Goal: Task Accomplishment & Management: Manage account settings

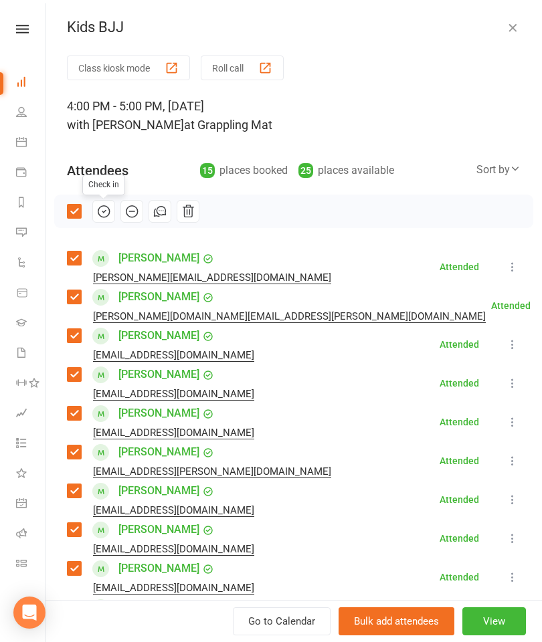
click at [508, 25] on icon "button" at bounding box center [512, 27] width 13 height 13
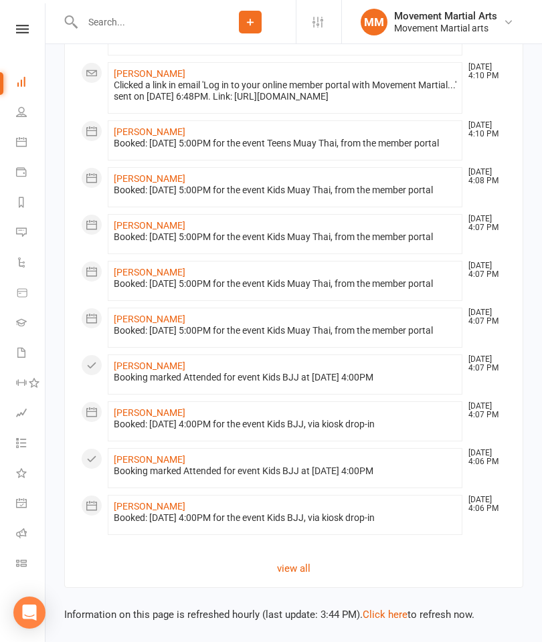
click at [171, 25] on input "text" at bounding box center [141, 22] width 126 height 19
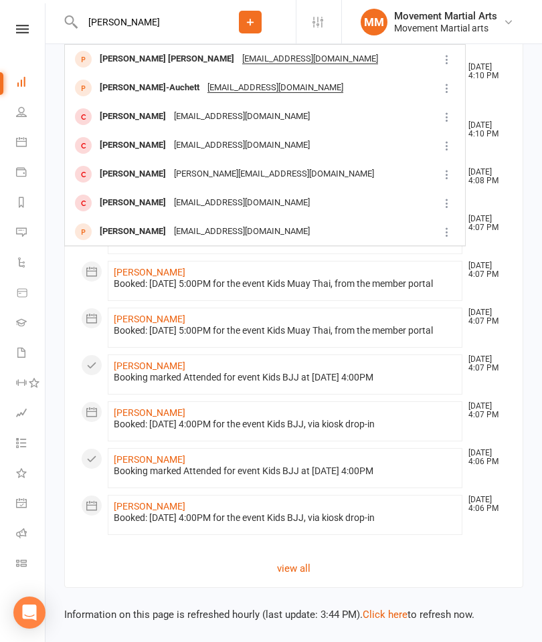
type input "[PERSON_NAME]"
click at [119, 62] on div "[PERSON_NAME] [PERSON_NAME]" at bounding box center [167, 58] width 142 height 19
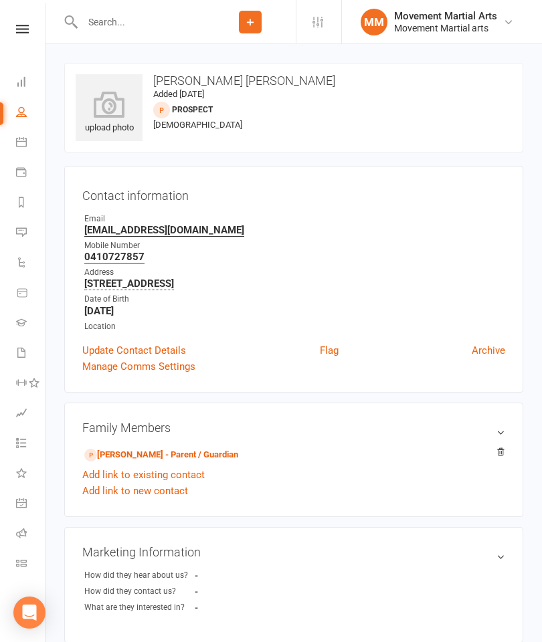
scroll to position [64, 0]
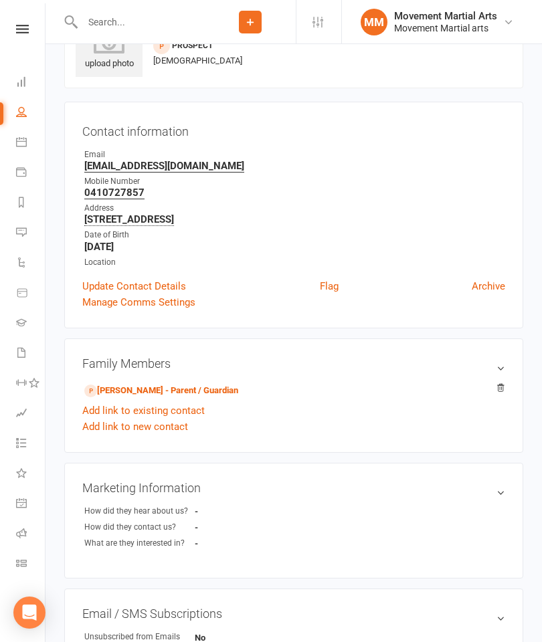
click at [151, 386] on link "[PERSON_NAME] - Parent / Guardian" at bounding box center [161, 391] width 154 height 14
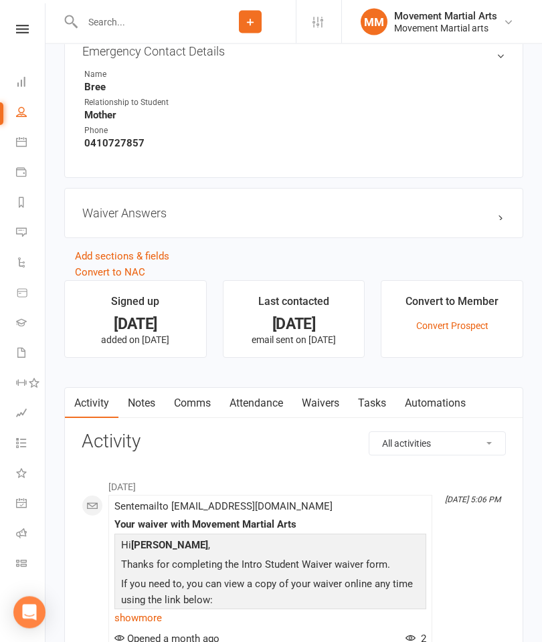
click at [332, 403] on link "Waivers" at bounding box center [320, 404] width 56 height 31
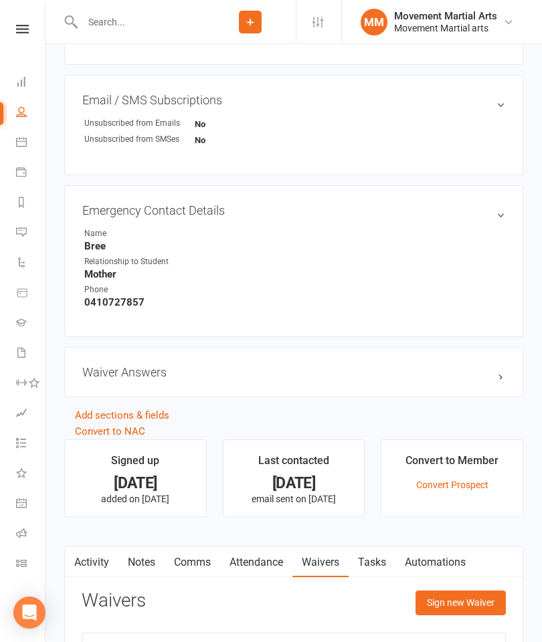
click at [447, 610] on button "Sign new Waiver" at bounding box center [460, 603] width 90 height 24
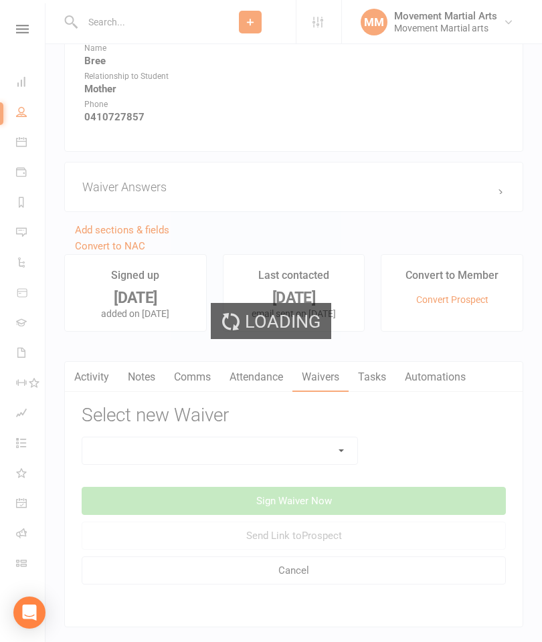
scroll to position [779, 0]
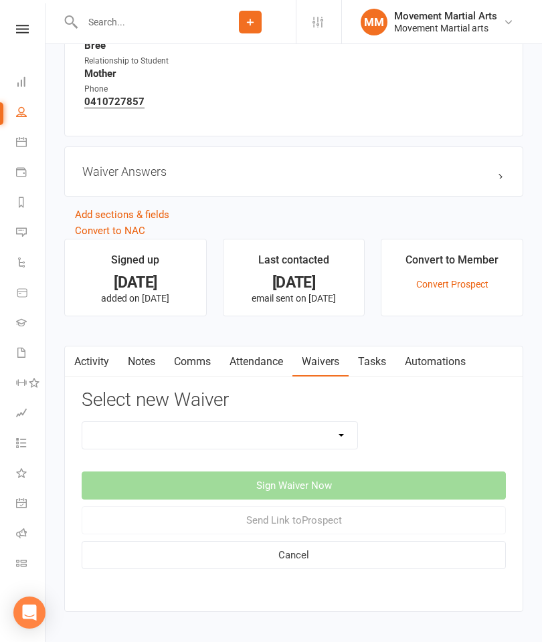
click at [297, 433] on select "Intro Student Waiver Membership Contract Membership Contract (2019) Direct Debi…" at bounding box center [219, 435] width 275 height 27
select select "13358"
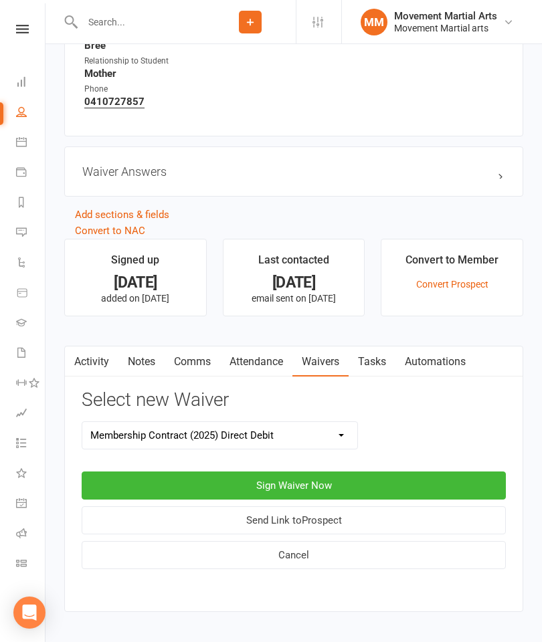
click at [398, 494] on button "Sign Waiver Now" at bounding box center [294, 486] width 424 height 28
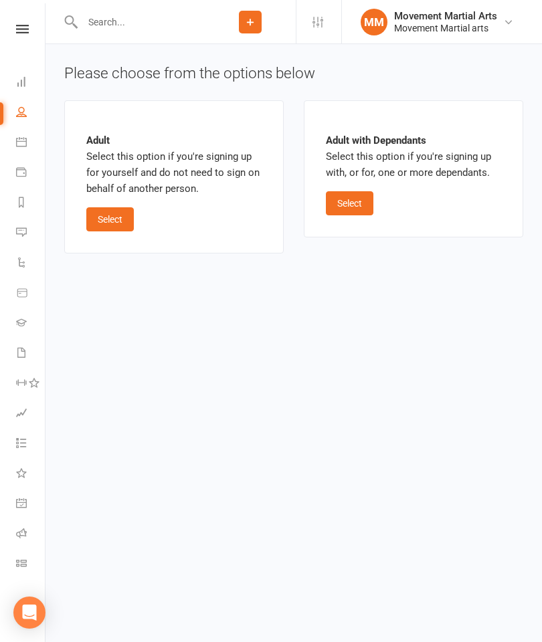
click at [359, 212] on button "Select" at bounding box center [349, 203] width 47 height 24
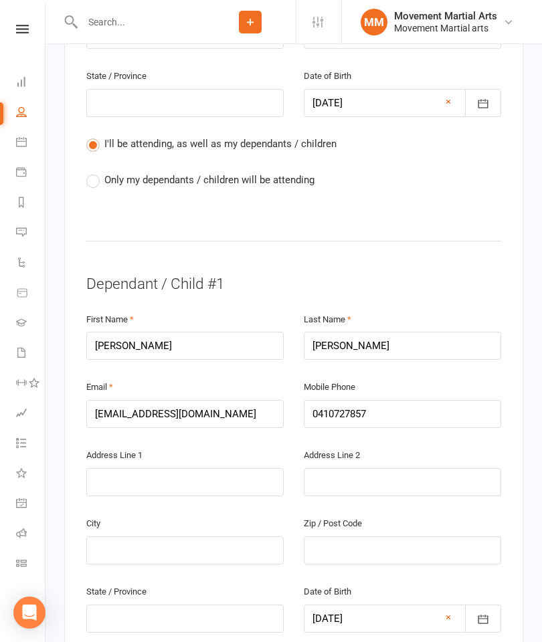
click at [258, 182] on label "Only my dependants / children will be attending" at bounding box center [200, 180] width 228 height 16
click at [95, 172] on input "Only my dependants / children will be attending" at bounding box center [90, 172] width 9 height 0
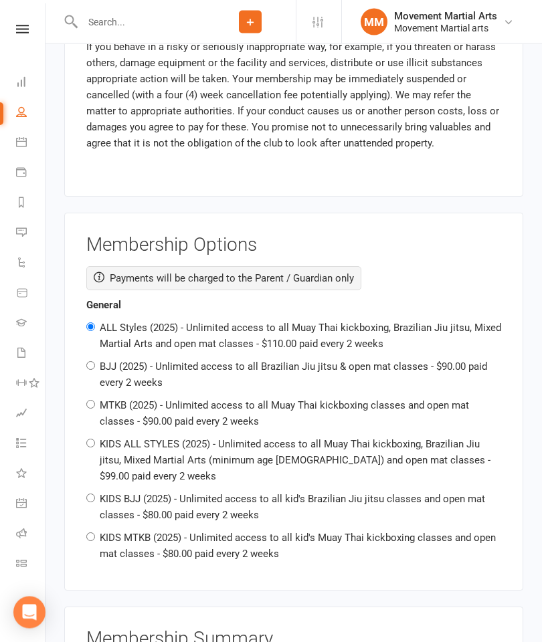
scroll to position [1419, 0]
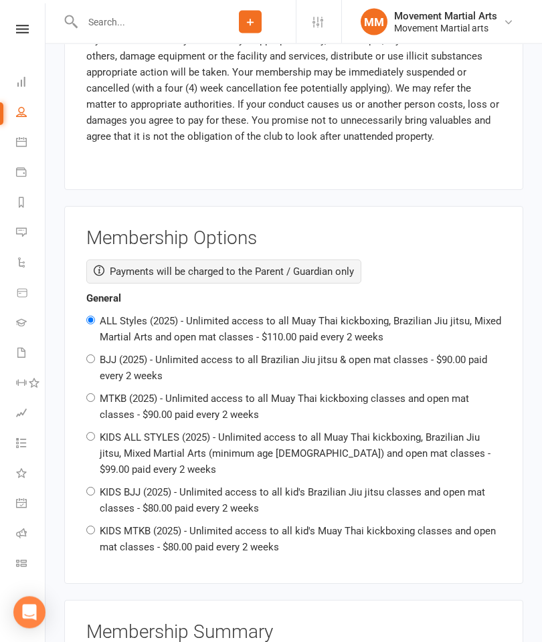
click at [236, 526] on label "KIDS MTKB (2025) - Unlimited access to all kid's Muay Thai kickboxing classes a…" at bounding box center [298, 540] width 396 height 28
click at [95, 526] on input "KIDS MTKB (2025) - Unlimited access to all kid's Muay Thai kickboxing classes a…" at bounding box center [90, 530] width 9 height 9
radio input "true"
radio input "false"
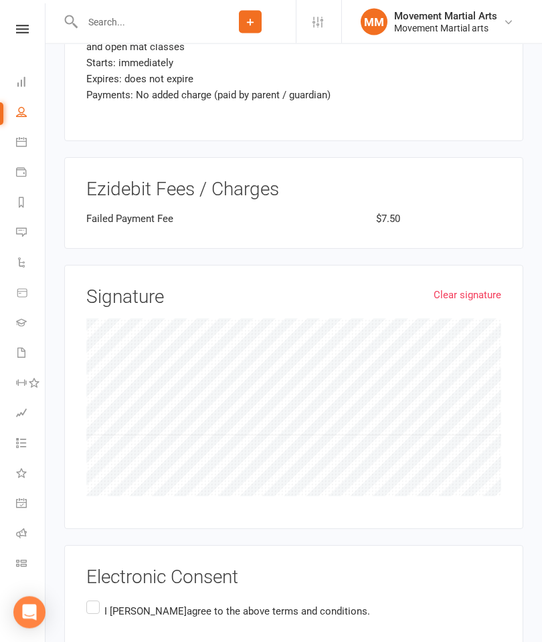
scroll to position [2205, 0]
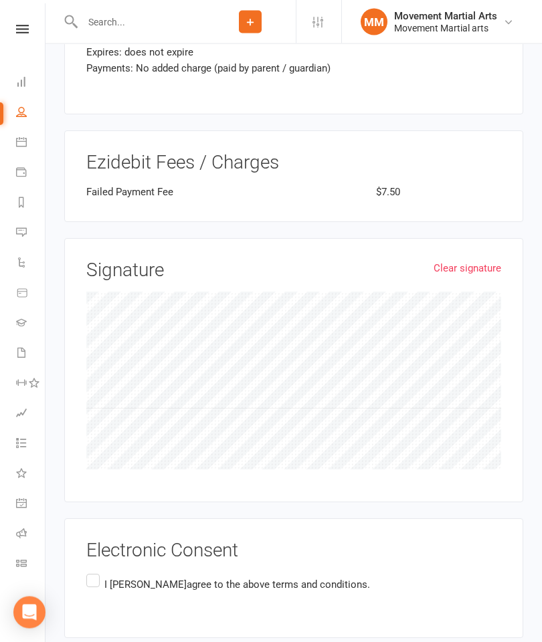
click at [97, 572] on label "I [PERSON_NAME] agree to the above terms and conditions." at bounding box center [228, 585] width 284 height 26
click at [95, 572] on input "I [PERSON_NAME] agree to the above terms and conditions." at bounding box center [90, 572] width 9 height 0
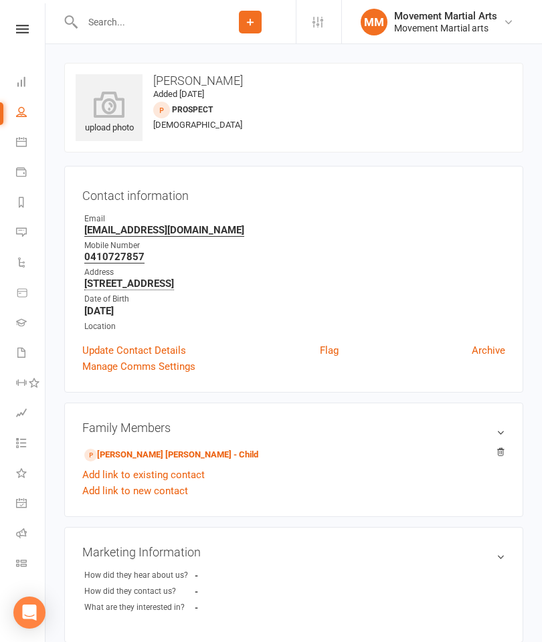
click at [27, 92] on link "Dashboard" at bounding box center [31, 83] width 30 height 30
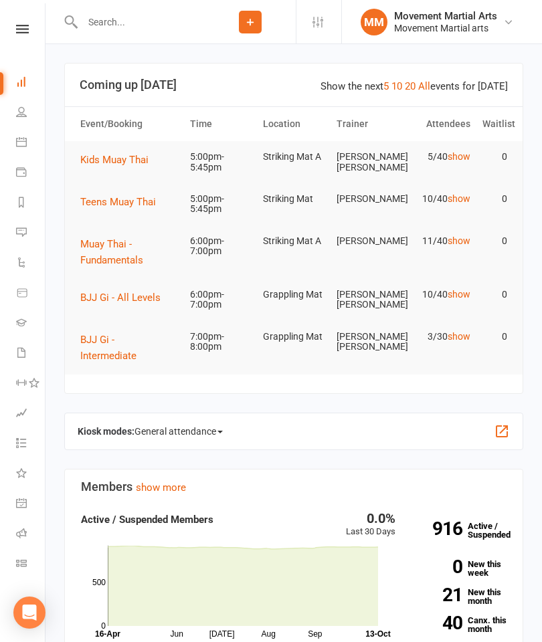
click at [141, 199] on span "Teens Muay Thai" at bounding box center [118, 202] width 76 height 12
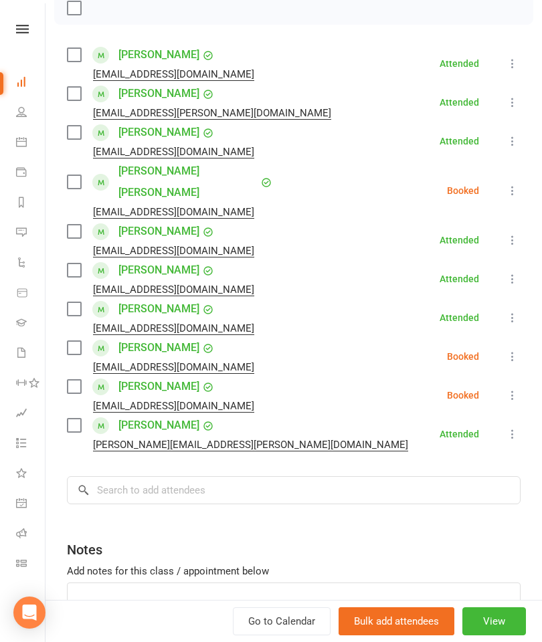
scroll to position [254, 0]
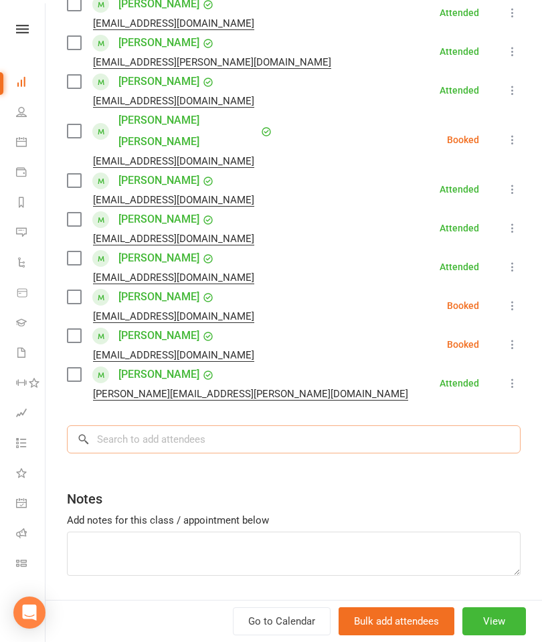
click at [260, 425] on input "search" at bounding box center [293, 439] width 453 height 28
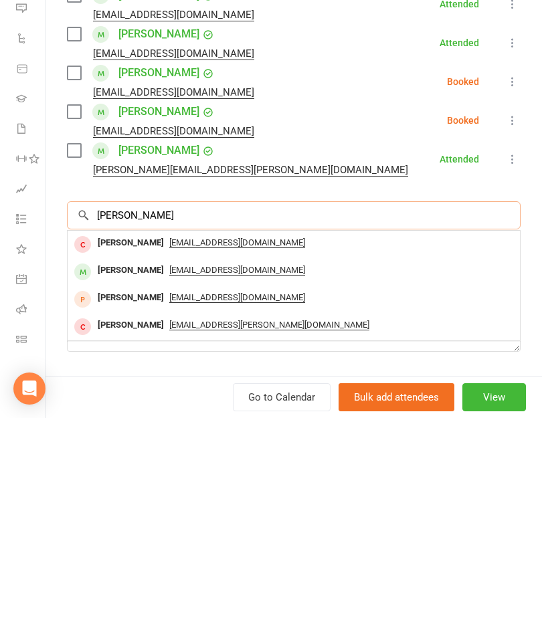
type input "[PERSON_NAME]"
click at [122, 485] on div "[PERSON_NAME]" at bounding box center [130, 494] width 77 height 19
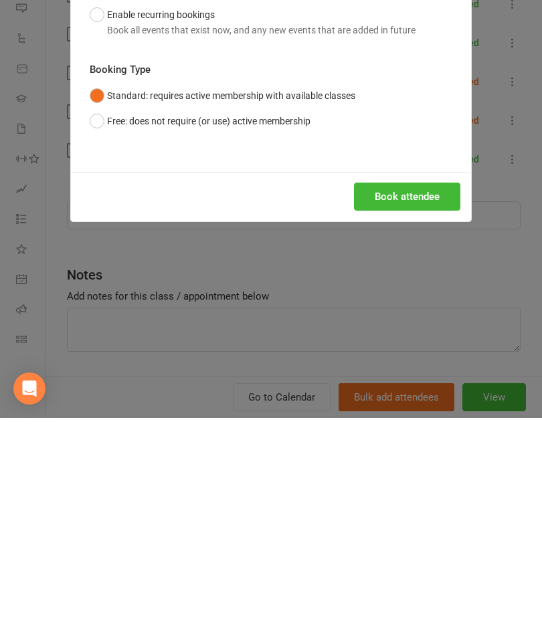
scroll to position [224, 0]
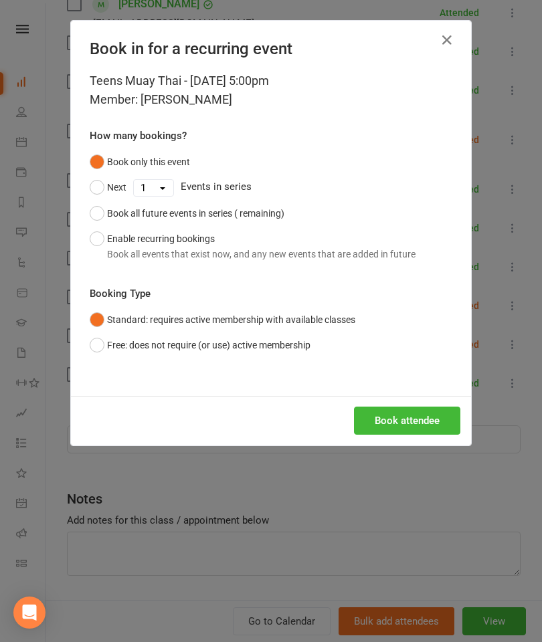
click at [394, 414] on button "Book attendee" at bounding box center [407, 421] width 106 height 28
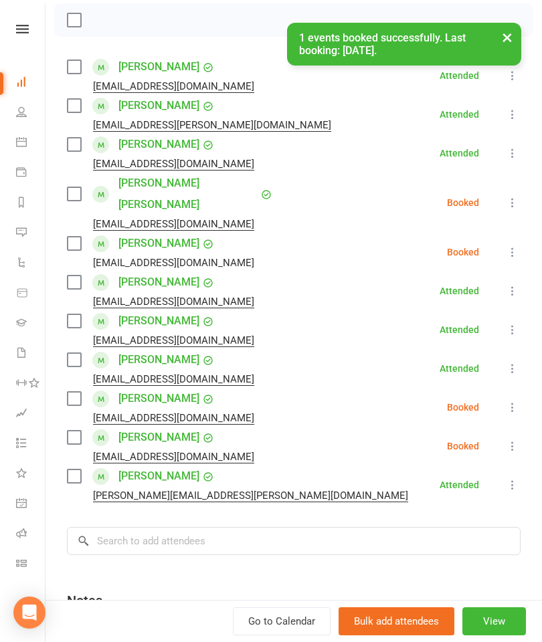
scroll to position [185, 0]
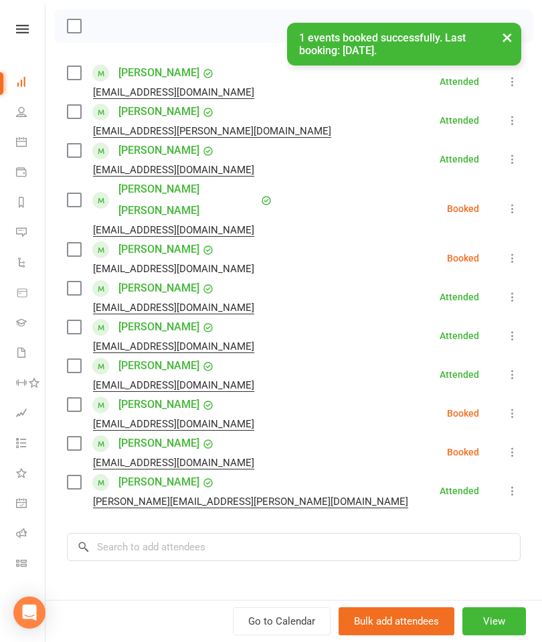
click at [77, 243] on label at bounding box center [73, 249] width 13 height 13
click at [262, 533] on input "search" at bounding box center [293, 547] width 453 height 28
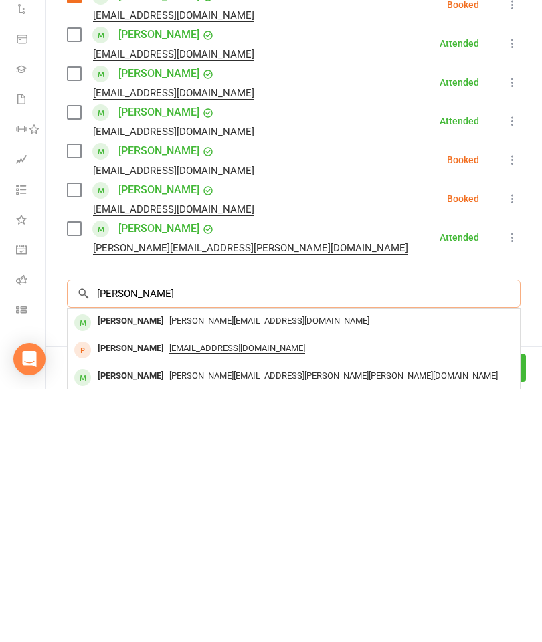
type input "[PERSON_NAME]"
click at [112, 565] on div "[PERSON_NAME]" at bounding box center [130, 574] width 77 height 19
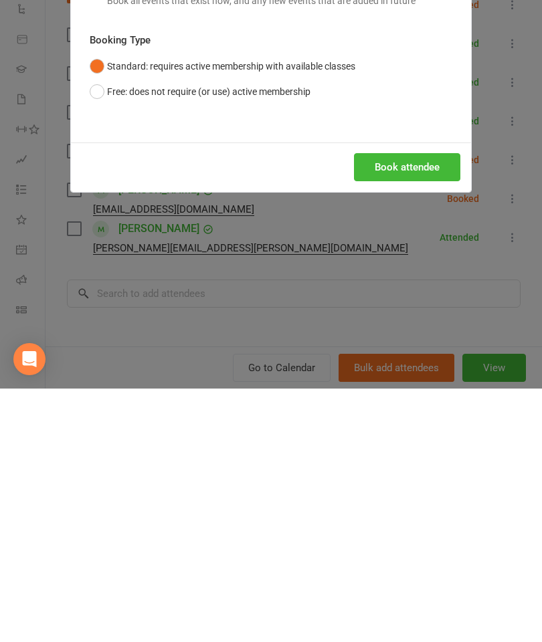
scroll to position [556, 0]
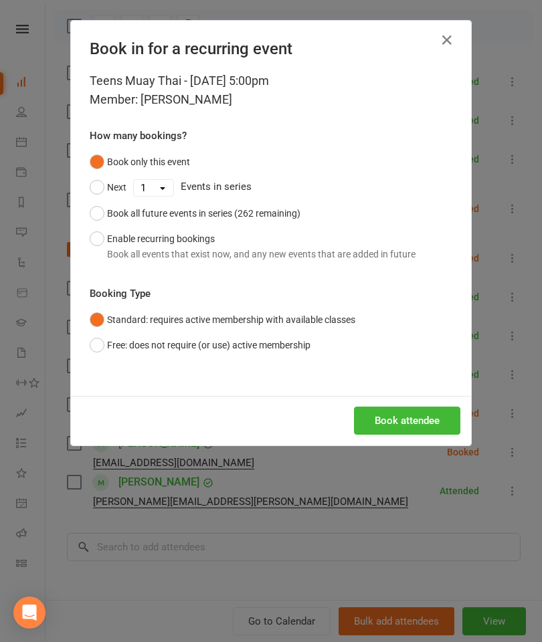
click at [445, 45] on icon "button" at bounding box center [447, 40] width 16 height 16
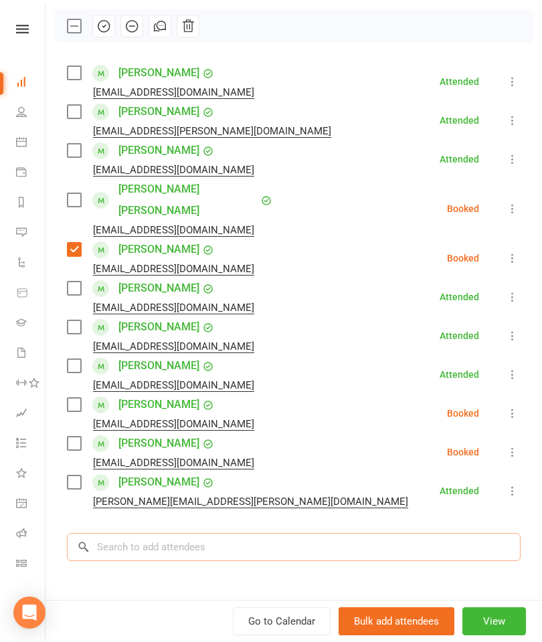
click at [187, 533] on input "search" at bounding box center [293, 547] width 453 height 28
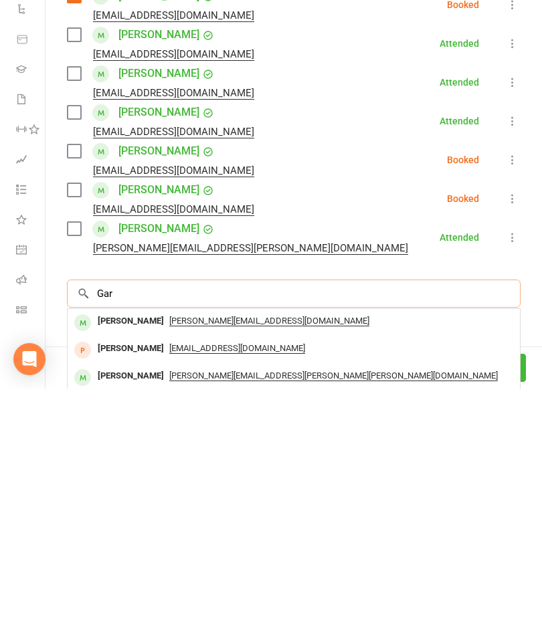
type input "[PERSON_NAME]"
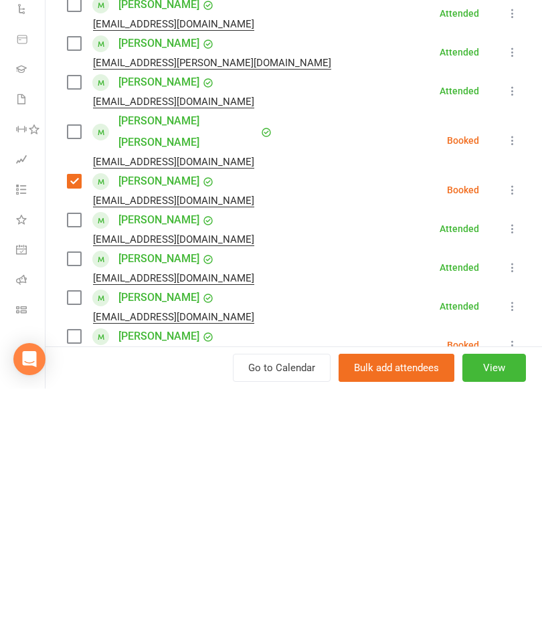
scroll to position [0, 0]
click at [74, 329] on label at bounding box center [73, 335] width 13 height 13
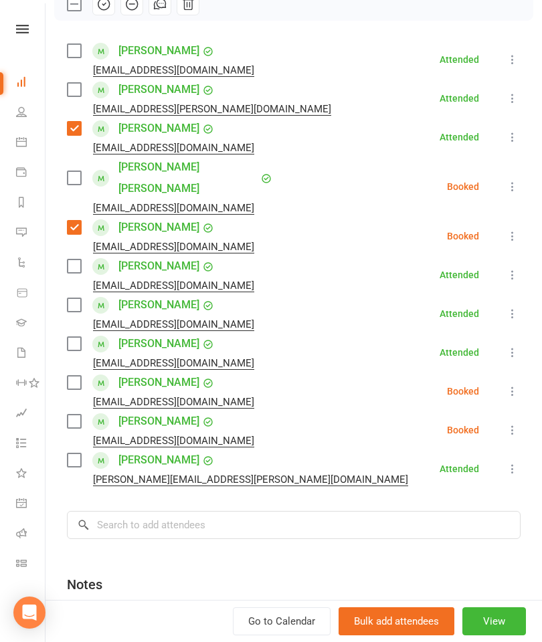
scroll to position [213, 0]
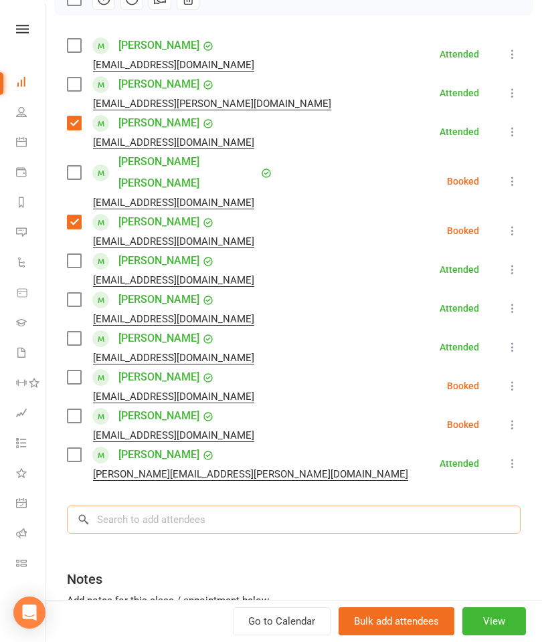
click at [212, 506] on input "search" at bounding box center [293, 520] width 453 height 28
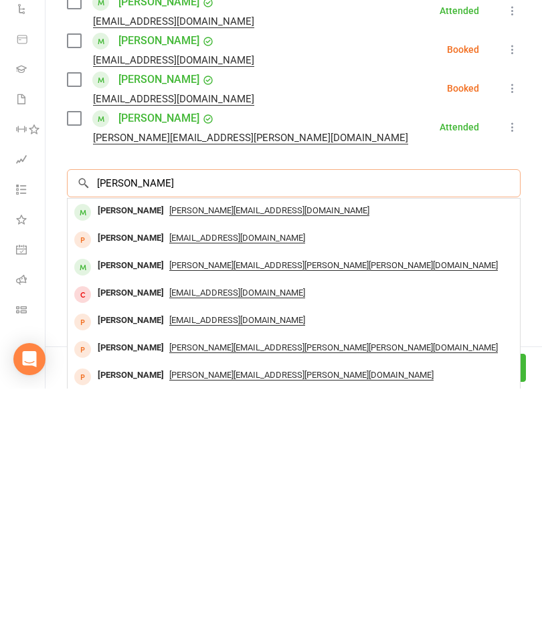
scroll to position [293, 0]
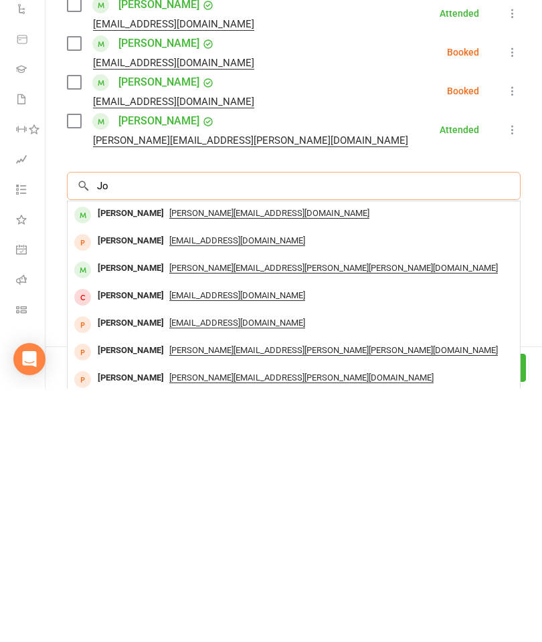
type input "J"
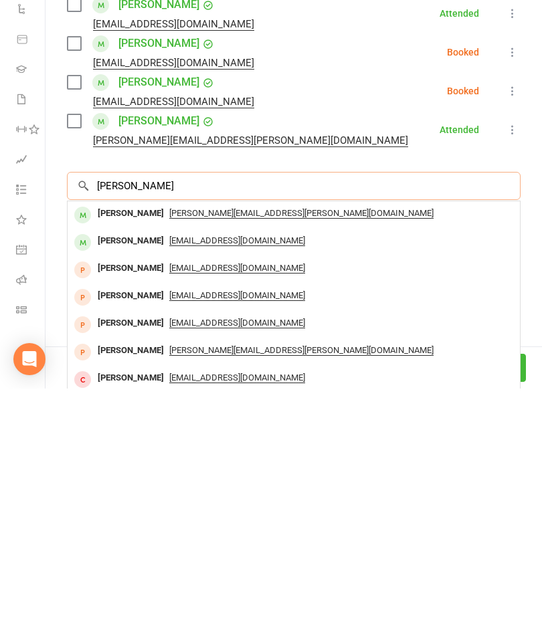
type input "[PERSON_NAME]"
click at [119, 457] on div "[PERSON_NAME]" at bounding box center [130, 466] width 77 height 19
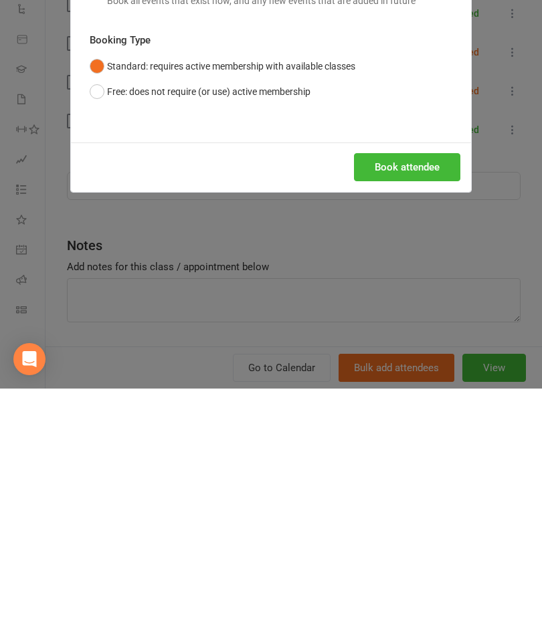
scroll to position [1524, 0]
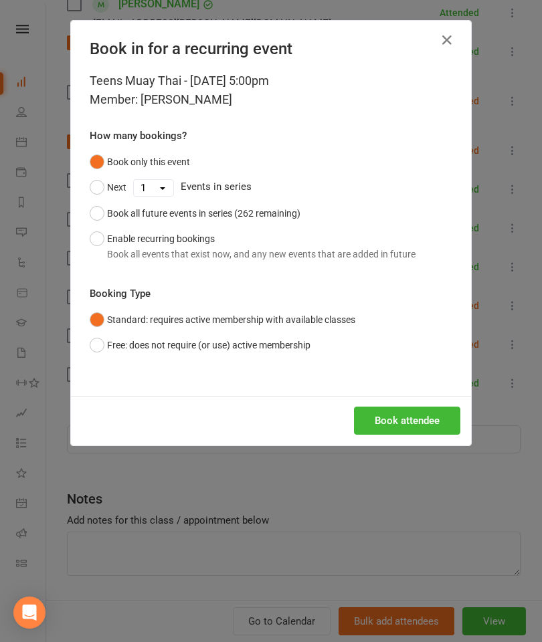
click at [411, 427] on button "Book attendee" at bounding box center [407, 421] width 106 height 28
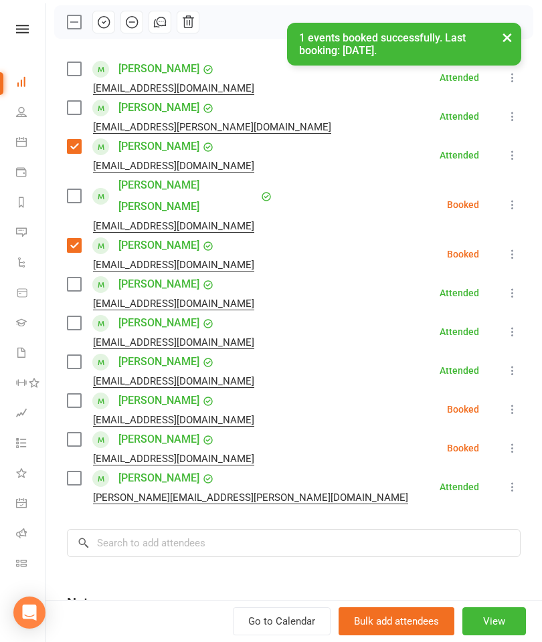
scroll to position [139, 0]
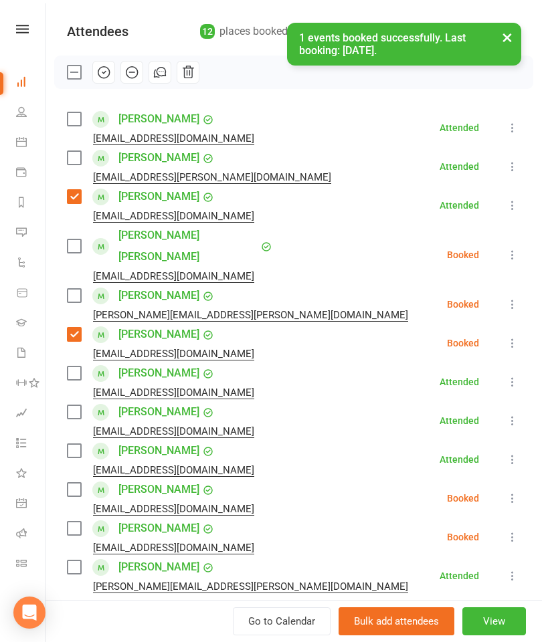
click at [76, 289] on label at bounding box center [73, 295] width 13 height 13
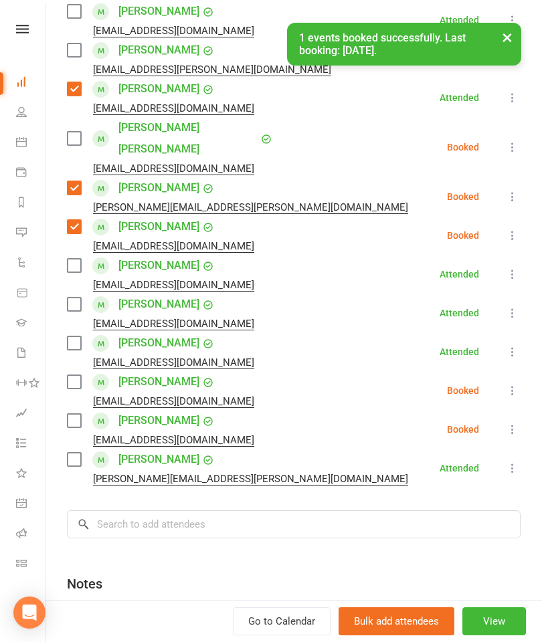
scroll to position [253, 0]
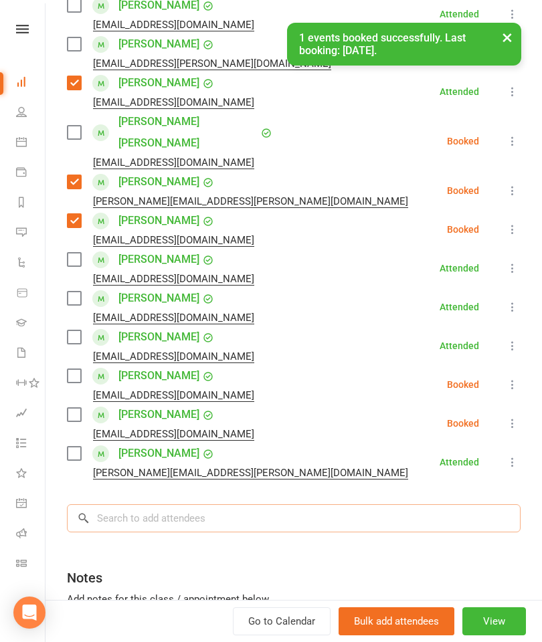
click at [227, 504] on input "search" at bounding box center [293, 518] width 453 height 28
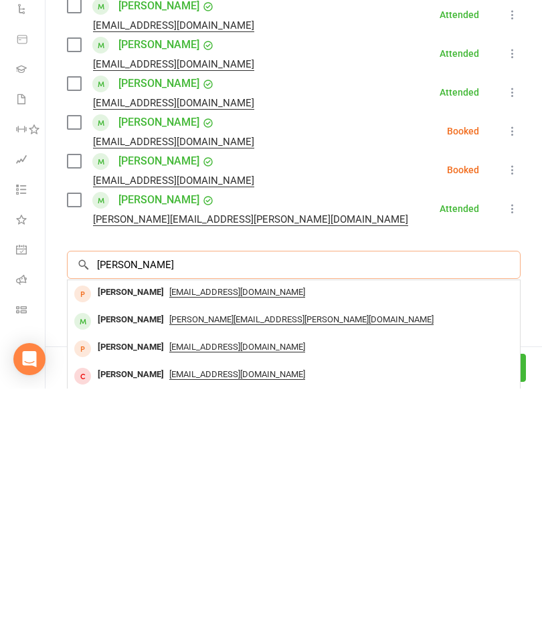
scroll to position [1573, 0]
type input "[PERSON_NAME]"
click at [119, 591] on div "[PERSON_NAME]" at bounding box center [130, 600] width 77 height 19
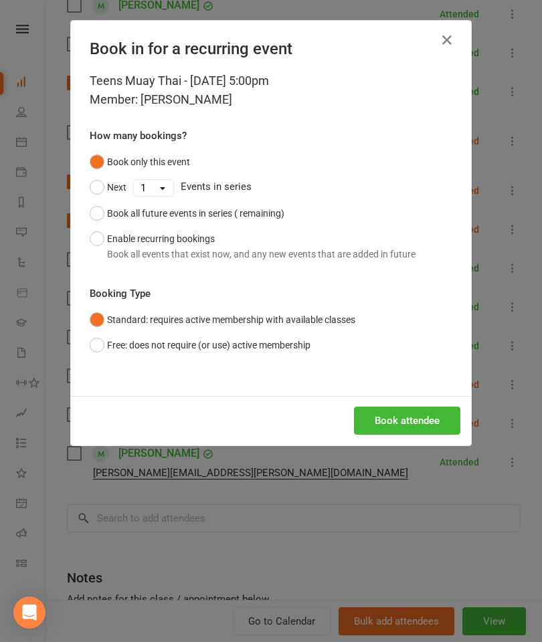
click at [431, 415] on button "Book attendee" at bounding box center [407, 421] width 106 height 28
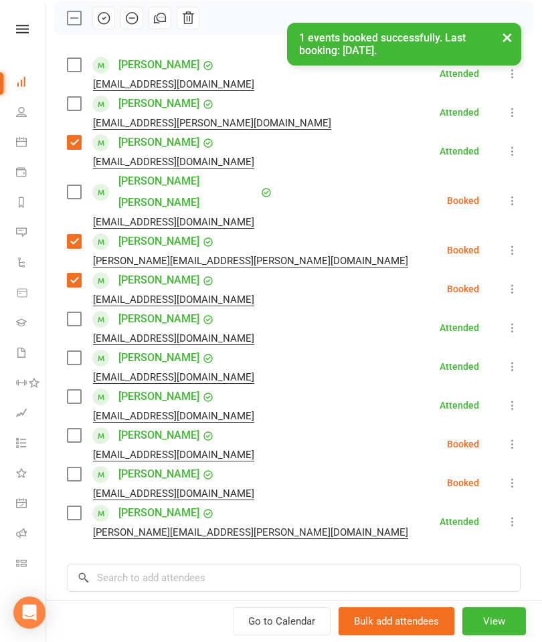
scroll to position [174, 0]
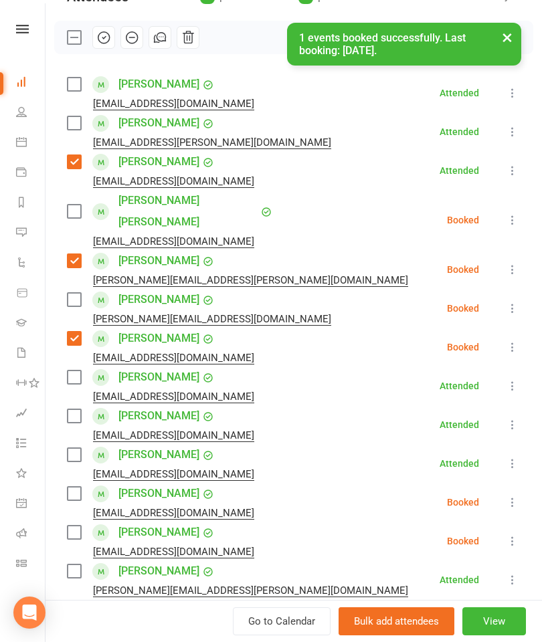
click at [70, 293] on label at bounding box center [73, 299] width 13 height 13
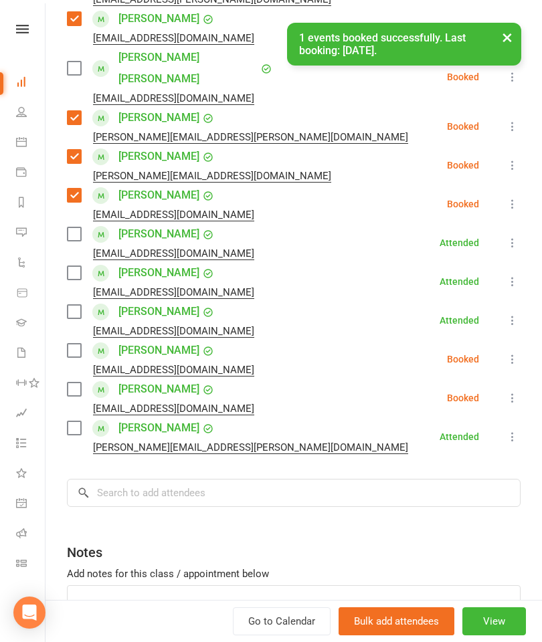
scroll to position [315, 0]
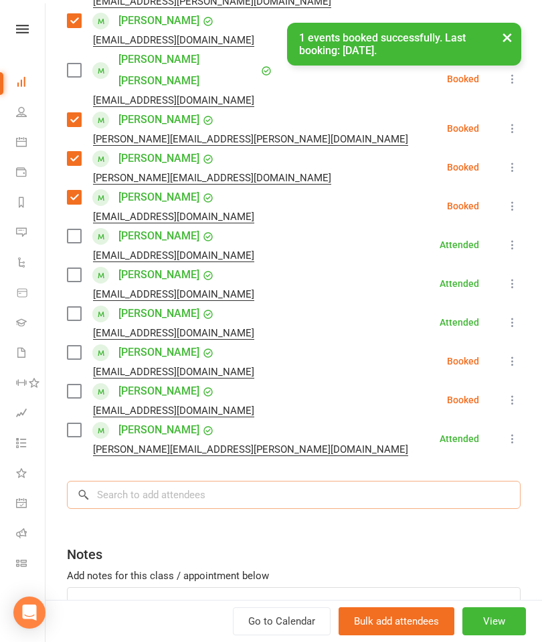
click at [203, 481] on input "search" at bounding box center [293, 495] width 453 height 28
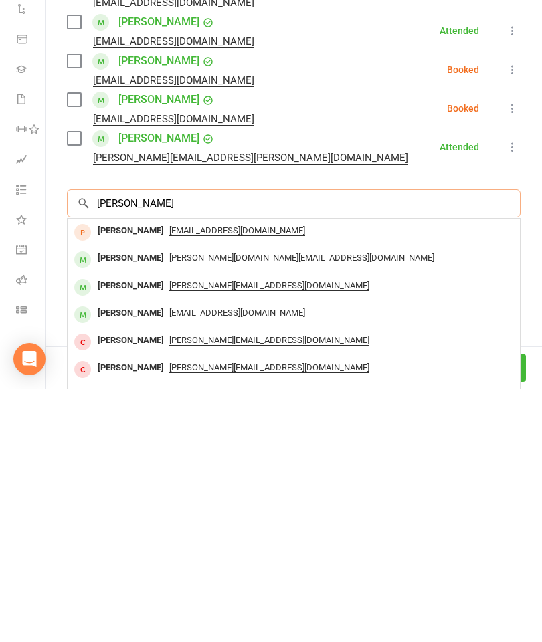
scroll to position [352, 0]
type input "G"
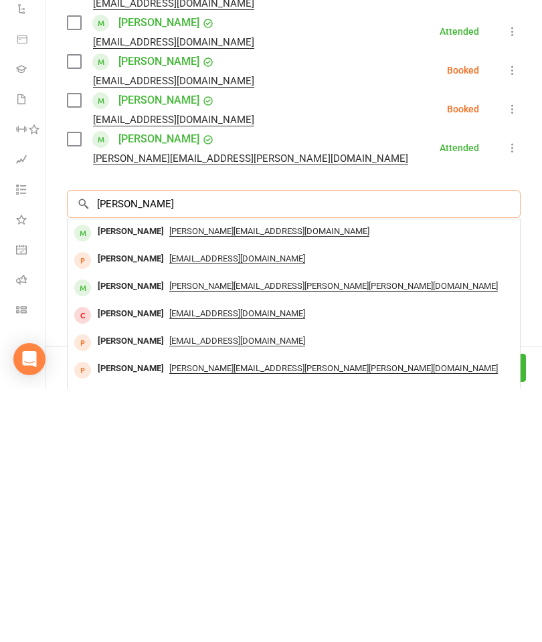
type input "[PERSON_NAME]"
click at [114, 530] on div "[PERSON_NAME]" at bounding box center [130, 539] width 77 height 19
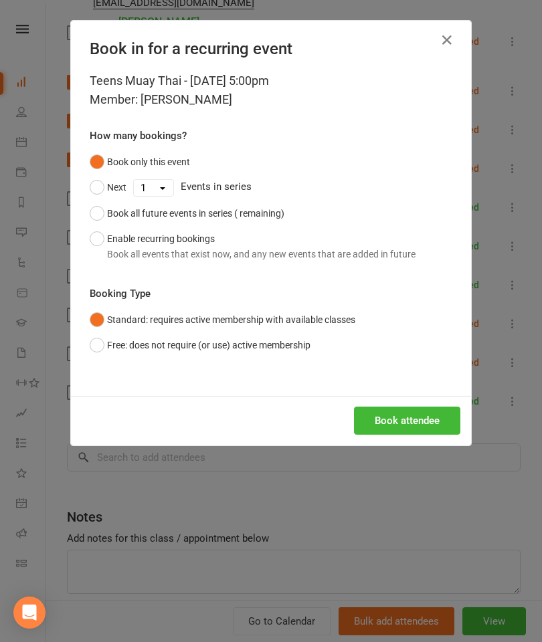
click at [441, 415] on button "Book attendee" at bounding box center [407, 421] width 106 height 28
click at [443, 41] on icon "button" at bounding box center [447, 40] width 16 height 16
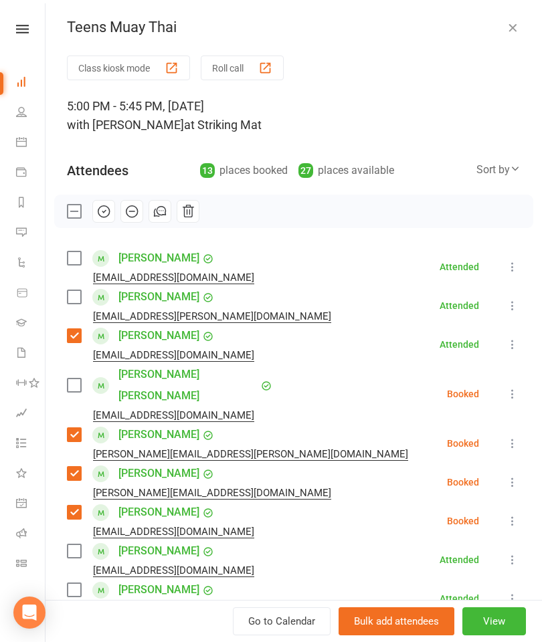
scroll to position [0, 0]
click at [512, 25] on icon "button" at bounding box center [512, 27] width 13 height 13
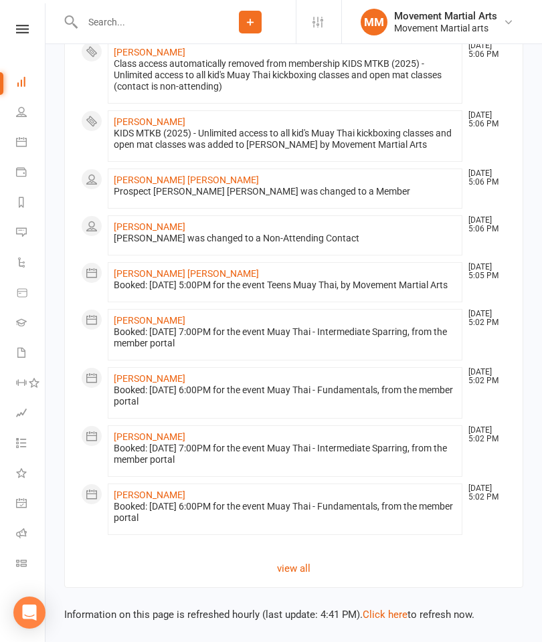
click at [171, 31] on input "text" at bounding box center [141, 22] width 126 height 19
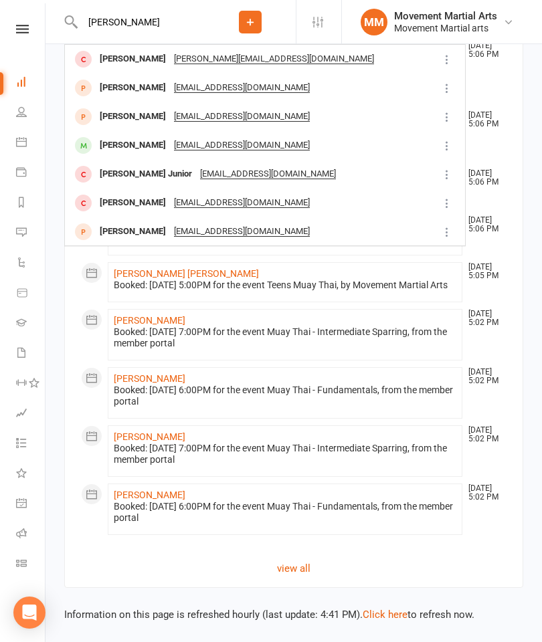
type input "[PERSON_NAME]"
click at [138, 116] on div "[PERSON_NAME]" at bounding box center [133, 116] width 74 height 19
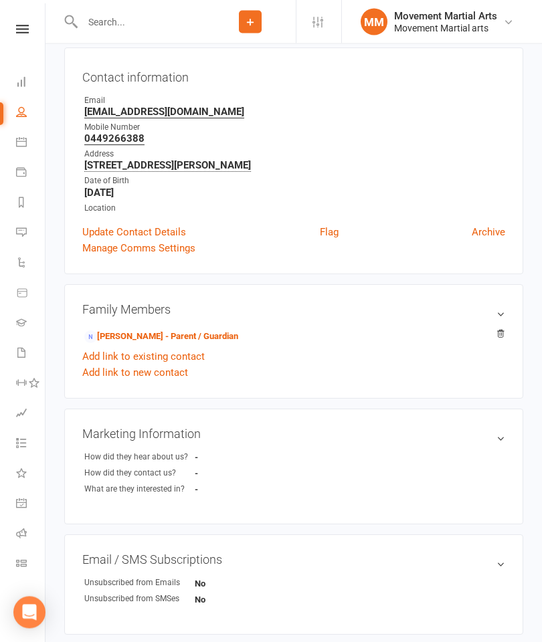
scroll to position [118, 0]
click at [136, 338] on link "[PERSON_NAME] - Parent / Guardian" at bounding box center [161, 337] width 154 height 14
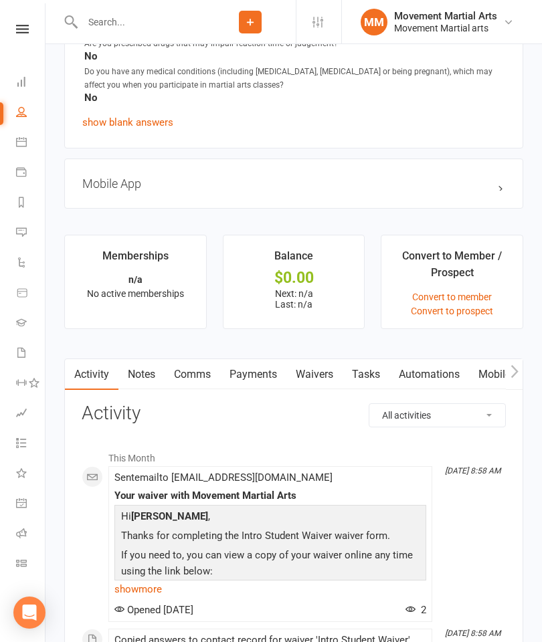
click at [312, 383] on link "Waivers" at bounding box center [314, 374] width 56 height 31
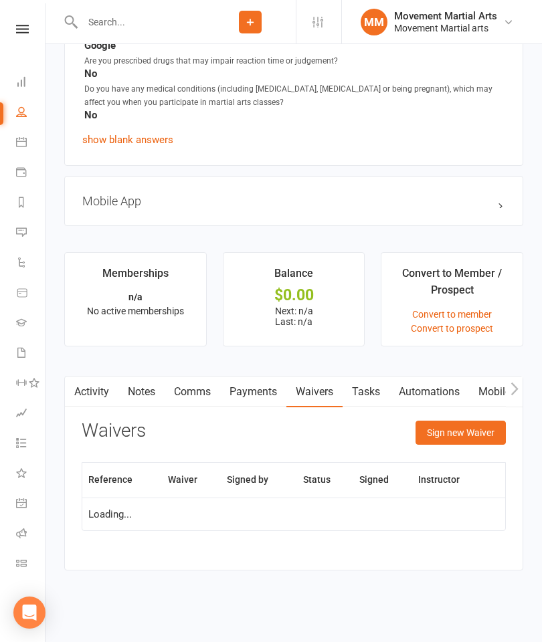
scroll to position [829, 0]
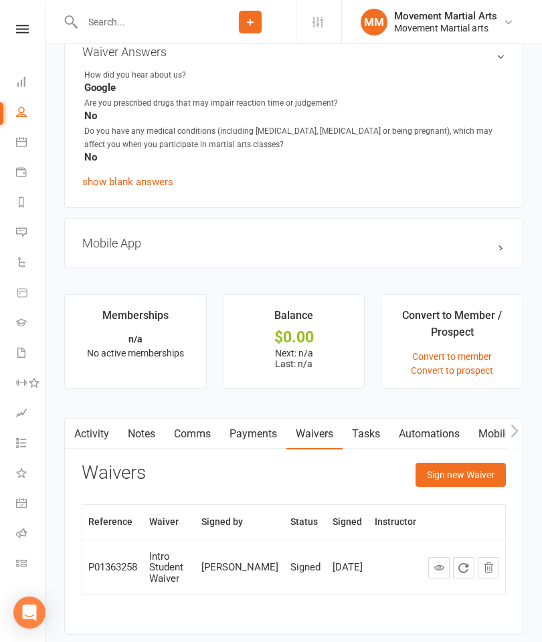
click at [444, 476] on button "Sign new Waiver" at bounding box center [460, 475] width 90 height 24
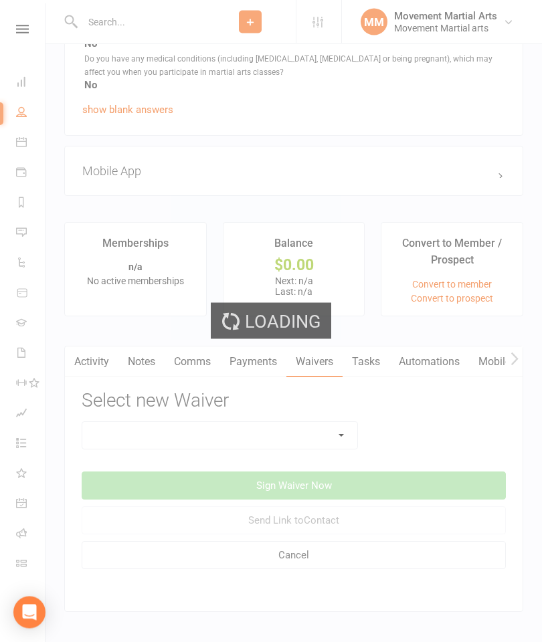
scroll to position [901, 0]
click at [298, 436] on select at bounding box center [219, 435] width 275 height 27
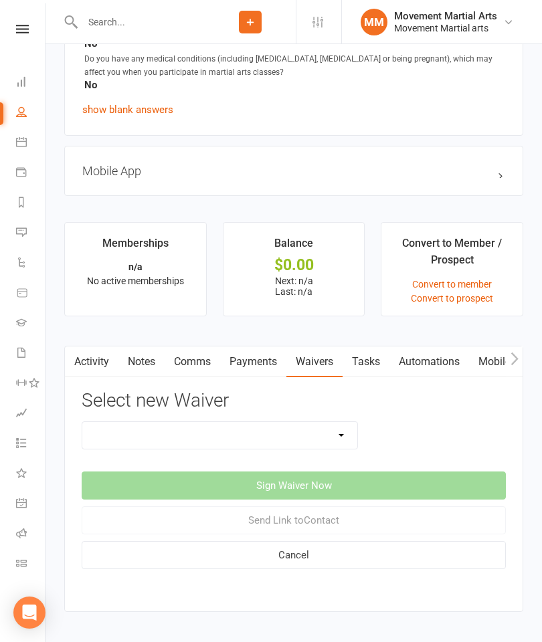
click at [331, 439] on select "Intro Student Waiver Membership Contract Membership Contract (2019) Direct Debi…" at bounding box center [219, 435] width 275 height 27
click at [326, 440] on select "Intro Student Waiver Membership Contract Membership Contract (2019) Direct Debi…" at bounding box center [219, 435] width 275 height 27
select select "13358"
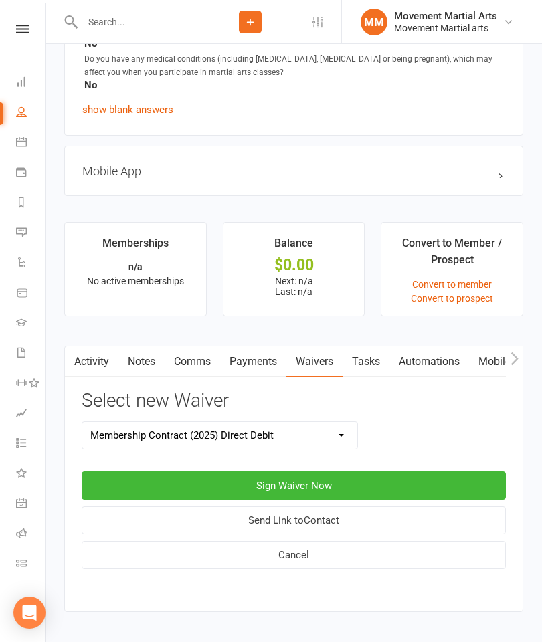
click at [389, 480] on button "Sign Waiver Now" at bounding box center [294, 486] width 424 height 28
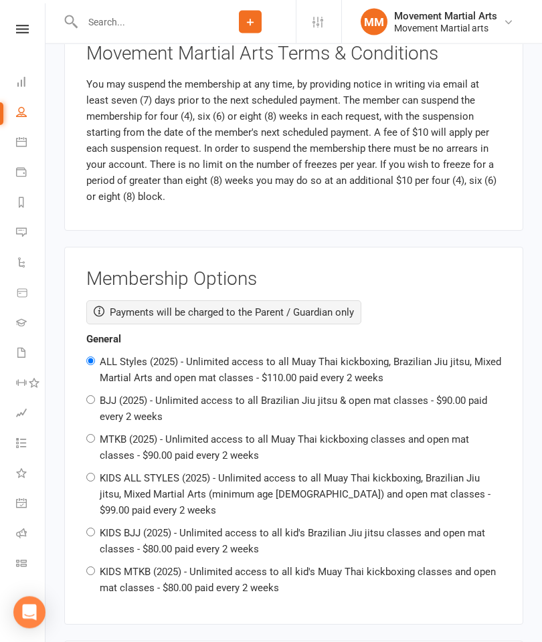
scroll to position [1455, 0]
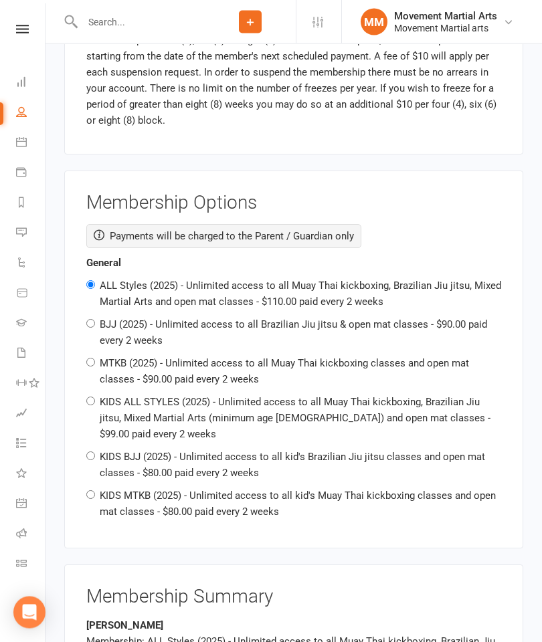
click at [263, 409] on label "KIDS ALL STYLES (2025) - Unlimited access to all Muay Thai kickboxing, Brazilia…" at bounding box center [295, 419] width 391 height 44
click at [95, 406] on input "KIDS ALL STYLES (2025) - Unlimited access to all Muay Thai kickboxing, Brazilia…" at bounding box center [90, 401] width 9 height 9
radio input "true"
radio input "false"
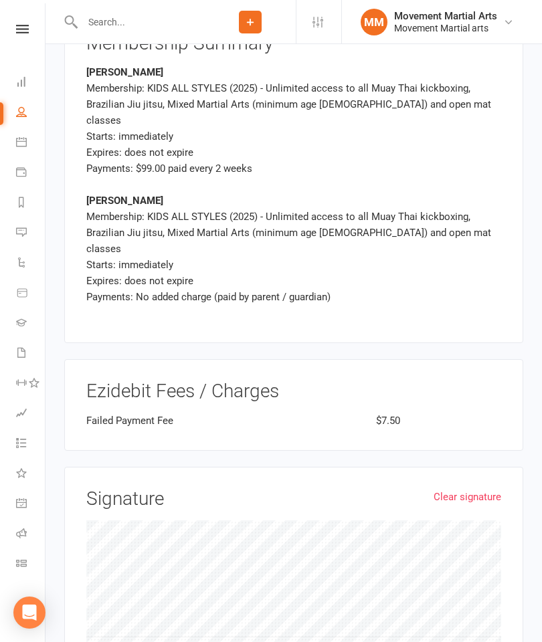
scroll to position [2218, 0]
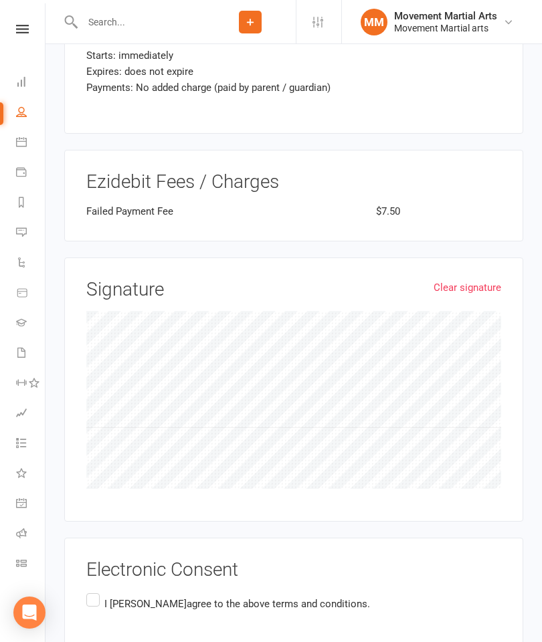
click at [102, 591] on label "I [PERSON_NAME] agree to the above terms and conditions." at bounding box center [228, 604] width 284 height 26
click at [95, 591] on input "I [PERSON_NAME] agree to the above terms and conditions." at bounding box center [90, 591] width 9 height 0
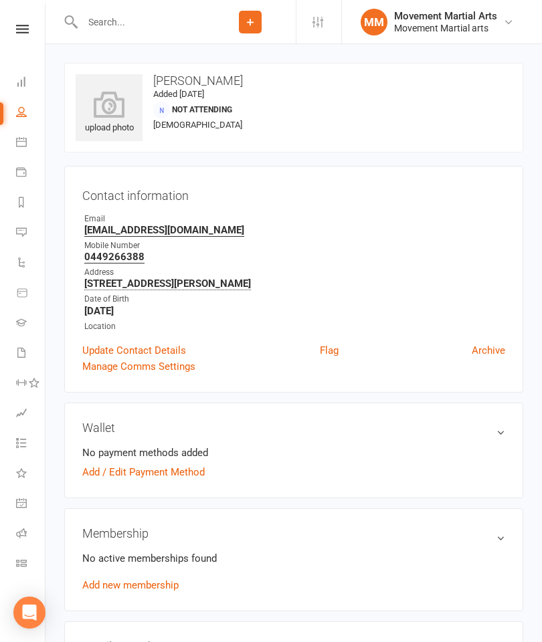
click at [30, 77] on link "Dashboard" at bounding box center [31, 83] width 30 height 30
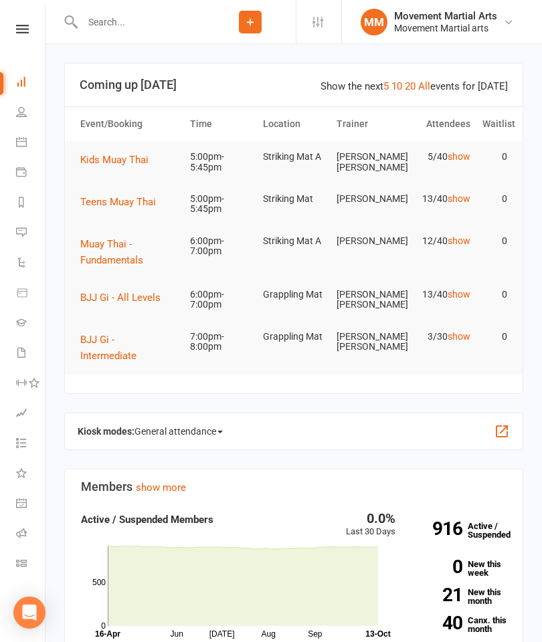
click at [116, 206] on span "Teens Muay Thai" at bounding box center [118, 202] width 76 height 12
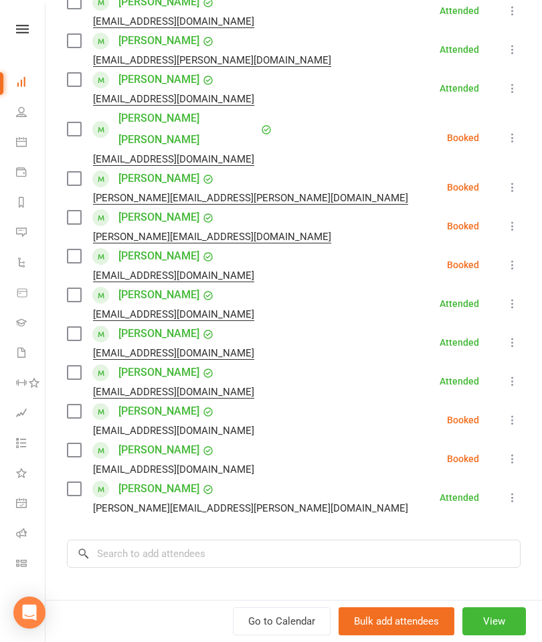
scroll to position [258, 0]
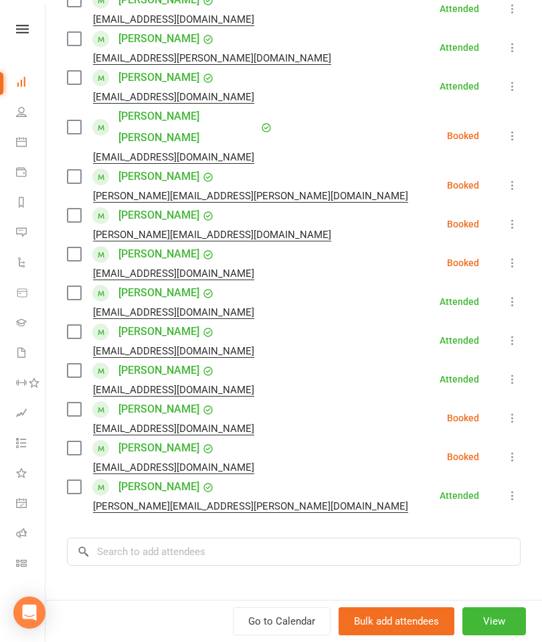
click at [79, 441] on label at bounding box center [73, 447] width 13 height 13
click at [76, 170] on label at bounding box center [73, 176] width 13 height 13
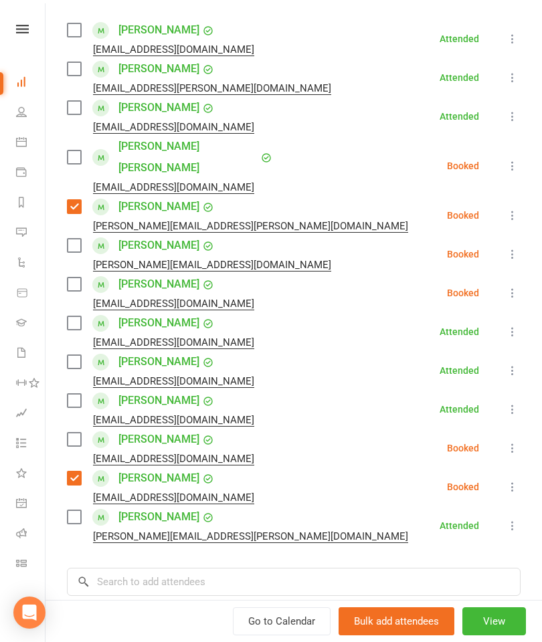
scroll to position [224, 0]
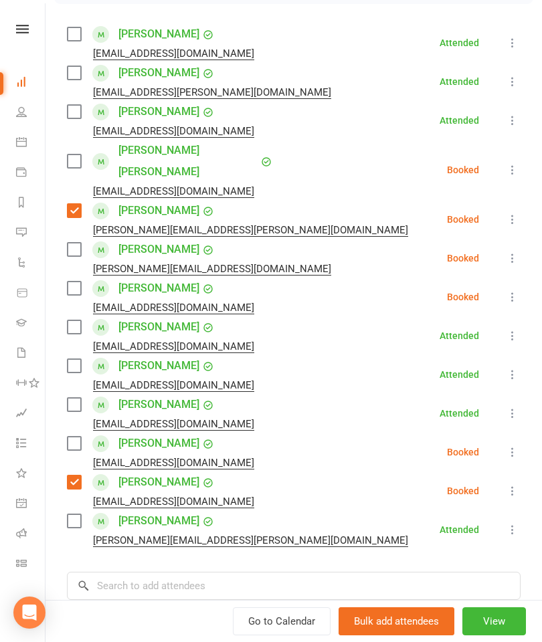
click at [69, 282] on label at bounding box center [73, 288] width 13 height 13
click at [178, 572] on input "search" at bounding box center [293, 586] width 453 height 28
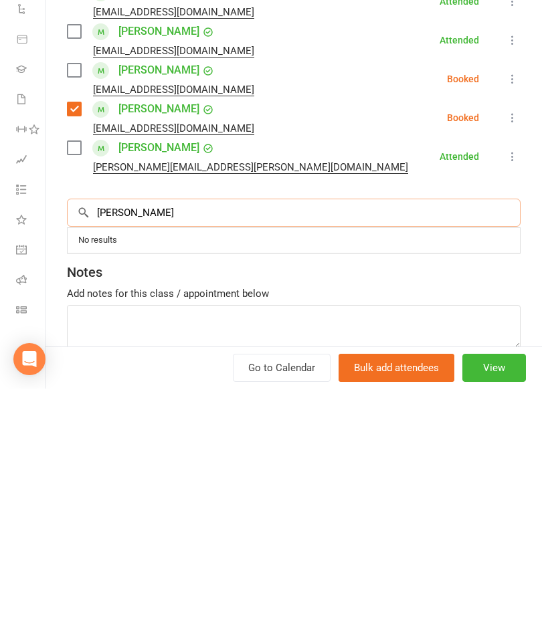
scroll to position [365, 0]
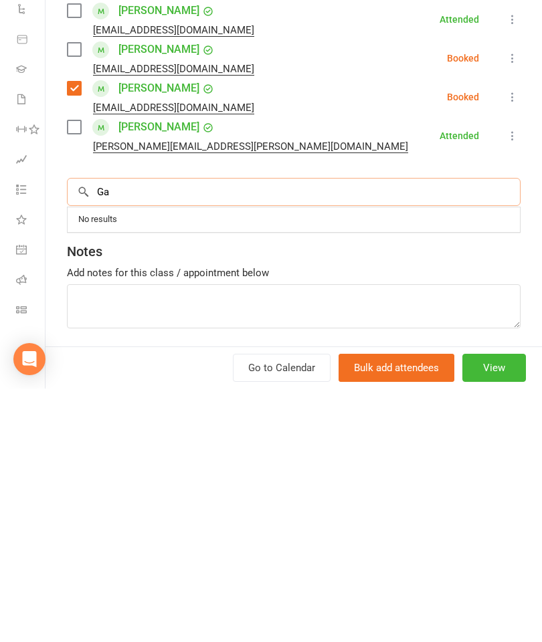
type input "G"
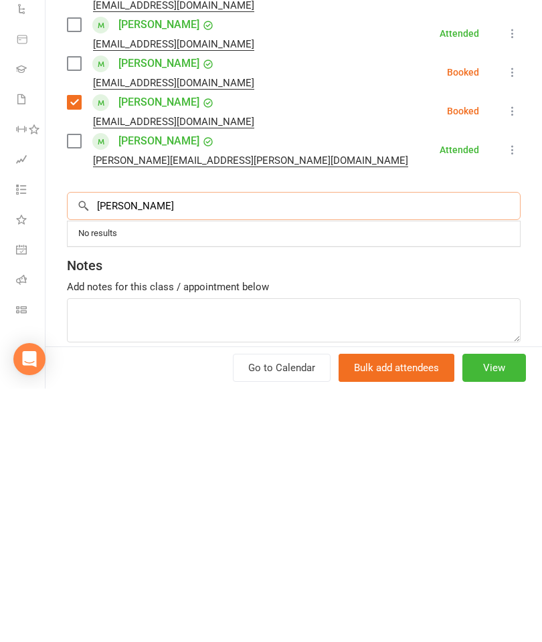
scroll to position [362, 0]
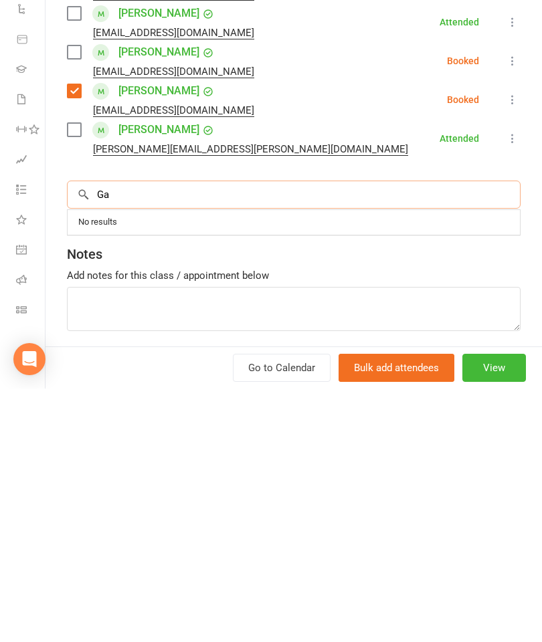
type input "G"
click at [304, 149] on div "Class kiosk mode Roll call 5:00 PM - 5:45 PM, [DATE] with [PERSON_NAME] at Stri…" at bounding box center [293, 173] width 496 height 958
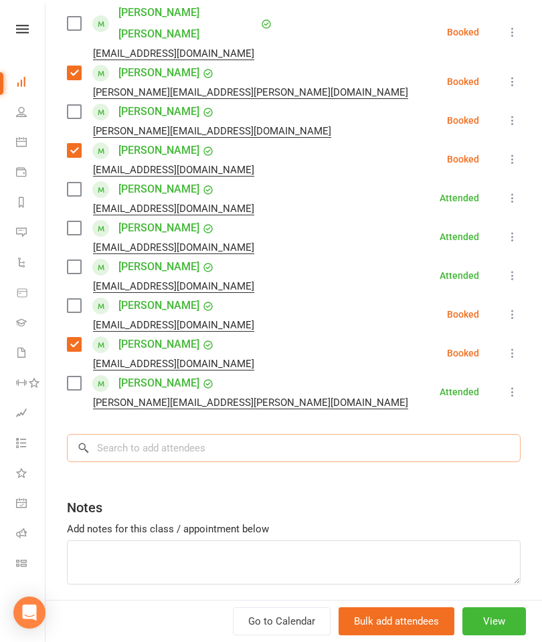
click at [213, 441] on input "search" at bounding box center [293, 448] width 453 height 28
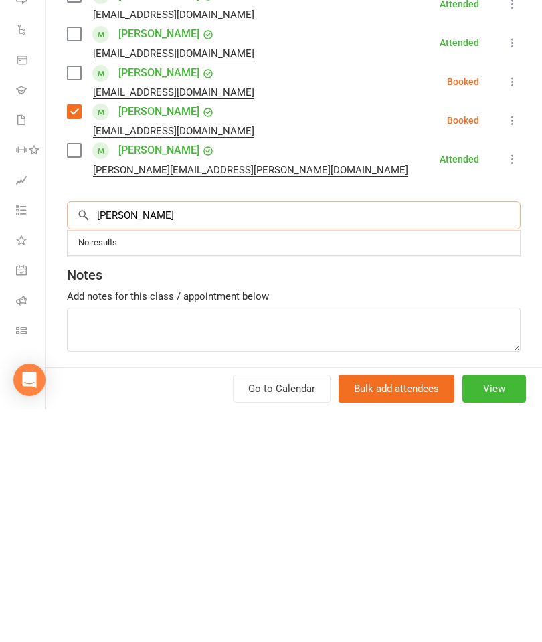
type input "[PERSON_NAME]"
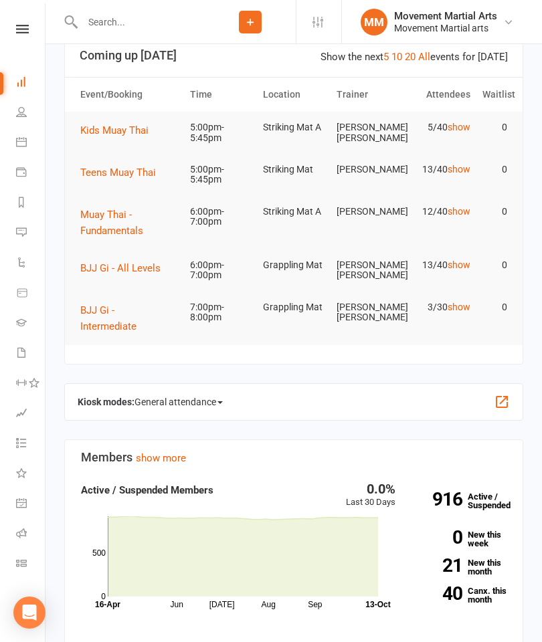
scroll to position [11, 0]
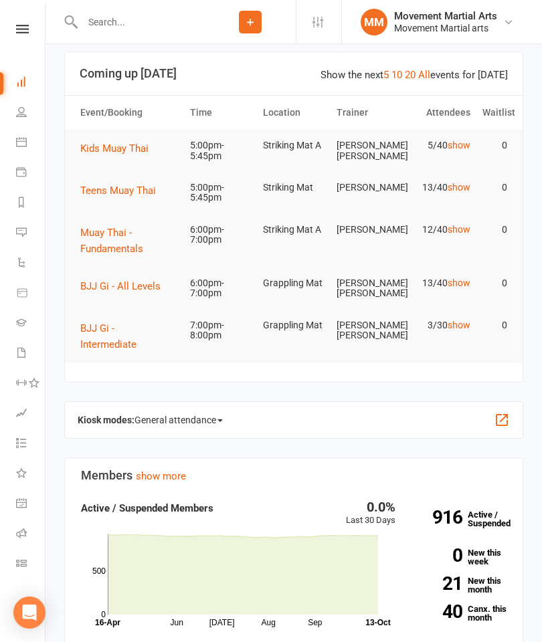
click at [136, 183] on button "Teens Muay Thai" at bounding box center [122, 191] width 85 height 16
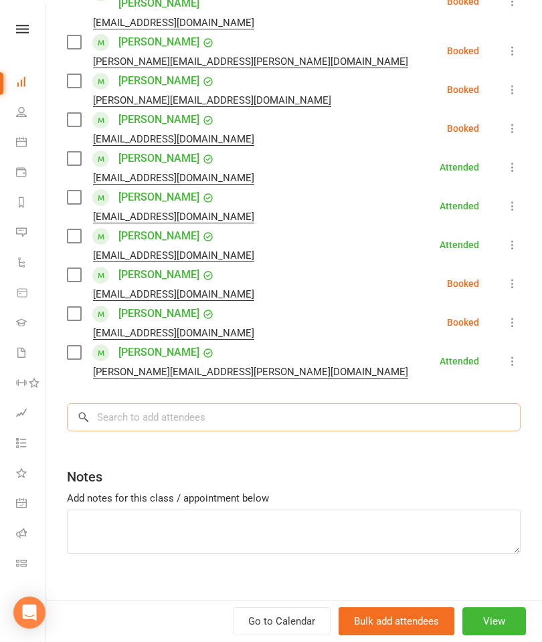
click at [265, 403] on input "search" at bounding box center [293, 417] width 453 height 28
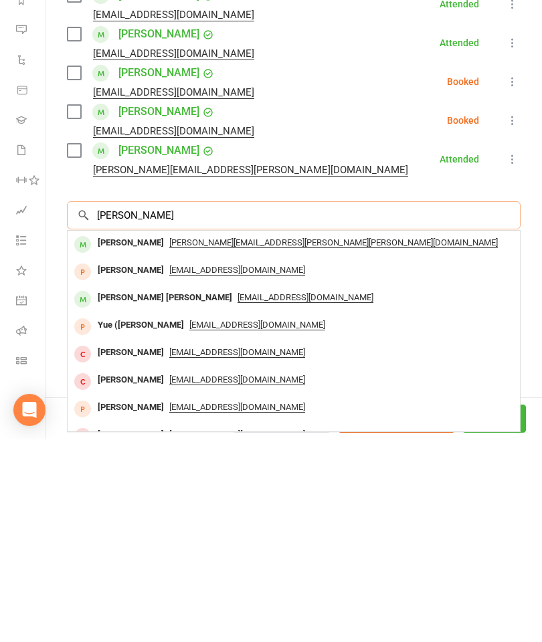
type input "Gary yang"
click at [169, 440] on span "[PERSON_NAME][EMAIL_ADDRESS][PERSON_NAME][PERSON_NAME][DOMAIN_NAME]" at bounding box center [333, 445] width 328 height 11
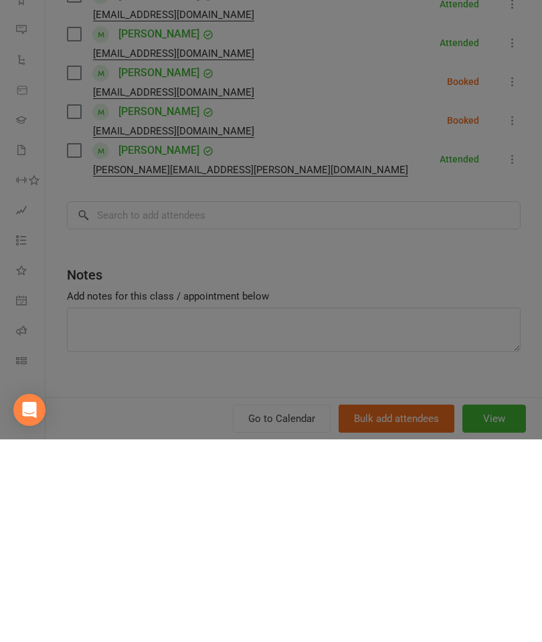
scroll to position [214, 0]
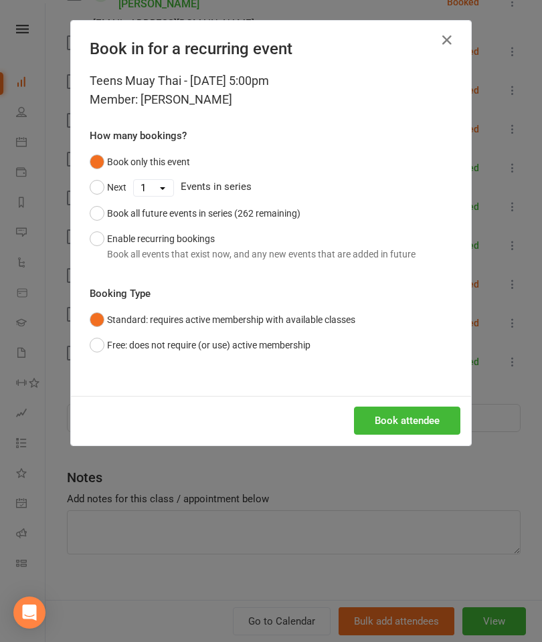
click at [423, 421] on button "Book attendee" at bounding box center [407, 421] width 106 height 28
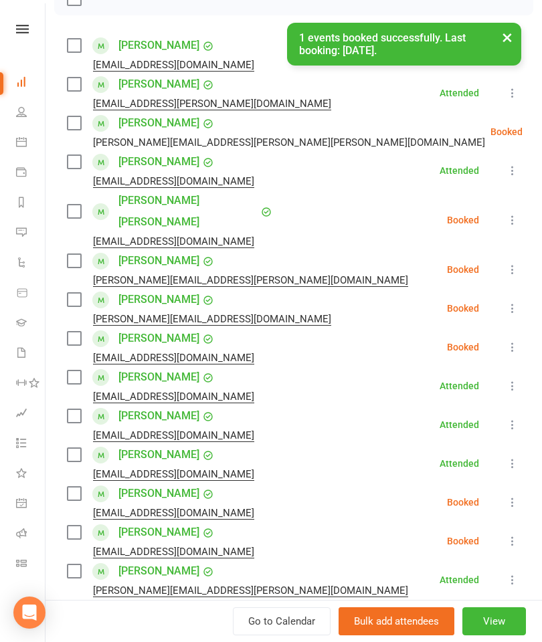
scroll to position [180, 0]
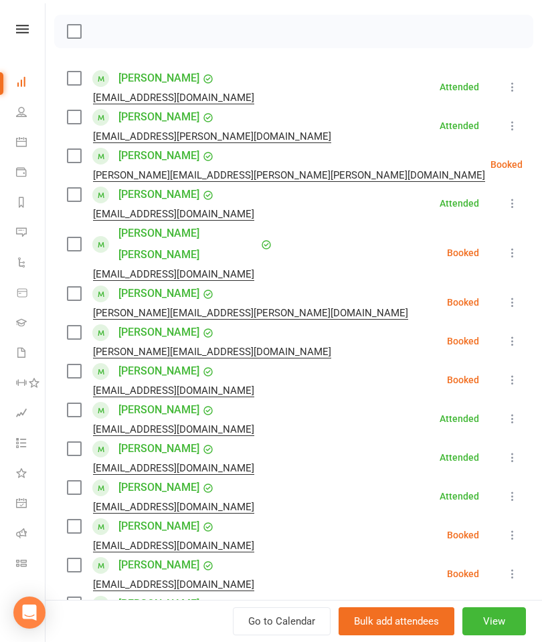
click at [73, 163] on label at bounding box center [73, 155] width 13 height 13
click at [78, 365] on label at bounding box center [73, 371] width 13 height 13
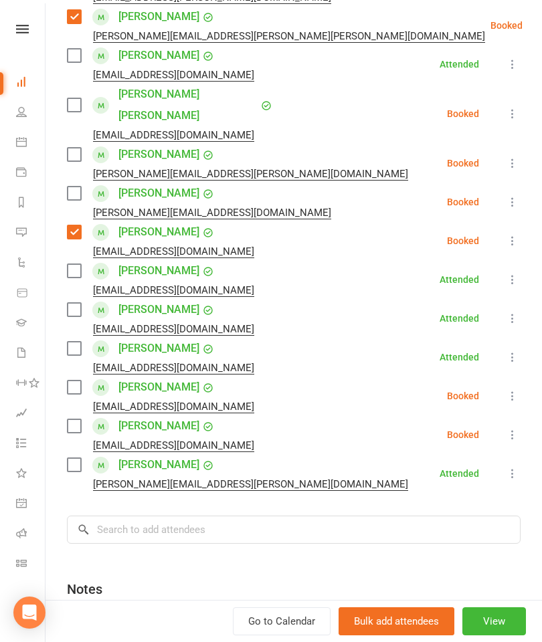
scroll to position [322, 0]
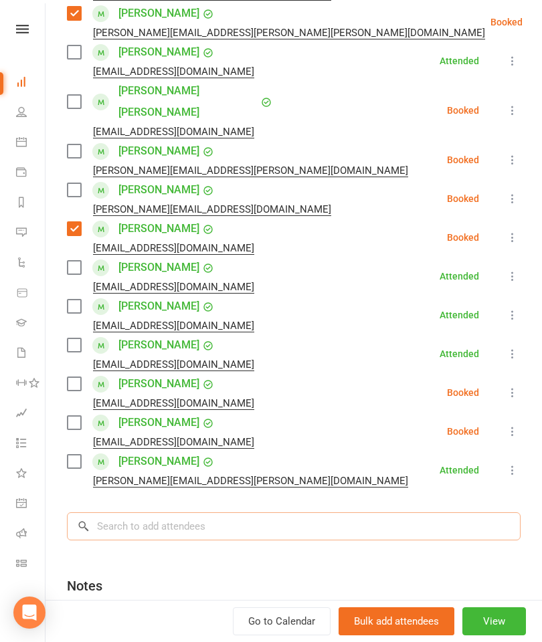
click at [188, 512] on input "search" at bounding box center [293, 526] width 453 height 28
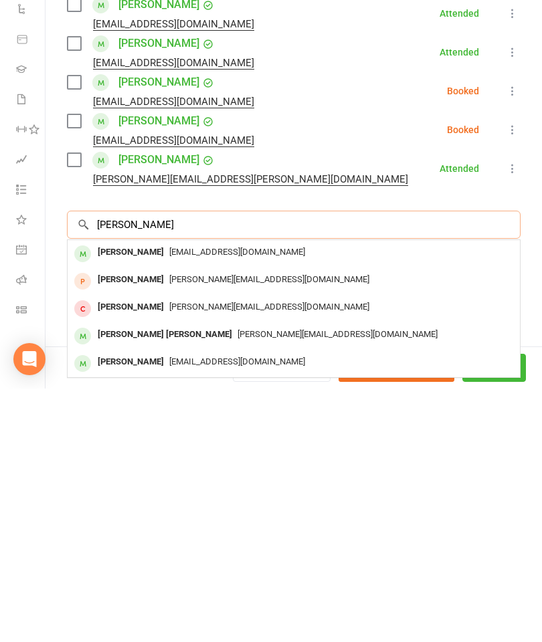
scroll to position [371, 0]
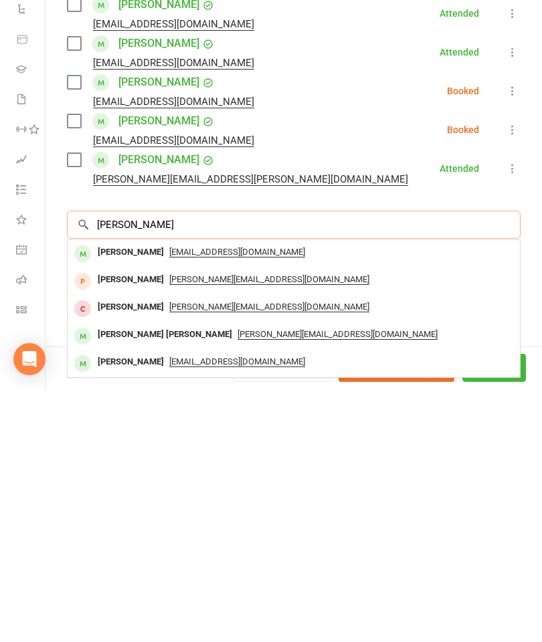
type input "Abdul"
click at [147, 579] on div "Abdul Wahab Mohammed" at bounding box center [164, 588] width 145 height 19
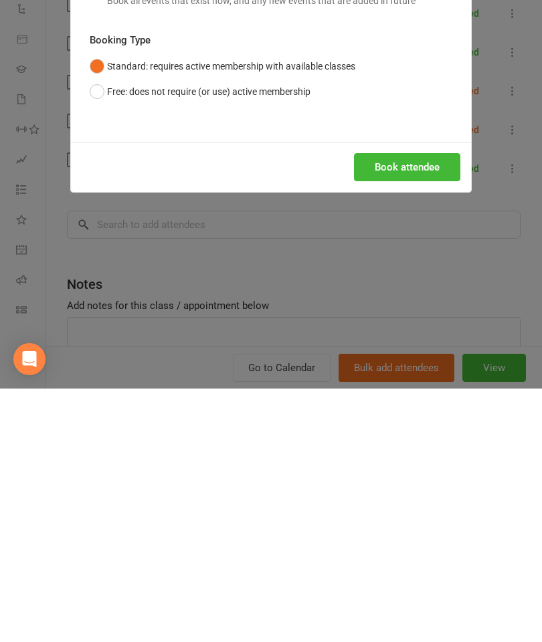
scroll to position [525, 0]
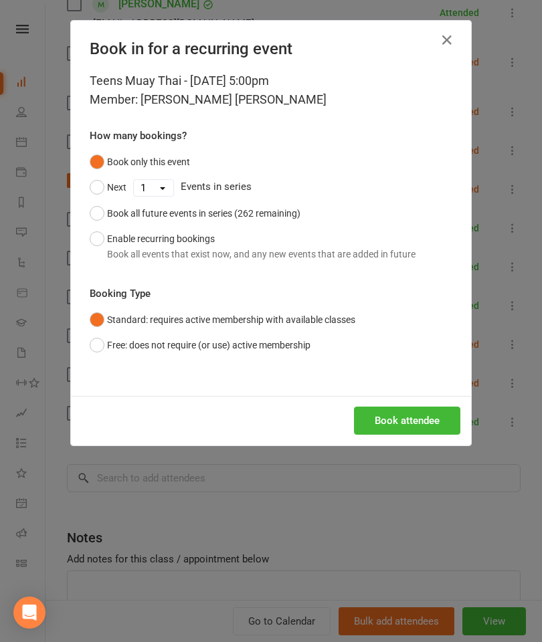
click at [412, 428] on button "Book attendee" at bounding box center [407, 421] width 106 height 28
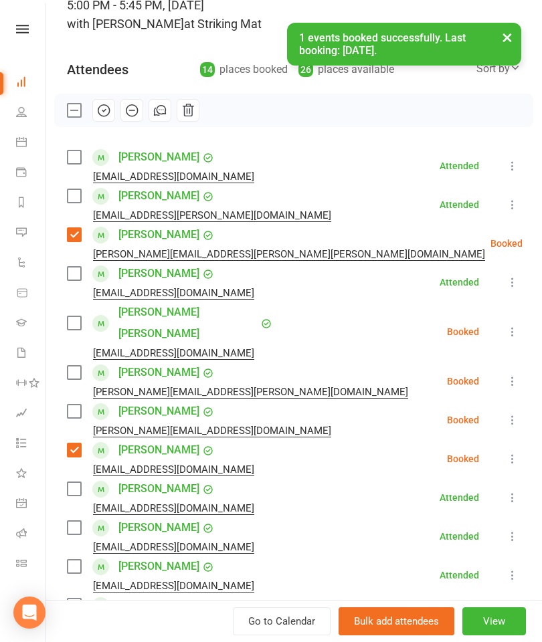
scroll to position [100, 0]
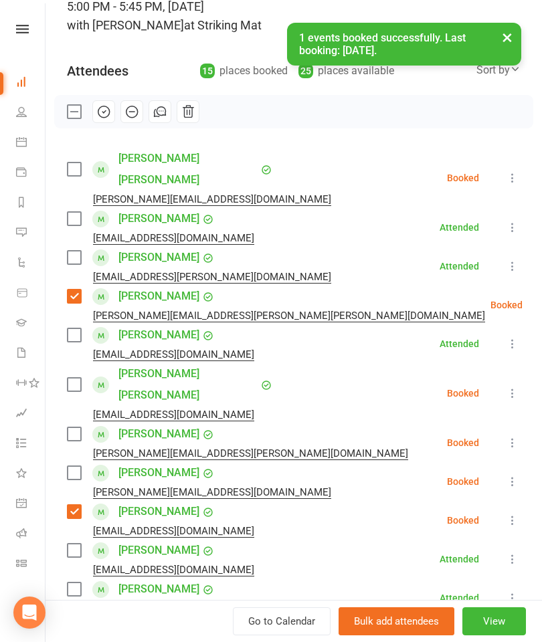
click at [68, 163] on label at bounding box center [73, 169] width 13 height 13
click at [82, 462] on div "Joshua Ng Daniel@pivotproperty.net" at bounding box center [202, 481] width 270 height 39
click at [71, 466] on label at bounding box center [73, 472] width 13 height 13
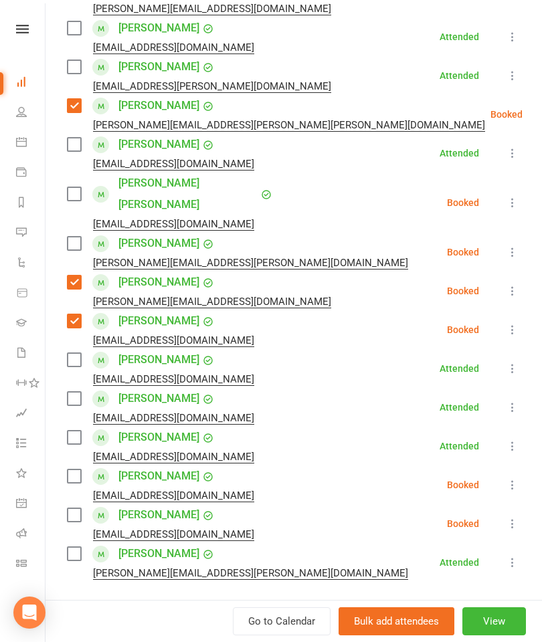
scroll to position [290, 0]
click at [68, 470] on label at bounding box center [73, 476] width 13 height 13
click at [80, 509] on label at bounding box center [73, 515] width 13 height 13
click at [80, 237] on label at bounding box center [73, 243] width 13 height 13
click at [70, 138] on label at bounding box center [73, 144] width 13 height 13
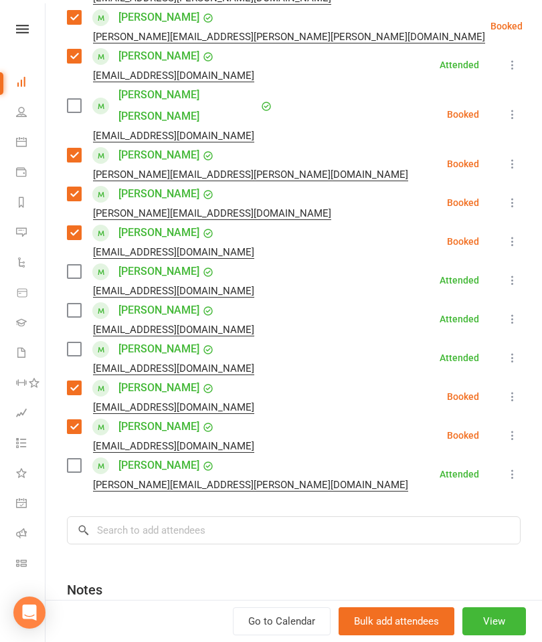
scroll to position [391, 0]
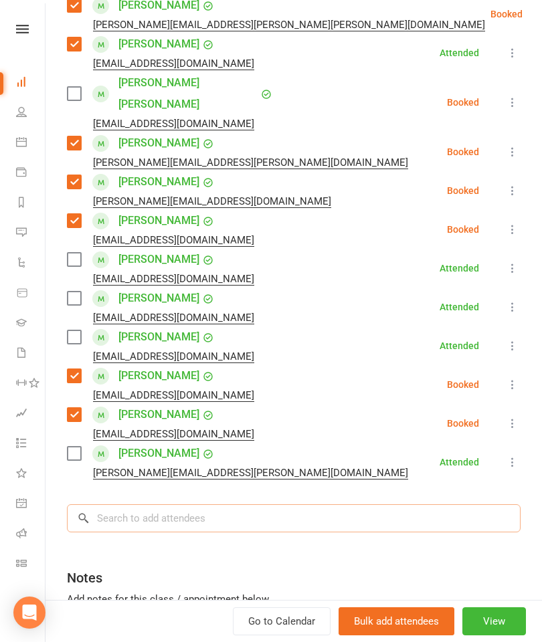
click at [221, 504] on input "search" at bounding box center [293, 518] width 453 height 28
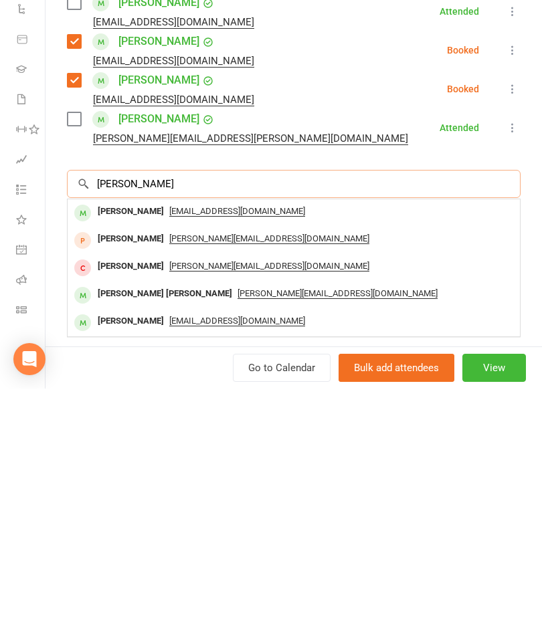
scroll to position [470, 0]
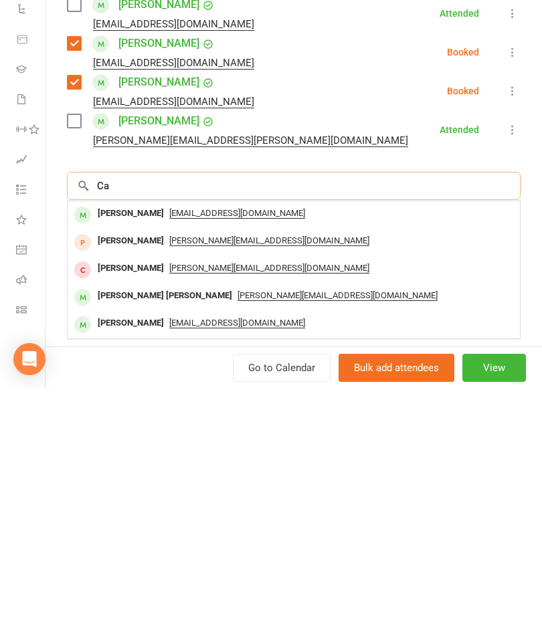
type input "C"
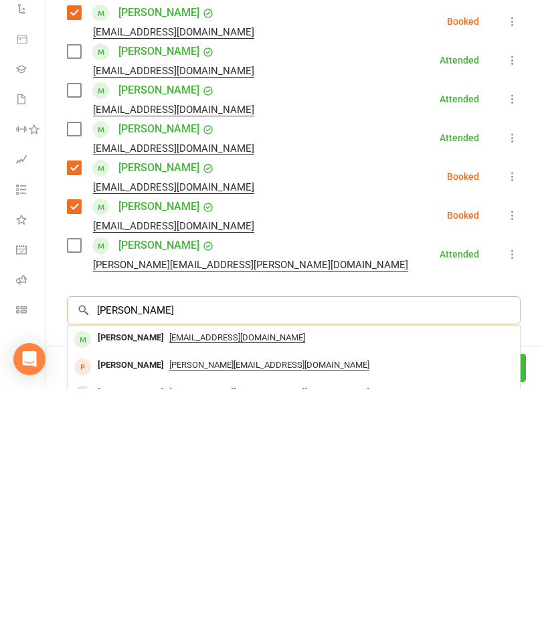
scroll to position [392, 0]
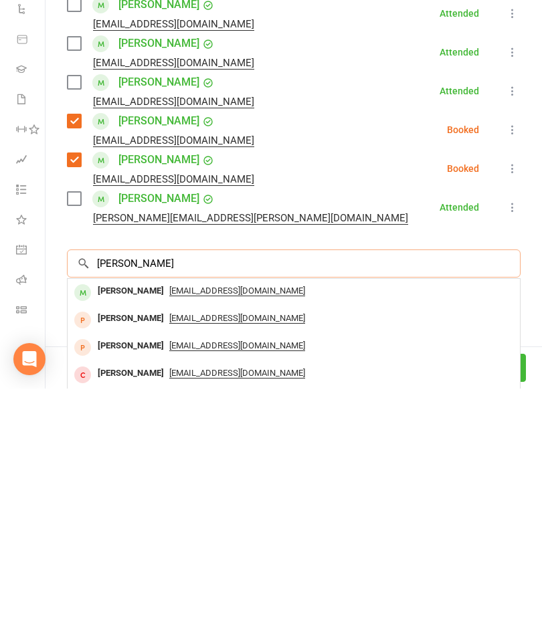
type input "Caetano"
click at [144, 535] on div "[PERSON_NAME]" at bounding box center [130, 544] width 77 height 19
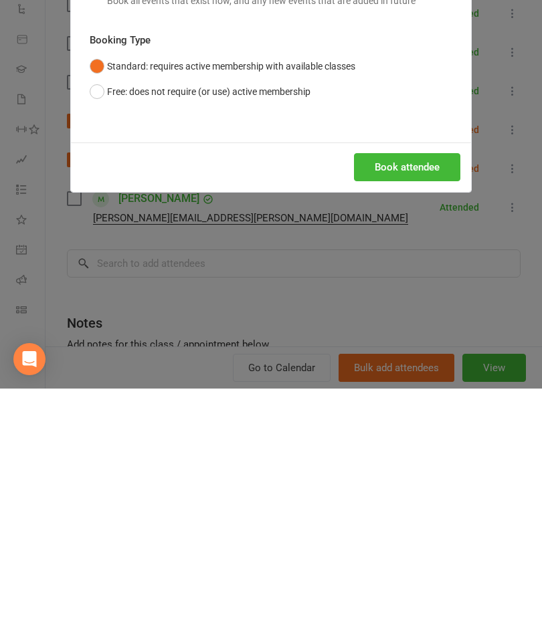
scroll to position [807, 0]
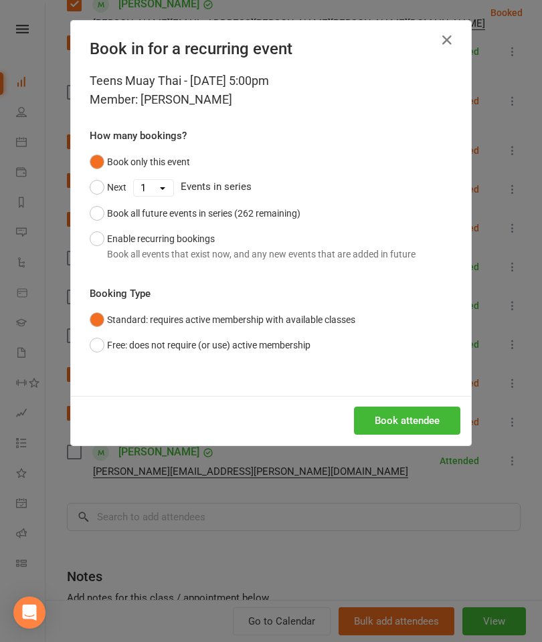
click at [421, 420] on button "Book attendee" at bounding box center [407, 421] width 106 height 28
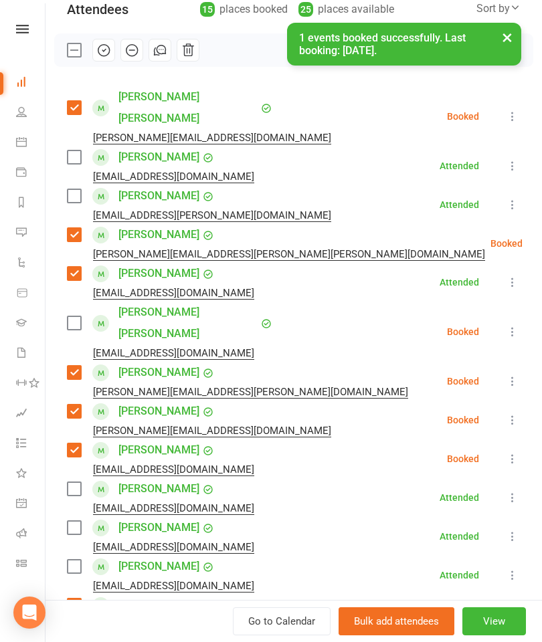
scroll to position [156, 0]
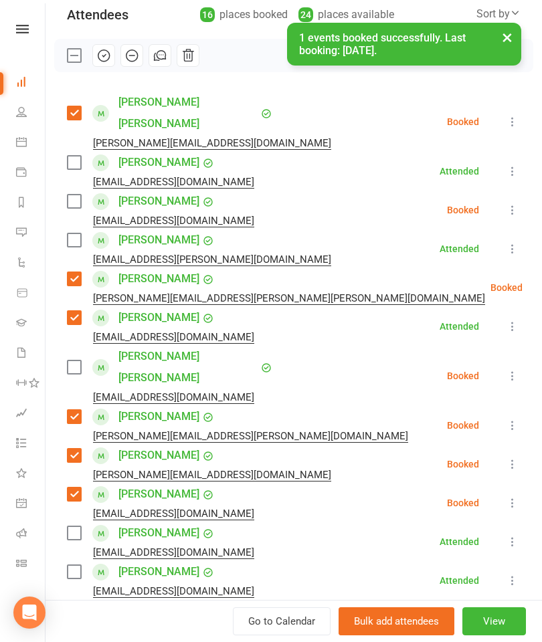
click at [76, 195] on label at bounding box center [73, 201] width 13 height 13
click at [73, 526] on label at bounding box center [73, 532] width 13 height 13
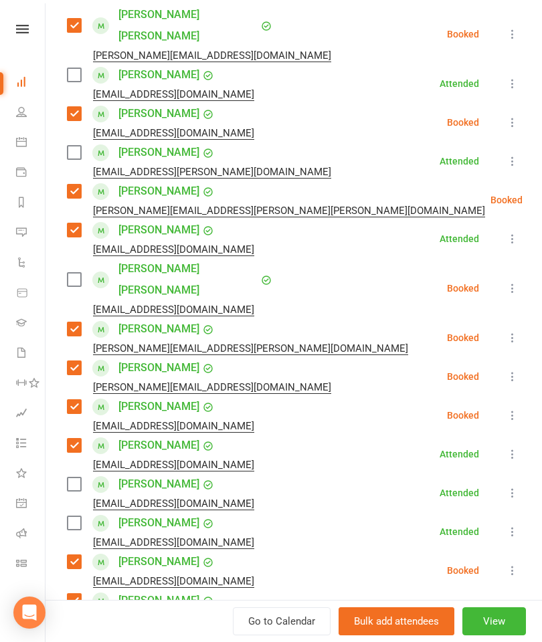
click at [75, 516] on label at bounding box center [73, 522] width 13 height 13
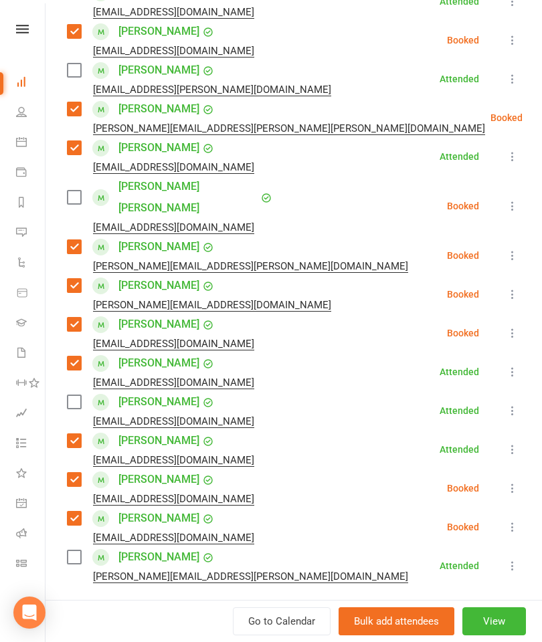
scroll to position [325, 0]
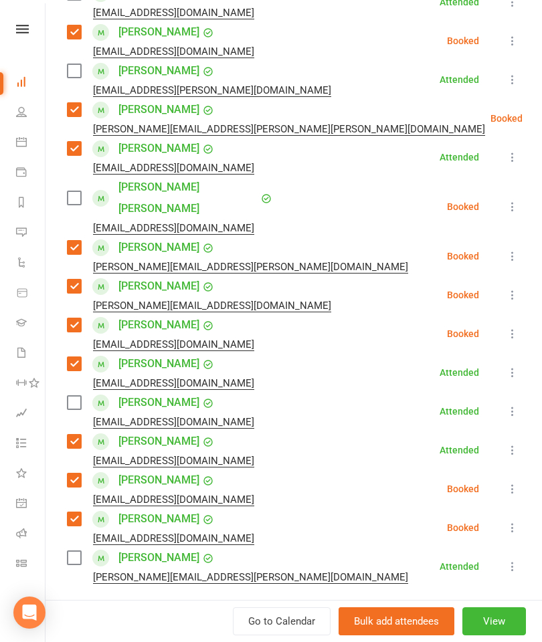
click at [76, 191] on label at bounding box center [73, 197] width 13 height 13
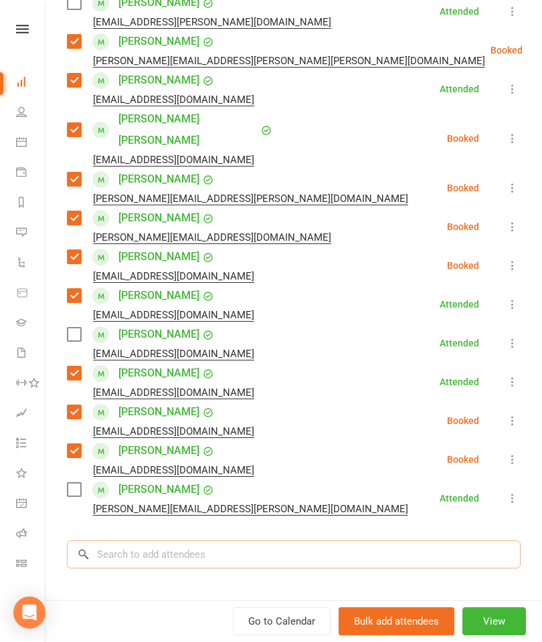
click at [193, 540] on input "search" at bounding box center [293, 554] width 453 height 28
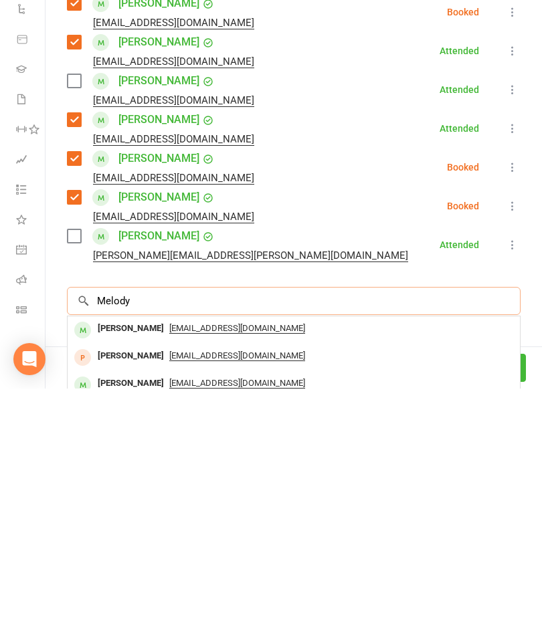
type input "Melody"
click at [118, 573] on div "Melody Saeedi" at bounding box center [130, 582] width 77 height 19
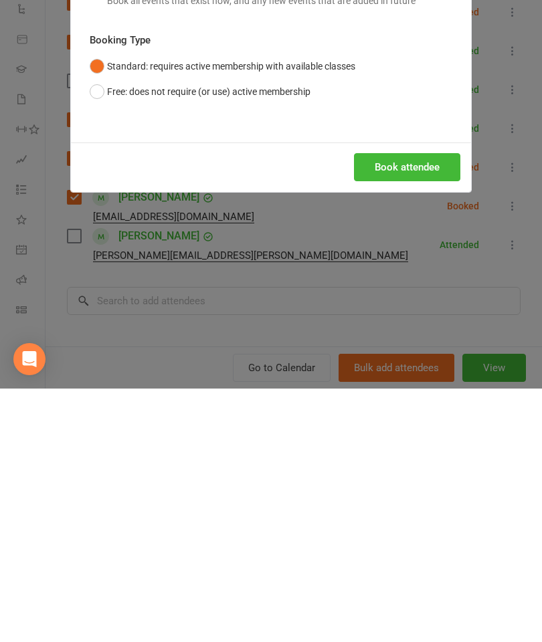
scroll to position [1124, 0]
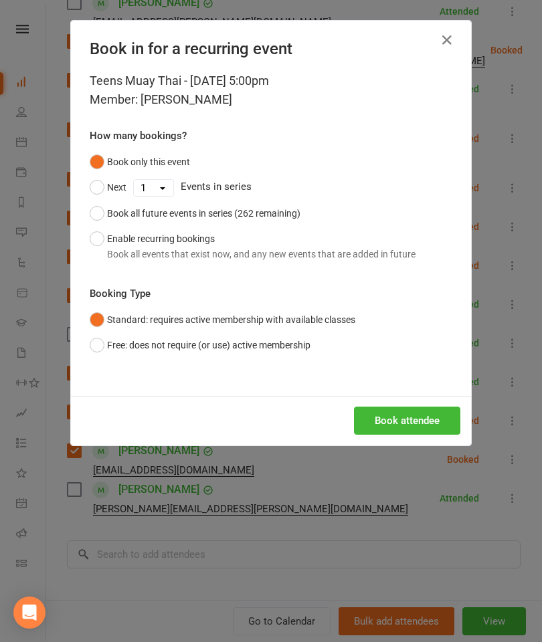
click at [406, 421] on button "Book attendee" at bounding box center [407, 421] width 106 height 28
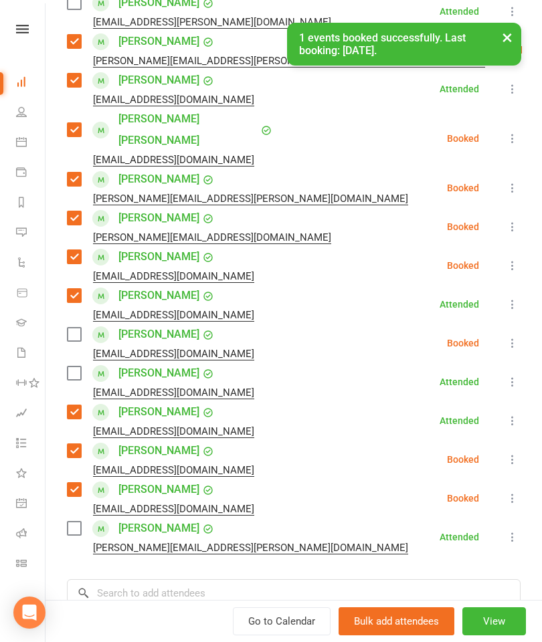
click at [83, 324] on div "Melody Saeedi Minoosaeedi33@yahoo.com" at bounding box center [163, 343] width 193 height 39
click at [72, 328] on label at bounding box center [73, 334] width 13 height 13
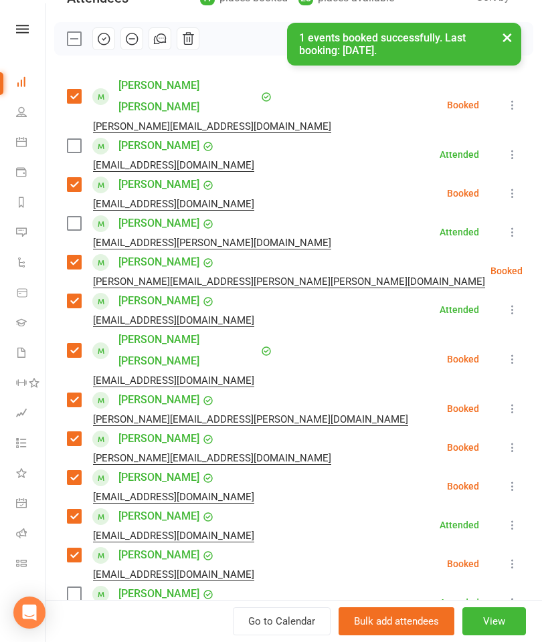
scroll to position [177, 0]
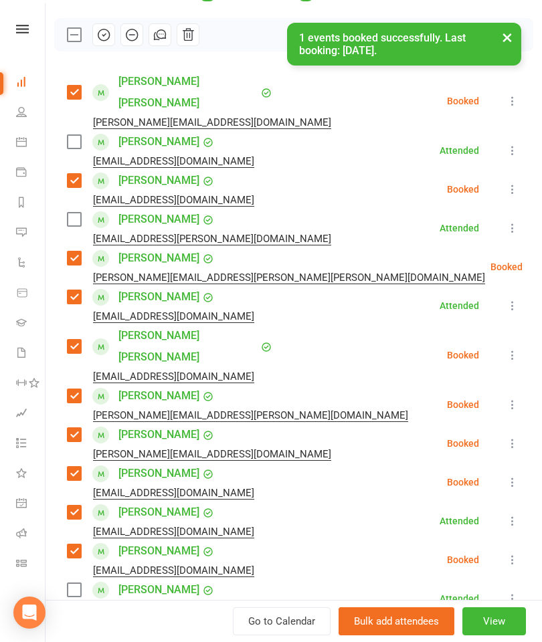
click at [68, 213] on label at bounding box center [73, 219] width 13 height 13
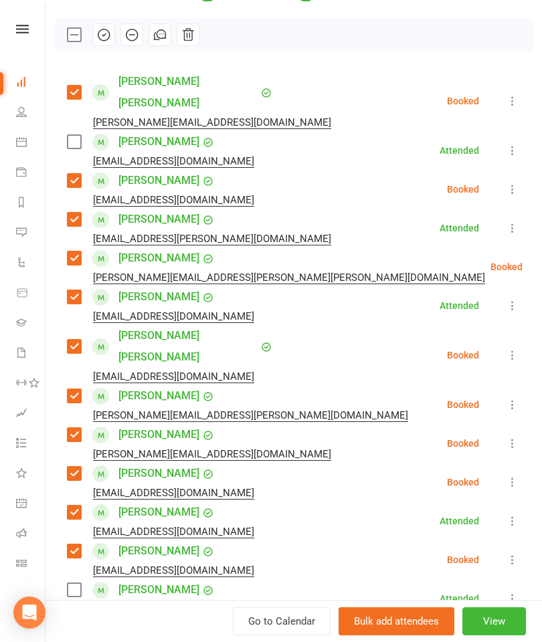
click at [72, 135] on label at bounding box center [73, 141] width 13 height 13
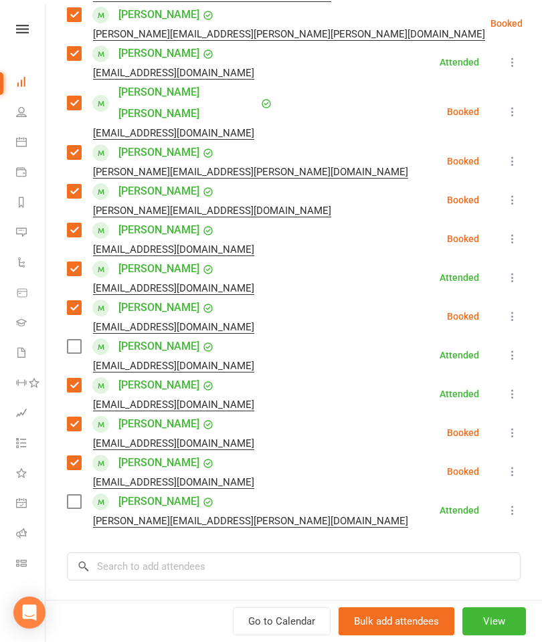
scroll to position [429, 0]
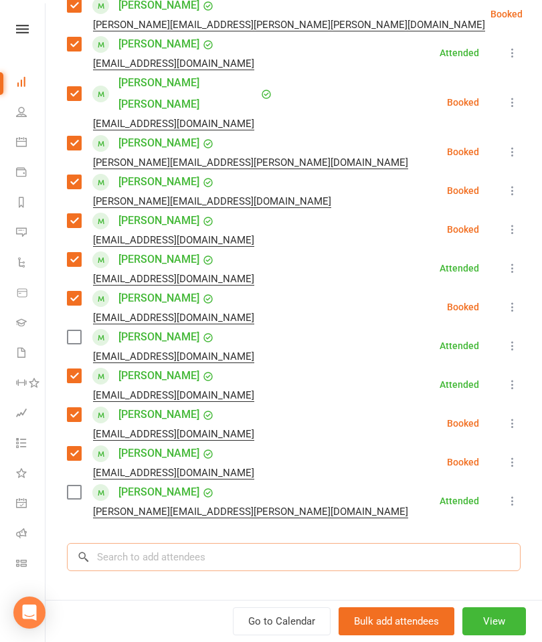
click at [169, 543] on input "search" at bounding box center [293, 557] width 453 height 28
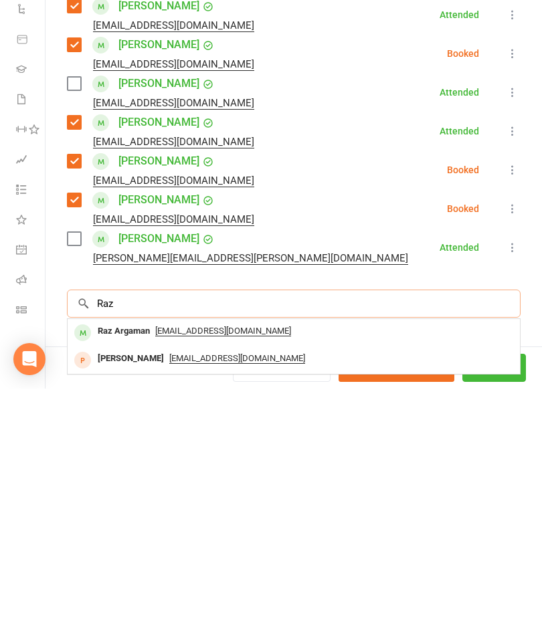
type input "Raz"
click at [137, 575] on div "Raz Argaman" at bounding box center [123, 584] width 63 height 19
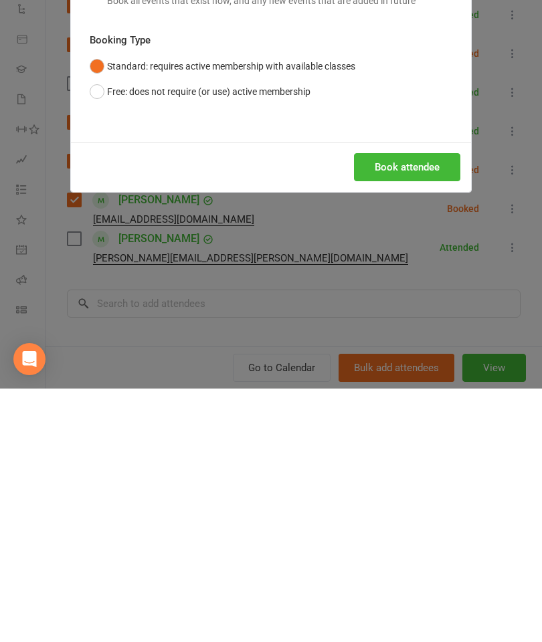
scroll to position [1445, 0]
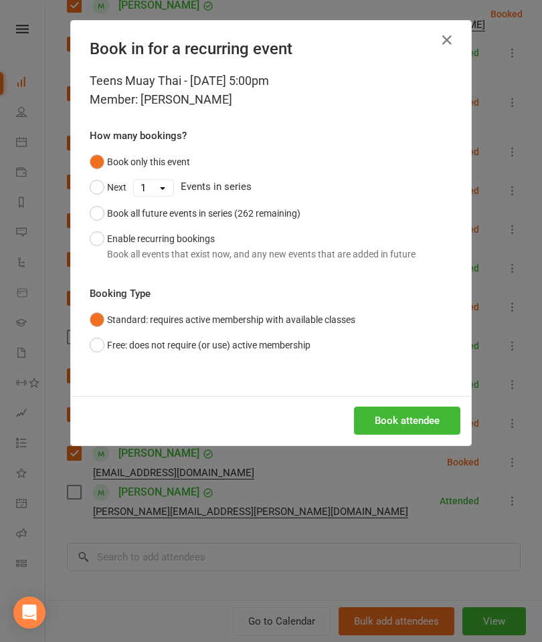
click at [408, 430] on button "Book attendee" at bounding box center [407, 421] width 106 height 28
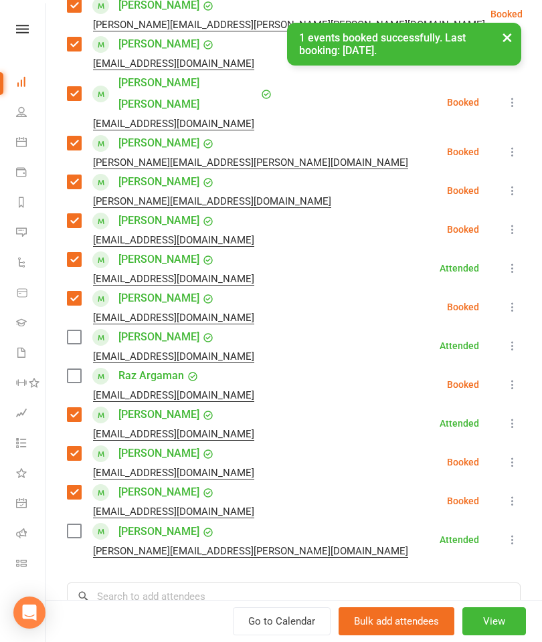
click at [68, 369] on label at bounding box center [73, 375] width 13 height 13
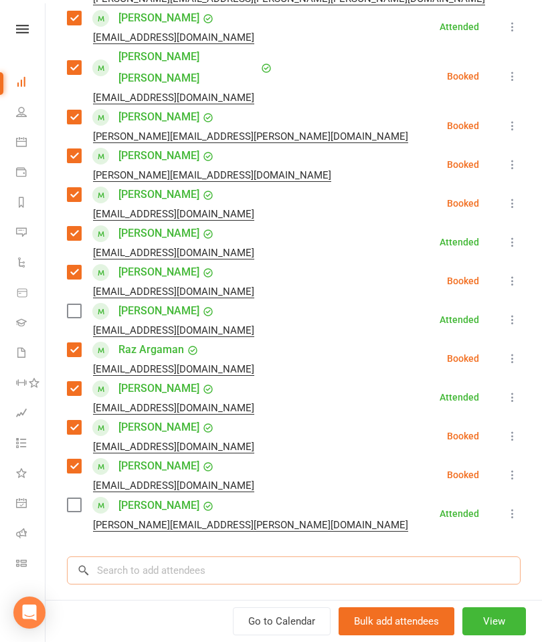
click at [266, 556] on input "search" at bounding box center [293, 570] width 453 height 28
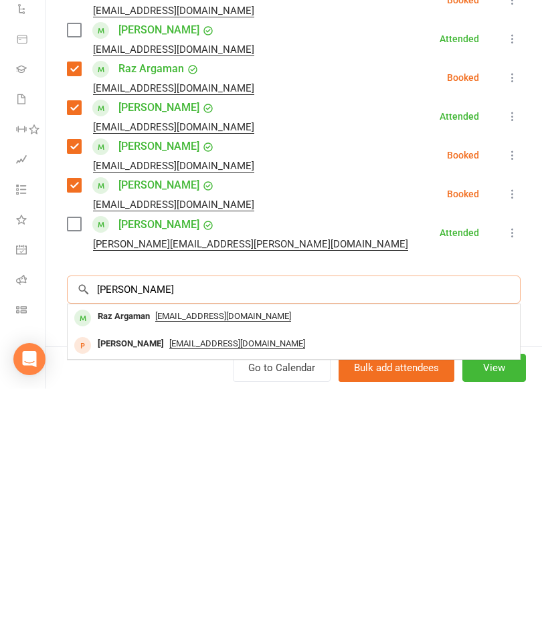
scroll to position [484, 0]
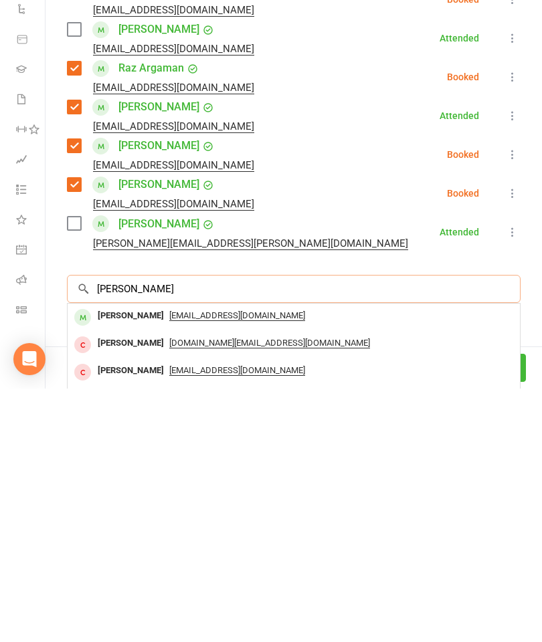
type input "Peter lau"
click at [113, 560] on div "Peter Lau" at bounding box center [130, 569] width 77 height 19
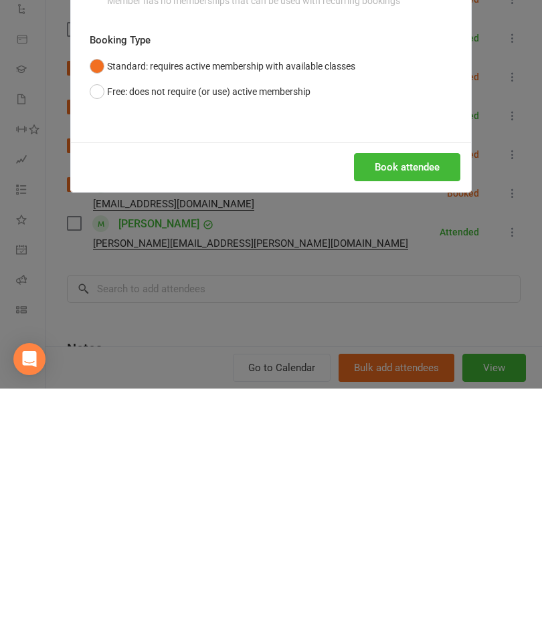
scroll to position [1619, 0]
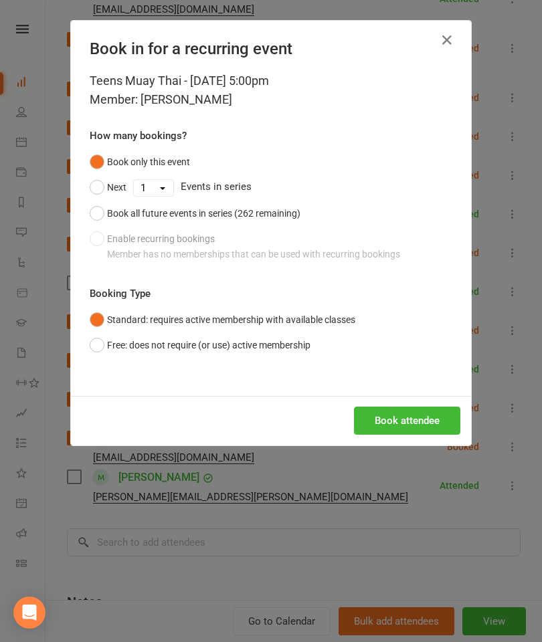
click at [420, 425] on button "Book attendee" at bounding box center [407, 421] width 106 height 28
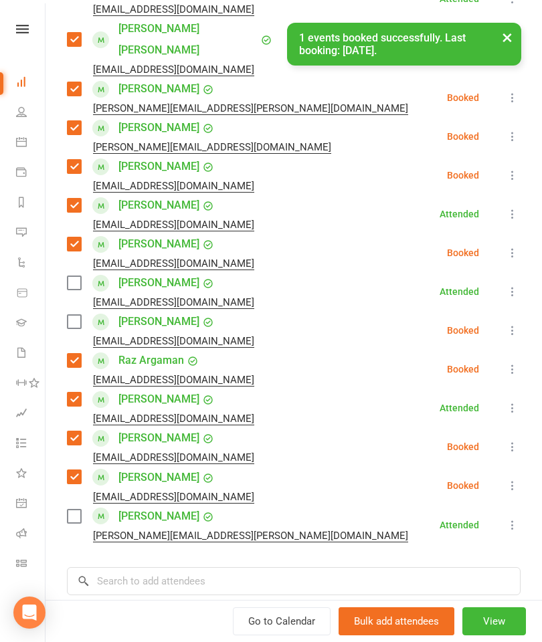
click at [64, 284] on div "Class kiosk mode Roll call 5:00 PM - 5:45 PM, Monday, October, 13, 2025 with Wa…" at bounding box center [293, 178] width 496 height 1213
click at [80, 315] on label at bounding box center [73, 321] width 13 height 13
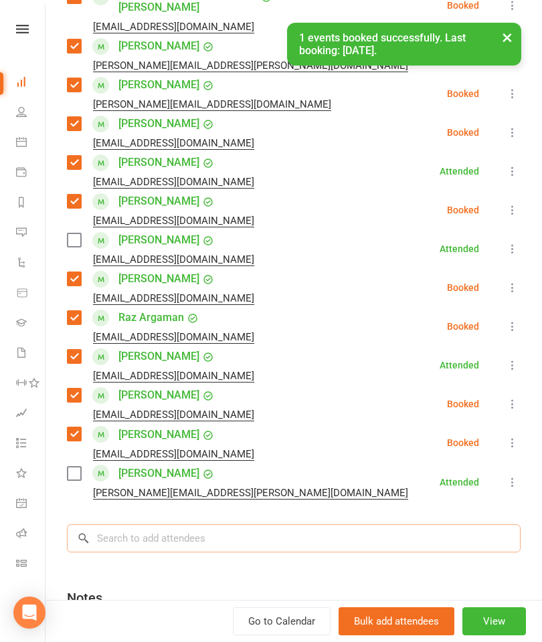
click at [285, 524] on input "search" at bounding box center [293, 538] width 453 height 28
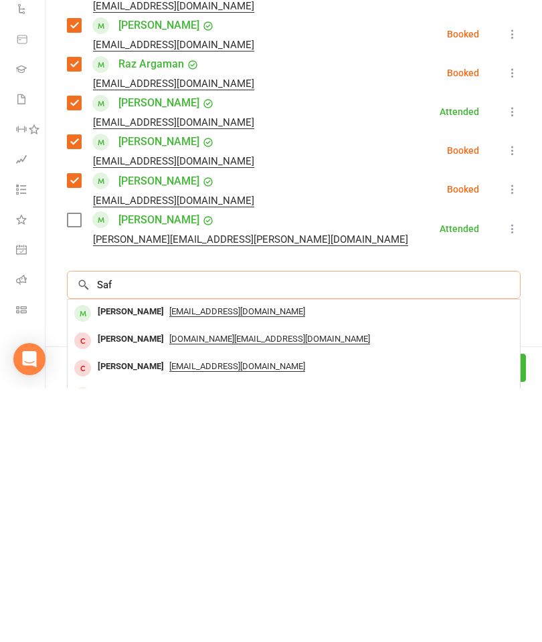
scroll to position [1619, 0]
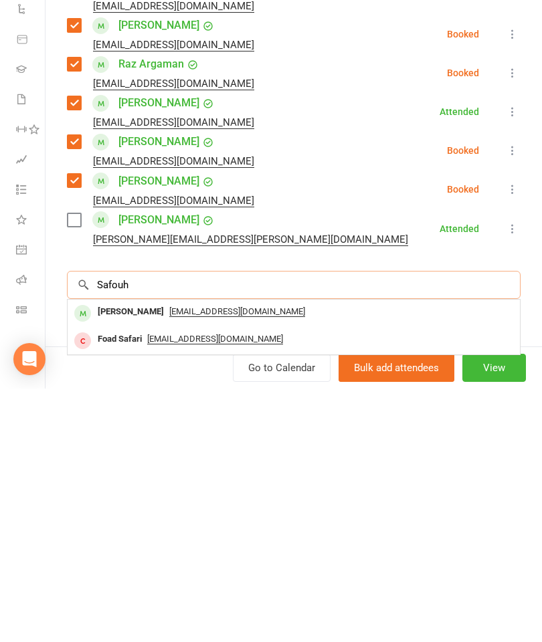
type input "Safouh"
click at [130, 556] on div "Safouh Raslan" at bounding box center [130, 565] width 77 height 19
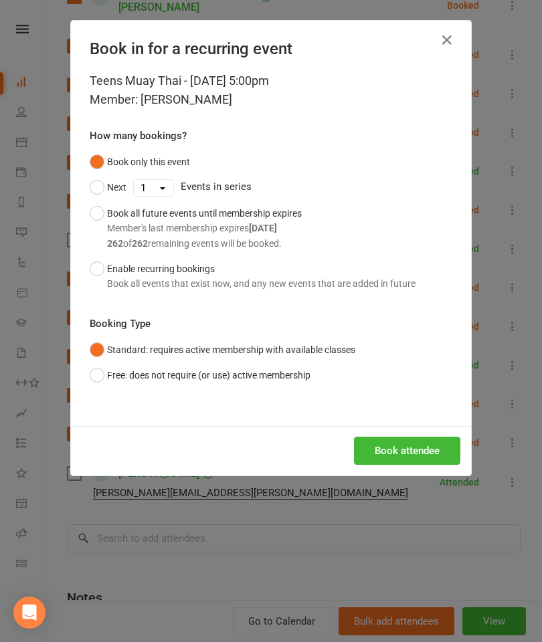
click at [388, 441] on button "Book attendee" at bounding box center [407, 451] width 106 height 28
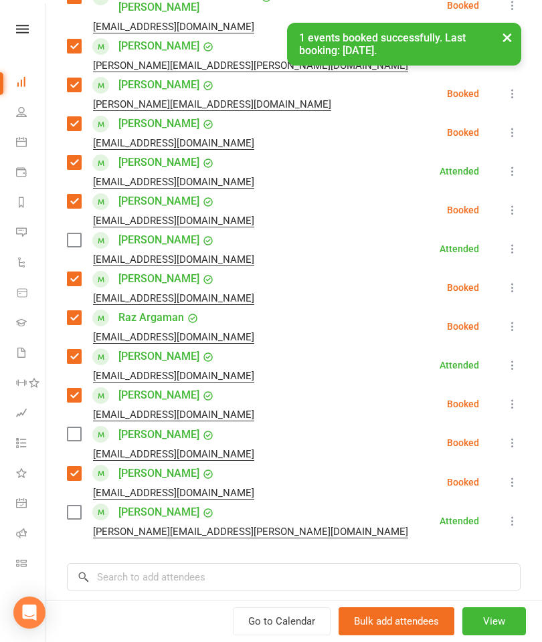
click at [73, 427] on label at bounding box center [73, 433] width 13 height 13
click at [76, 506] on label at bounding box center [73, 512] width 13 height 13
click at [74, 233] on label at bounding box center [73, 239] width 13 height 13
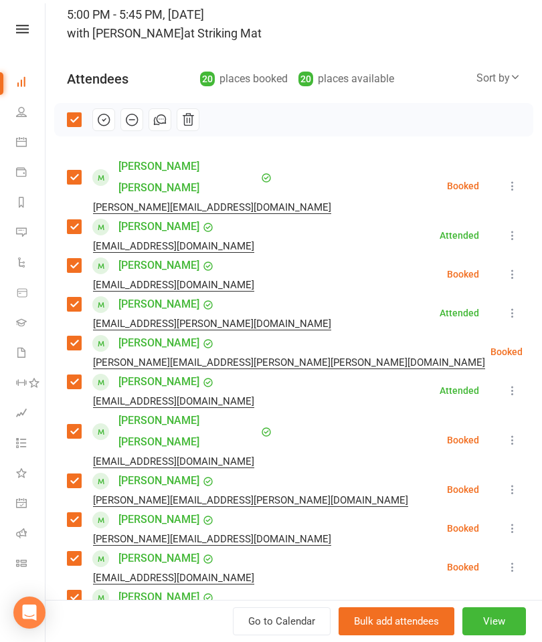
scroll to position [90, 0]
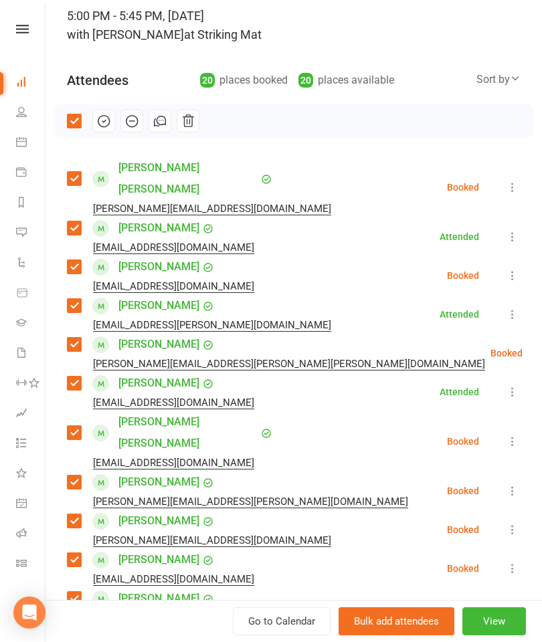
click at [104, 127] on icon "button" at bounding box center [103, 121] width 11 height 11
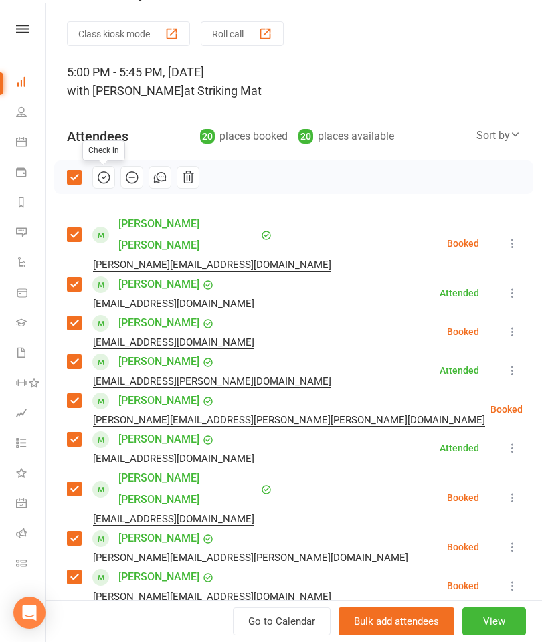
scroll to position [27, 0]
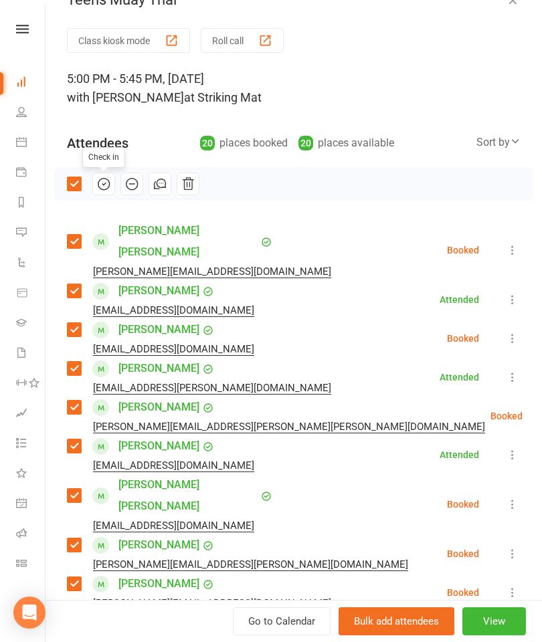
click at [98, 183] on icon "button" at bounding box center [103, 184] width 15 height 15
click at [518, 7] on button "button" at bounding box center [512, 0] width 16 height 16
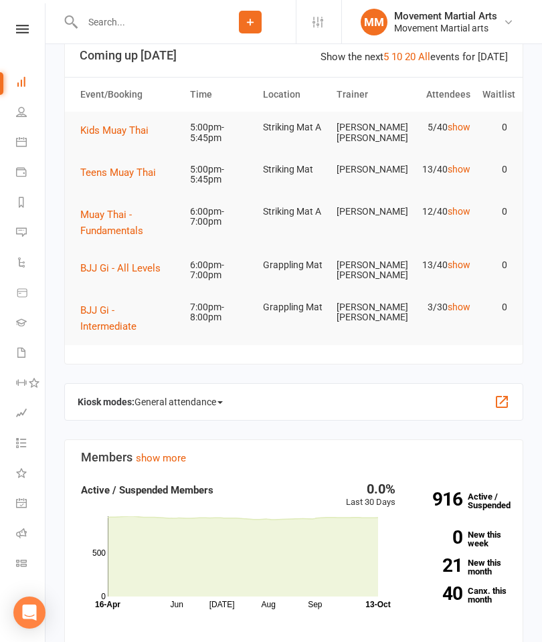
scroll to position [0, 0]
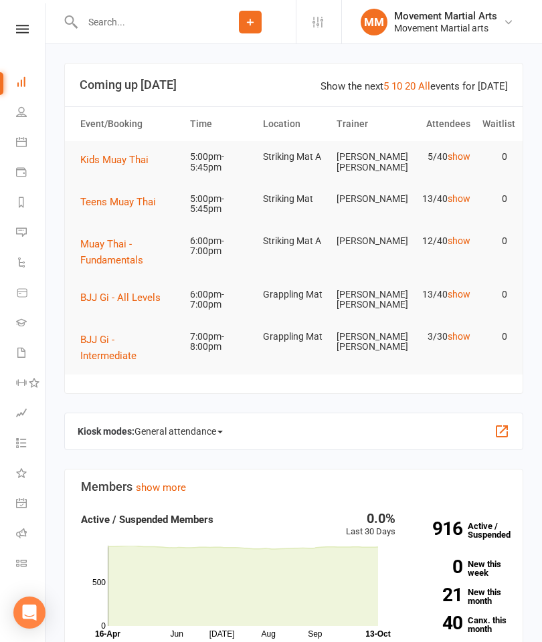
click at [120, 161] on span "Kids Muay Thai" at bounding box center [114, 160] width 68 height 12
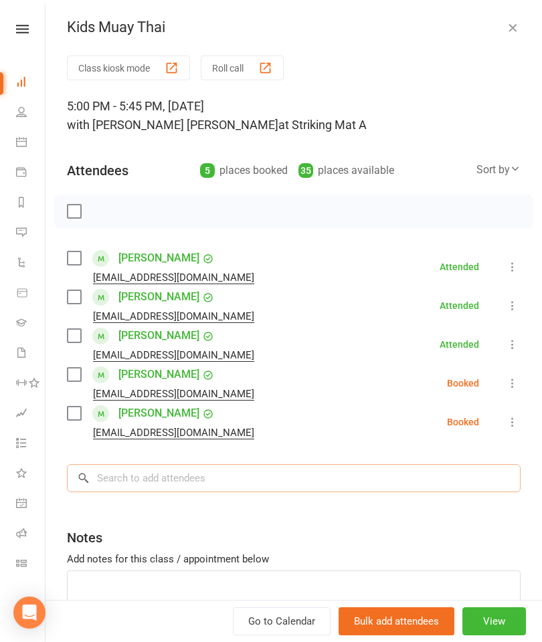
click at [262, 476] on input "search" at bounding box center [293, 478] width 453 height 28
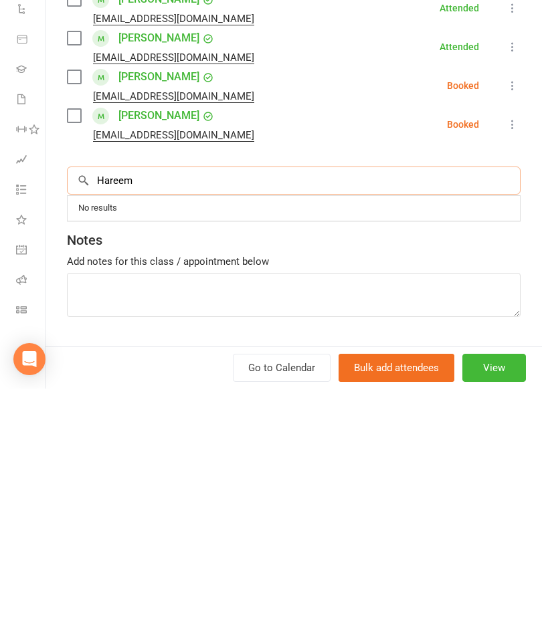
scroll to position [46, 0]
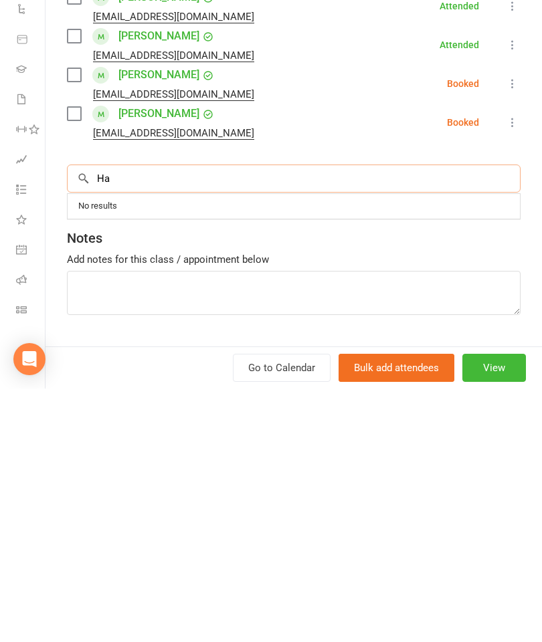
type input "H"
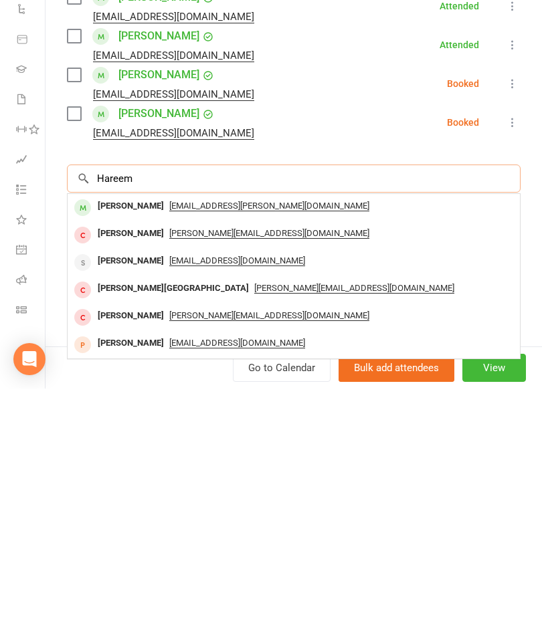
type input "Hareem"
click at [124, 450] on div "[PERSON_NAME]" at bounding box center [130, 459] width 77 height 19
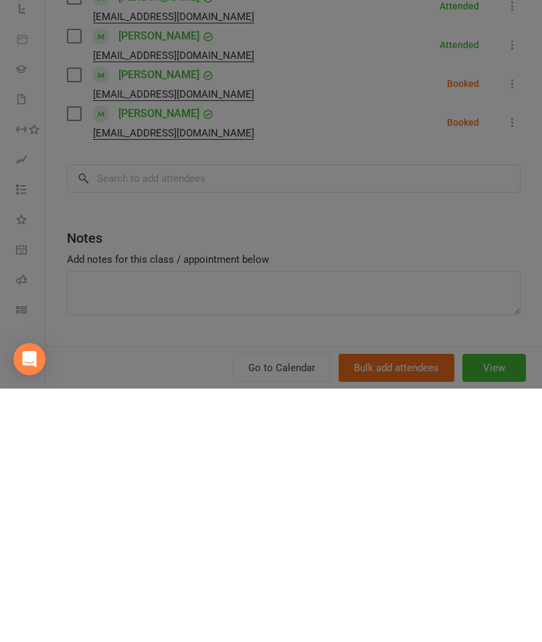
scroll to position [284, 0]
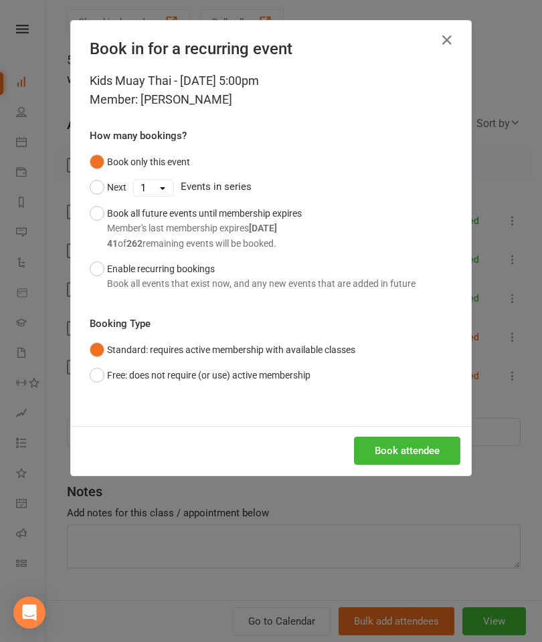
click at [394, 447] on button "Book attendee" at bounding box center [407, 451] width 106 height 28
click at [395, 451] on div "Loading..." at bounding box center [271, 450] width 400 height 49
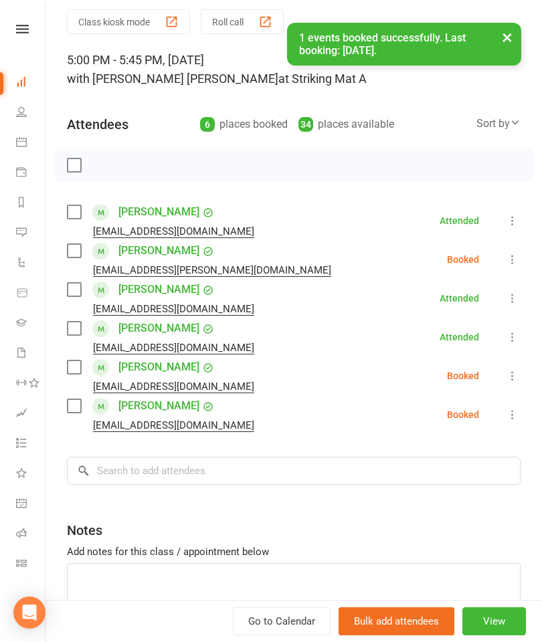
click at [76, 253] on label at bounding box center [73, 250] width 13 height 13
click at [191, 476] on input "search" at bounding box center [293, 471] width 453 height 28
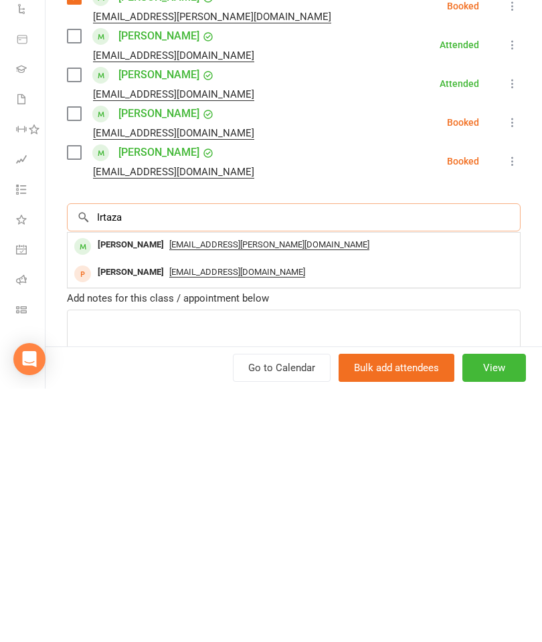
type input "Irtaza"
click at [136, 489] on div "[PERSON_NAME]" at bounding box center [130, 498] width 77 height 19
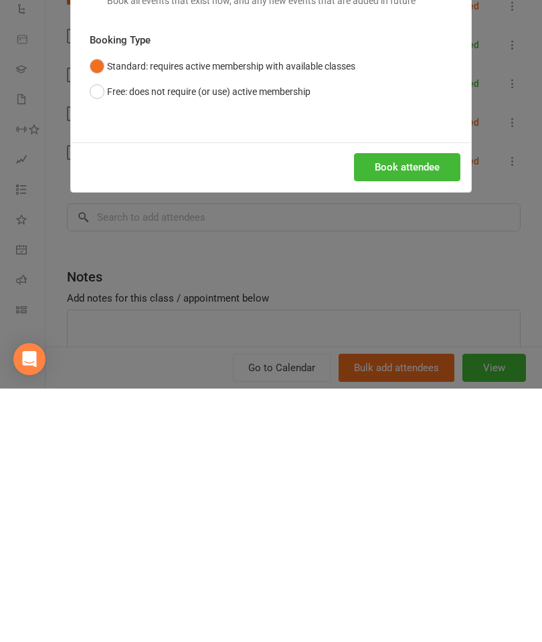
scroll to position [561, 0]
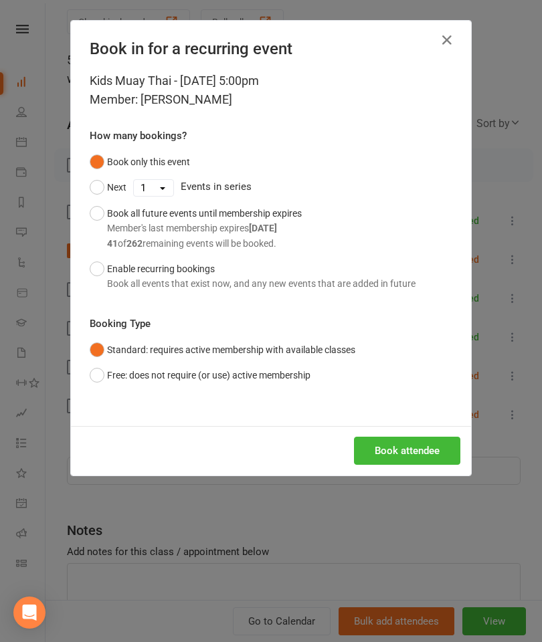
click at [415, 445] on button "Book attendee" at bounding box center [407, 451] width 106 height 28
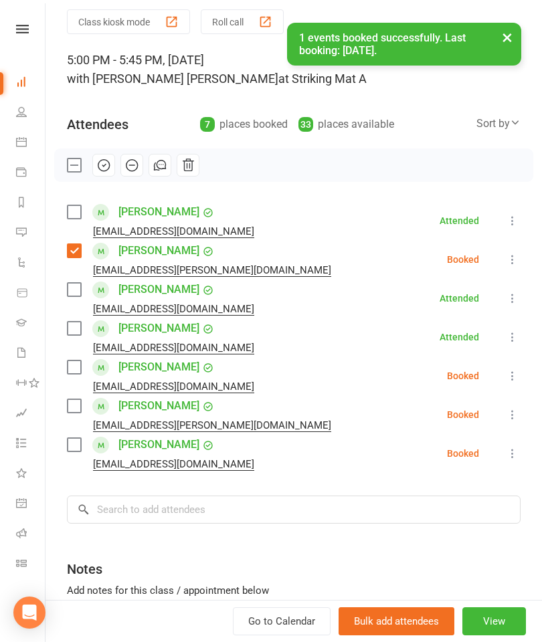
click at [78, 406] on label at bounding box center [73, 405] width 13 height 13
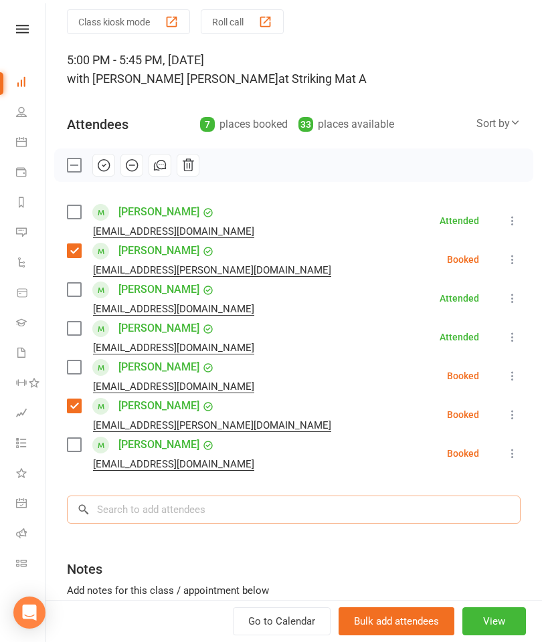
click at [265, 504] on input "search" at bounding box center [293, 510] width 453 height 28
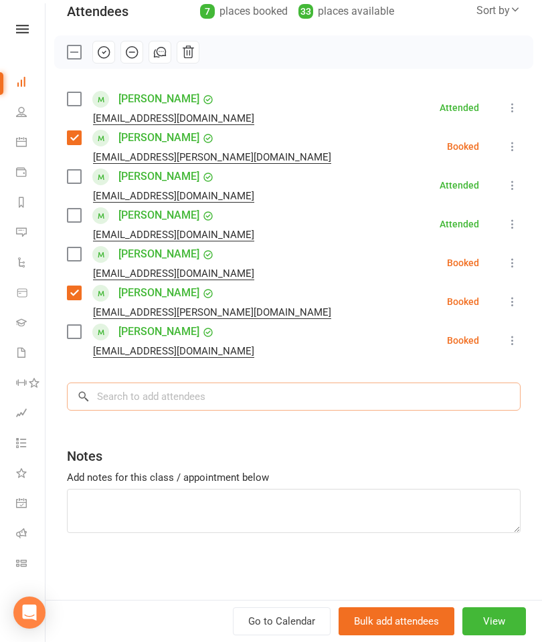
scroll to position [106, 0]
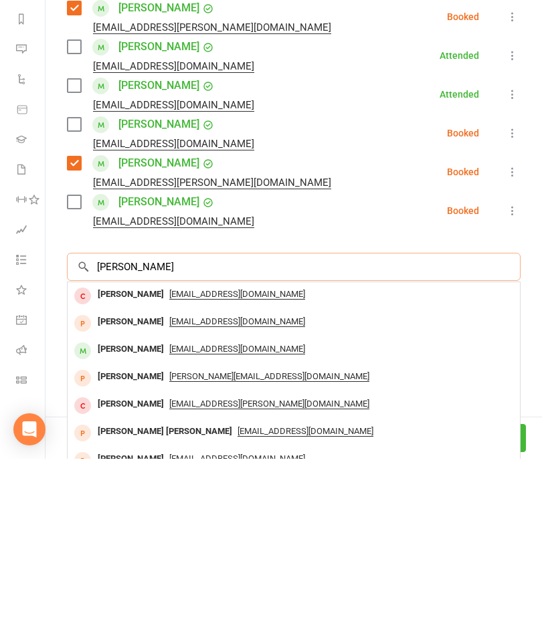
type input "Ibrahim"
click at [131, 523] on div "Ibrahim Khan" at bounding box center [130, 532] width 77 height 19
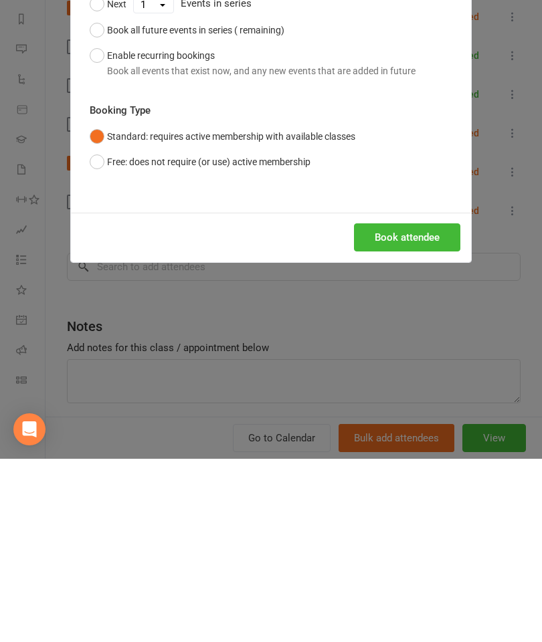
scroll to position [744, 0]
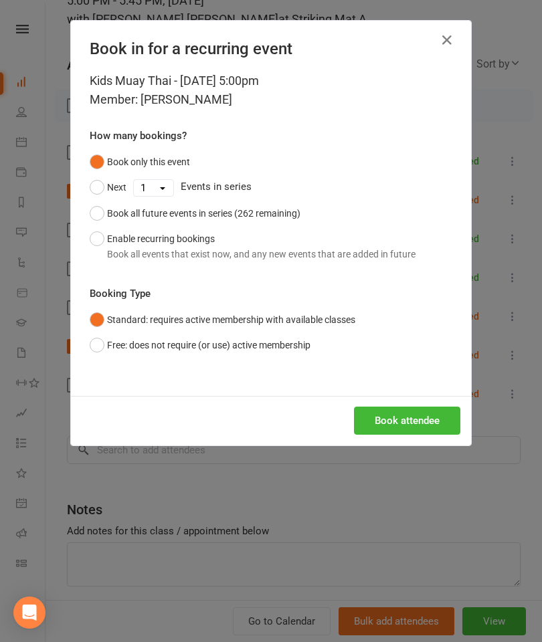
click at [417, 430] on button "Book attendee" at bounding box center [407, 421] width 106 height 28
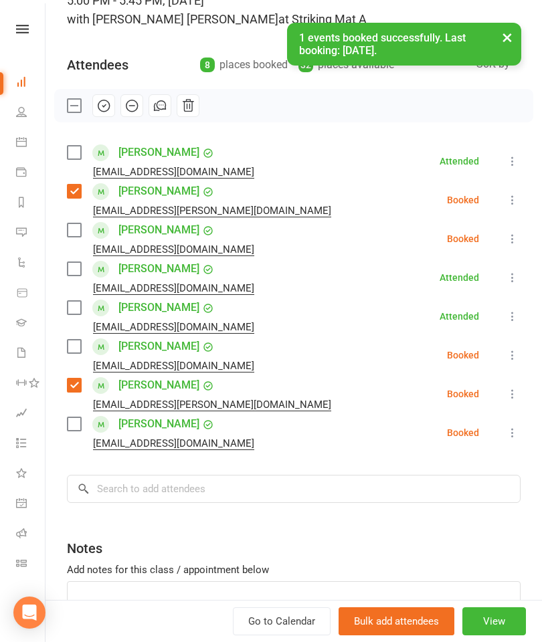
click at [80, 226] on label at bounding box center [73, 229] width 13 height 13
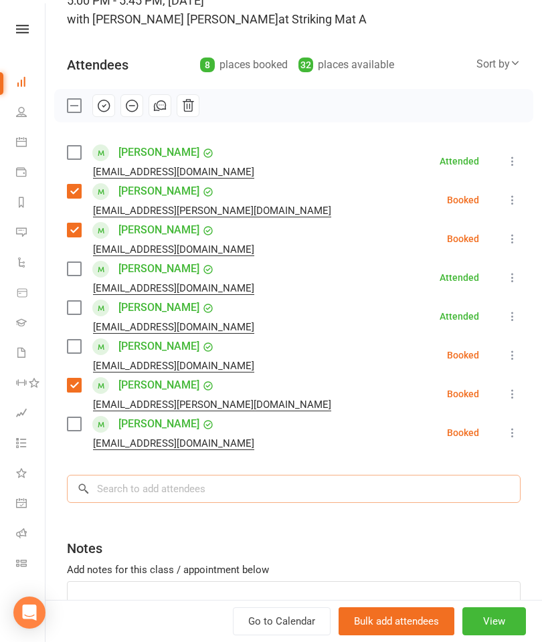
click at [232, 503] on input "search" at bounding box center [293, 489] width 453 height 28
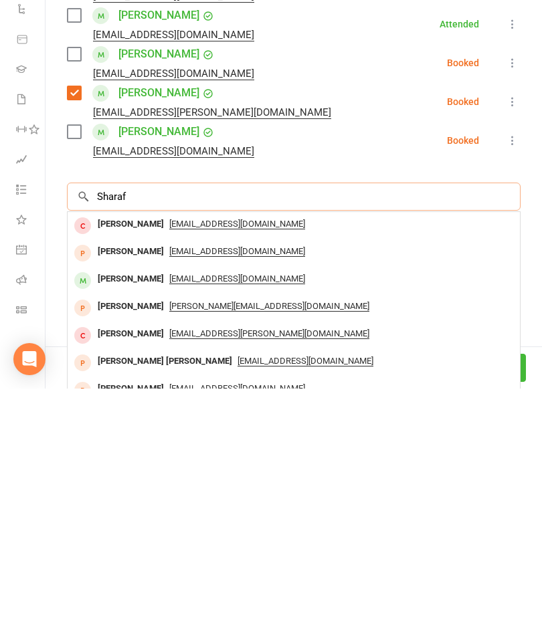
scroll to position [144, 0]
click at [349, 436] on input "Sharaf" at bounding box center [293, 450] width 453 height 28
type input "S"
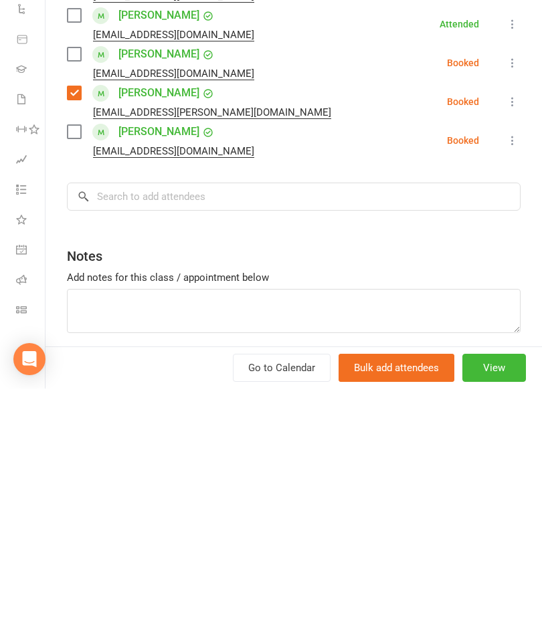
click at [533, 179] on div "Class kiosk mode Roll call 5:00 PM - 5:45 PM, Monday, October, 13, 2025 with Bi…" at bounding box center [293, 282] width 496 height 742
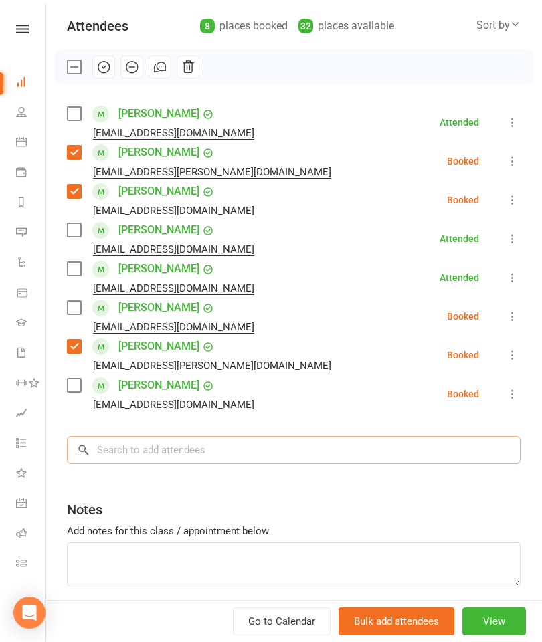
click at [308, 463] on input "search" at bounding box center [293, 450] width 453 height 28
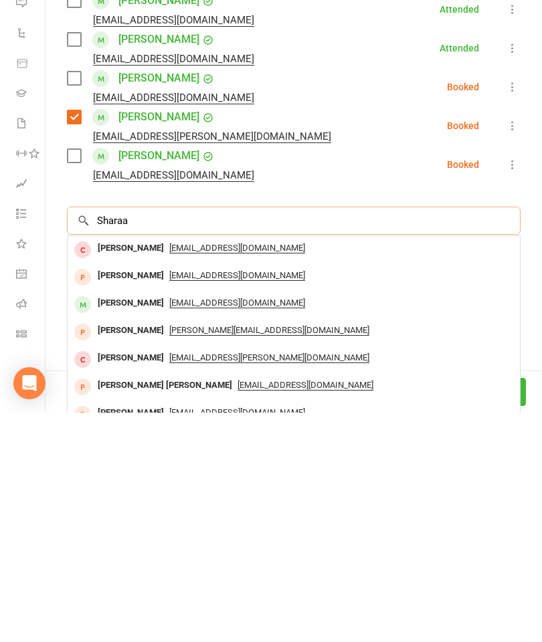
type input "Sharaaf"
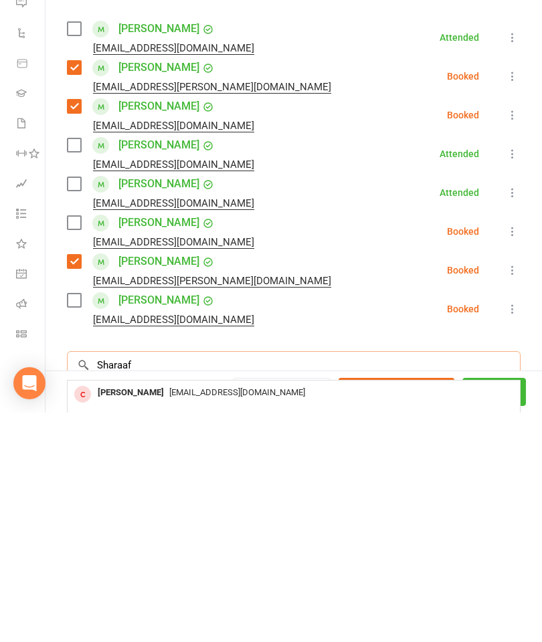
scroll to position [1042, 0]
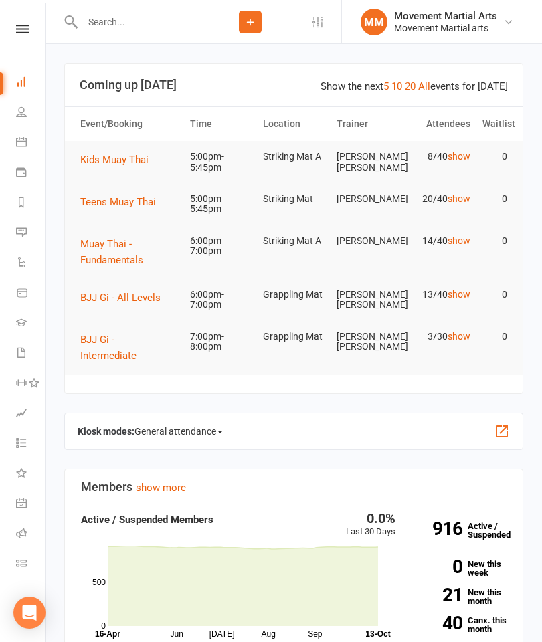
click at [130, 158] on span "Kids Muay Thai" at bounding box center [114, 160] width 68 height 12
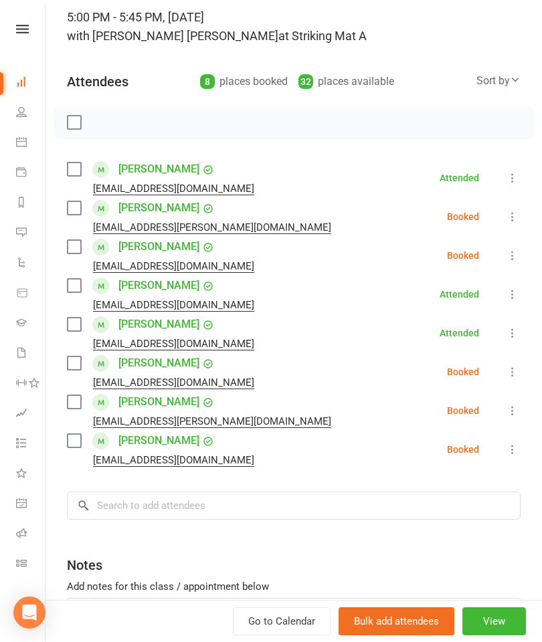
scroll to position [90, 0]
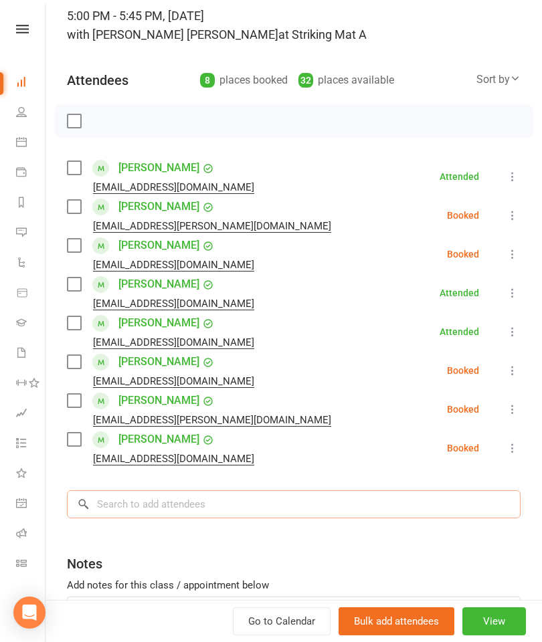
click at [227, 499] on input "search" at bounding box center [293, 504] width 453 height 28
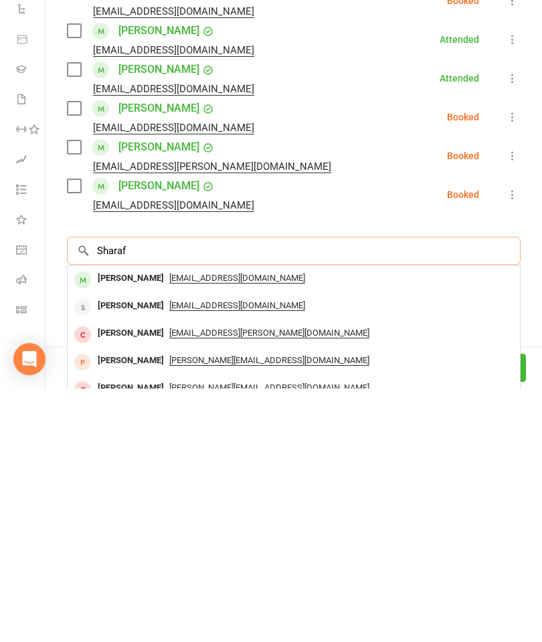
type input "Sharaf"
click at [127, 522] on div "Shaaraf Shahin" at bounding box center [130, 531] width 77 height 19
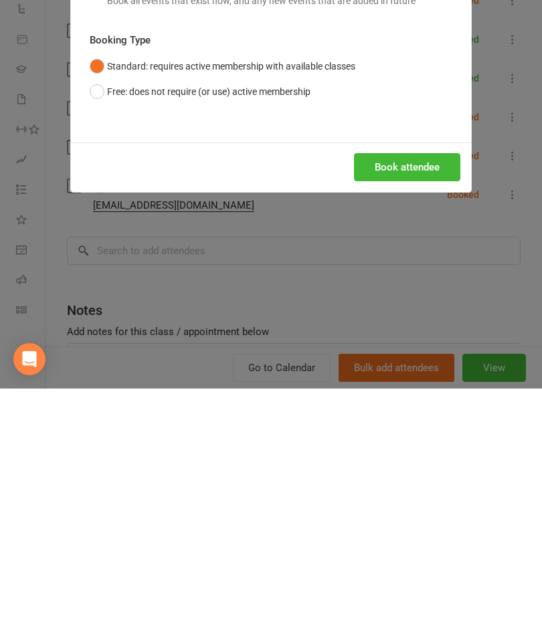
scroll to position [310, 0]
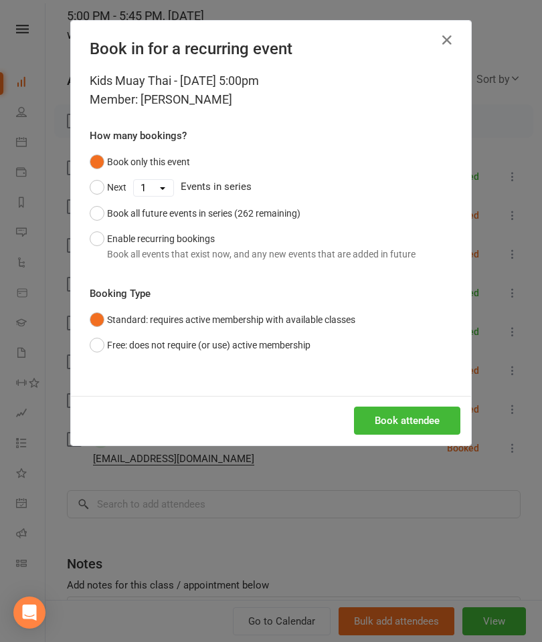
click at [426, 429] on button "Book attendee" at bounding box center [407, 421] width 106 height 28
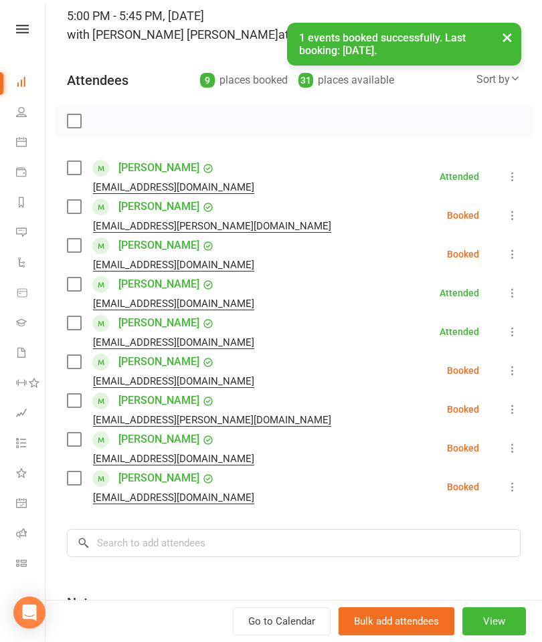
click at [68, 484] on label at bounding box center [73, 478] width 13 height 13
click at [73, 245] on label at bounding box center [73, 245] width 13 height 13
click at [75, 205] on label at bounding box center [73, 206] width 13 height 13
click at [80, 399] on label at bounding box center [73, 400] width 13 height 13
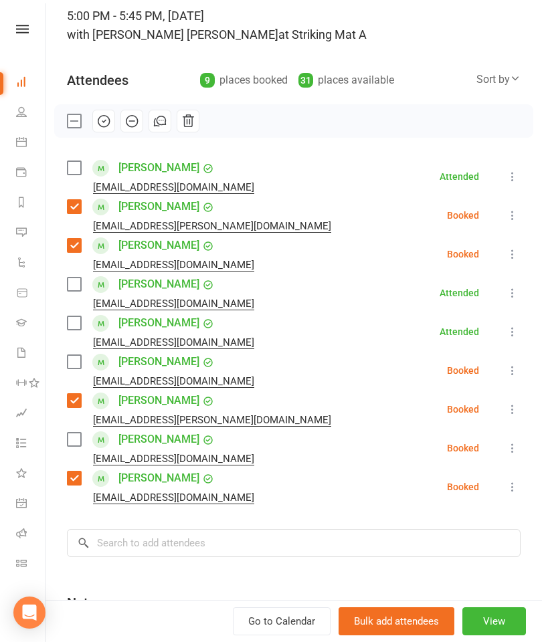
scroll to position [154, 0]
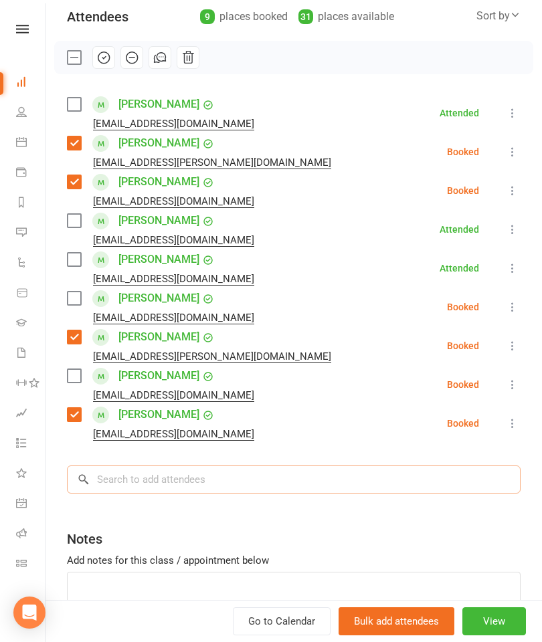
click at [209, 482] on input "search" at bounding box center [293, 480] width 453 height 28
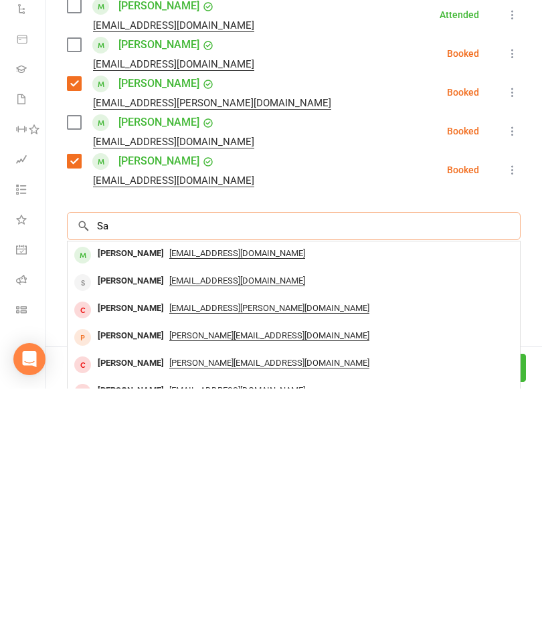
type input "S"
type input "Sam raslan"
click at [537, 255] on div "Class kiosk mode Roll call 5:00 PM - 5:45 PM, Monday, October, 13, 2025 with Bi…" at bounding box center [293, 292] width 496 height 781
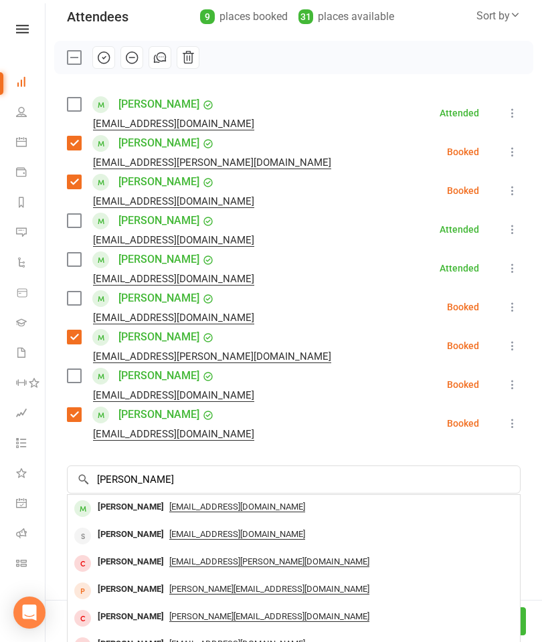
click at [526, 220] on div "Class kiosk mode Roll call 5:00 PM - 5:45 PM, Monday, October, 13, 2025 with Bi…" at bounding box center [293, 292] width 496 height 781
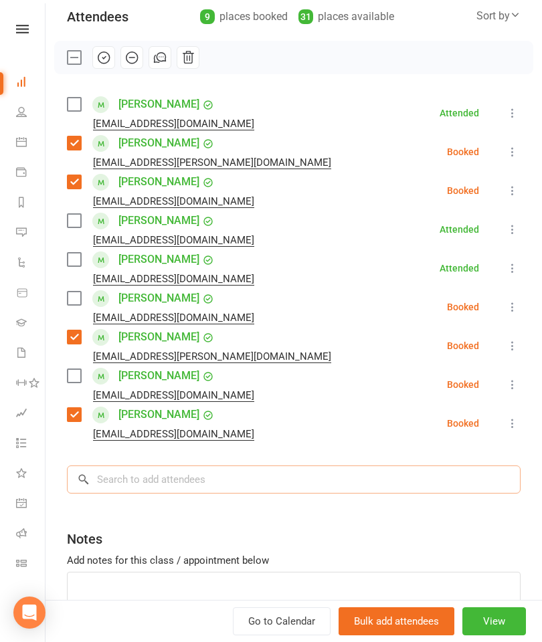
click at [292, 482] on input "search" at bounding box center [293, 480] width 453 height 28
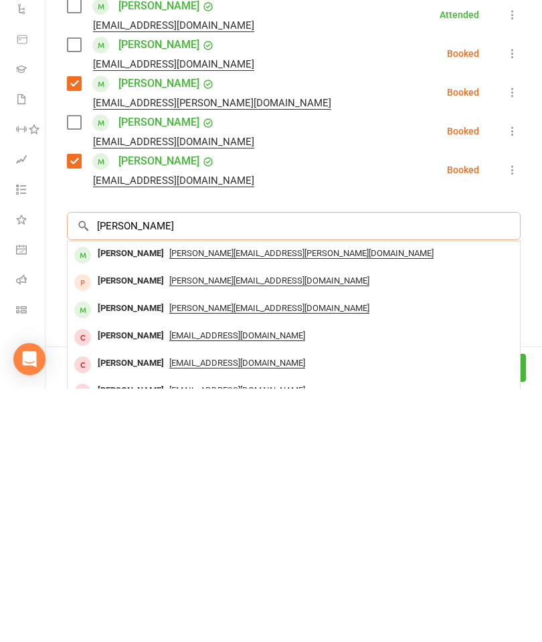
type input "Sam raslan"
click at [120, 498] on div "Sam Raslan" at bounding box center [130, 507] width 77 height 19
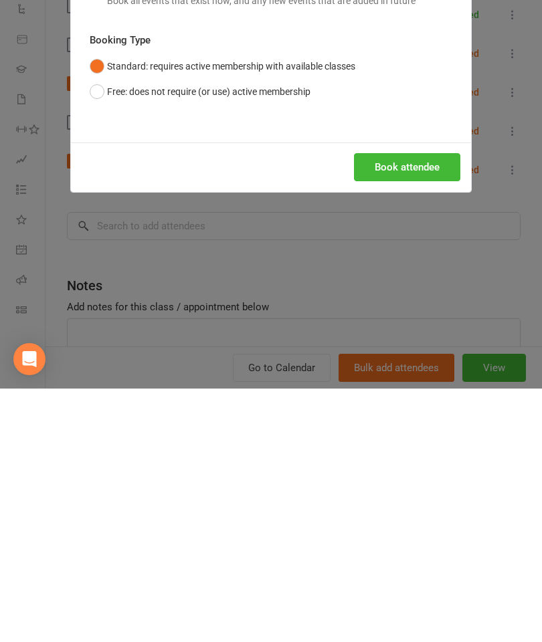
scroll to position [882, 0]
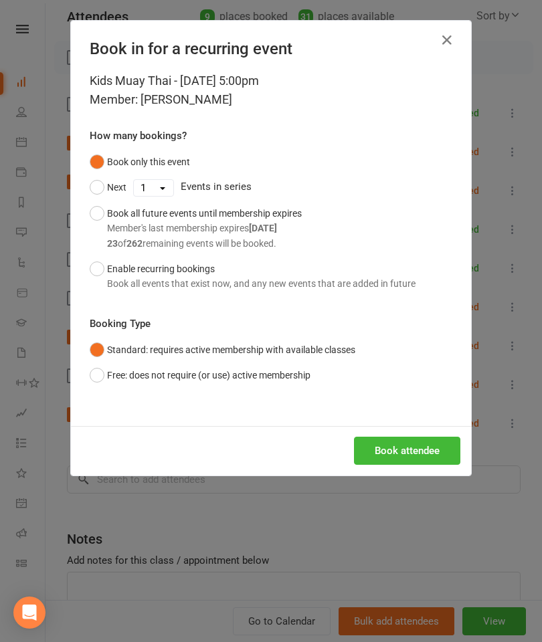
click at [424, 431] on div "Book attendee" at bounding box center [271, 450] width 400 height 49
click at [397, 449] on button "Book attendee" at bounding box center [407, 451] width 106 height 28
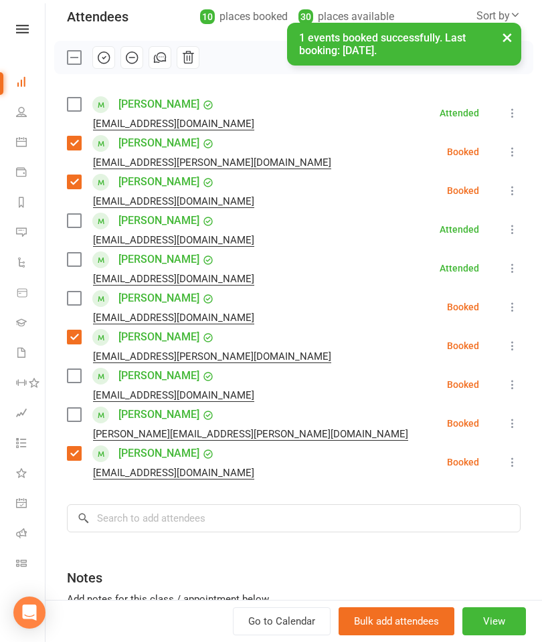
click at [80, 421] on label at bounding box center [73, 414] width 13 height 13
click at [225, 524] on input "search" at bounding box center [293, 518] width 453 height 28
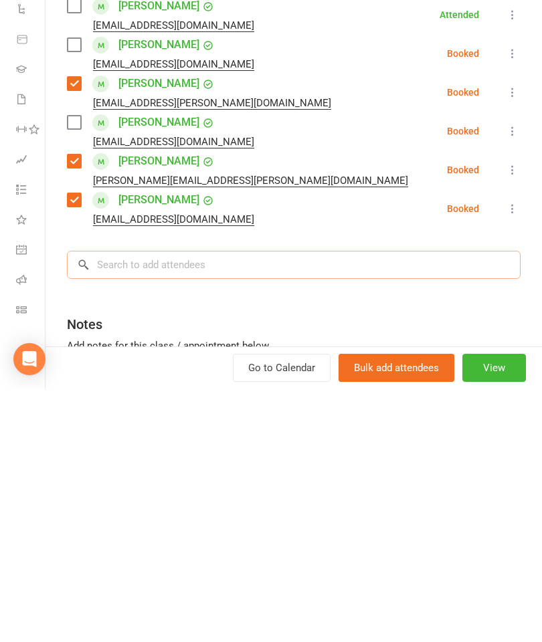
scroll to position [952, 0]
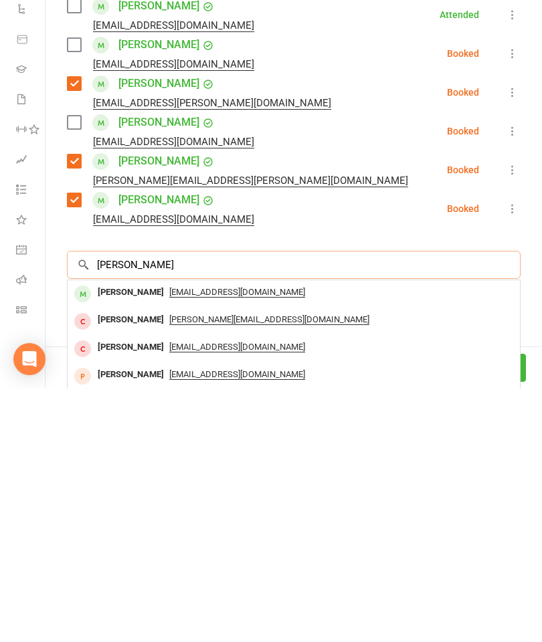
type input "Xavier ost"
click at [136, 536] on div "[PERSON_NAME]" at bounding box center [130, 545] width 77 height 19
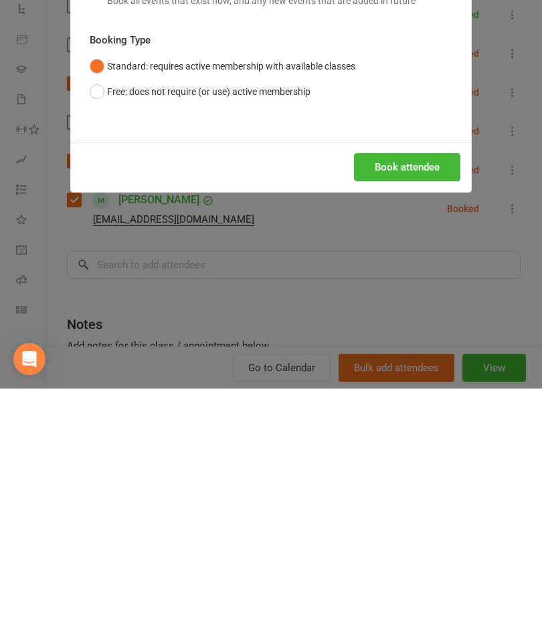
scroll to position [1206, 0]
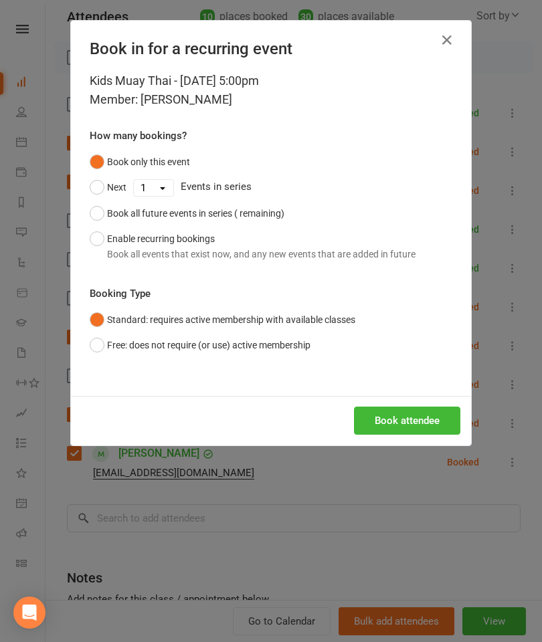
click at [419, 425] on button "Book attendee" at bounding box center [407, 421] width 106 height 28
click at [428, 419] on div "Loading..." at bounding box center [271, 420] width 400 height 49
click at [443, 44] on icon "button" at bounding box center [447, 40] width 16 height 16
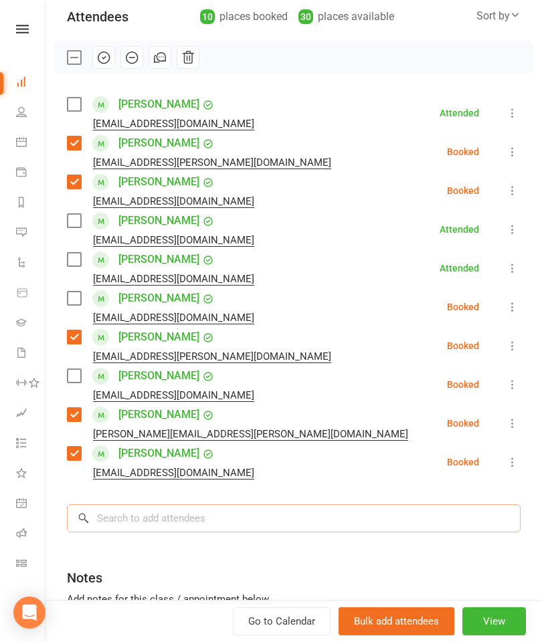
click at [231, 522] on input "search" at bounding box center [293, 518] width 453 height 28
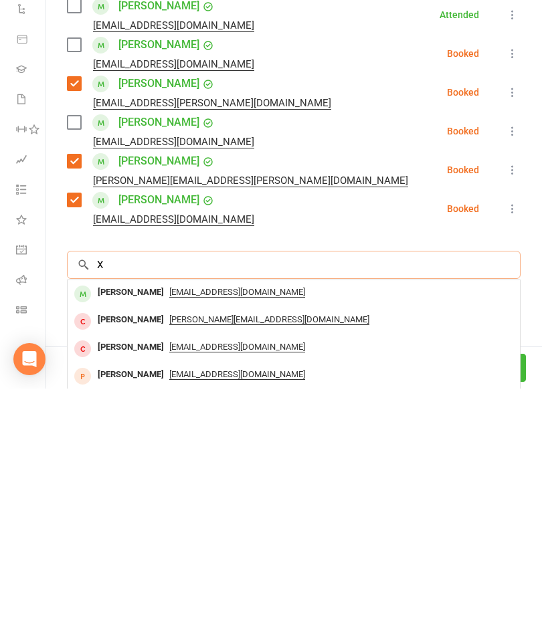
type input "X"
click at [138, 536] on div "[PERSON_NAME]" at bounding box center [130, 545] width 77 height 19
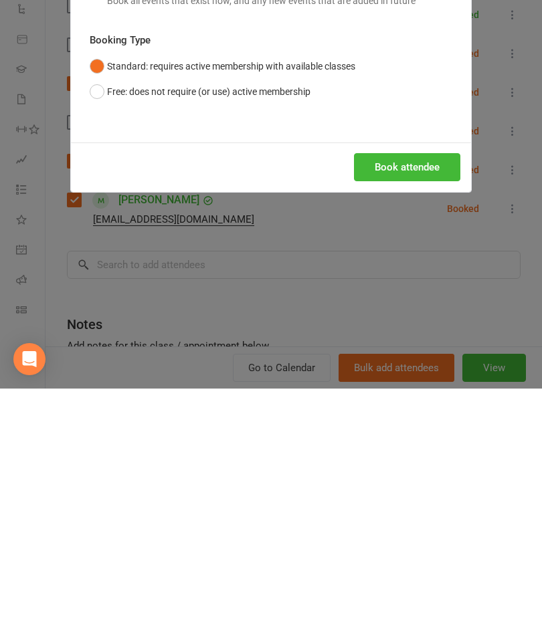
scroll to position [1410, 0]
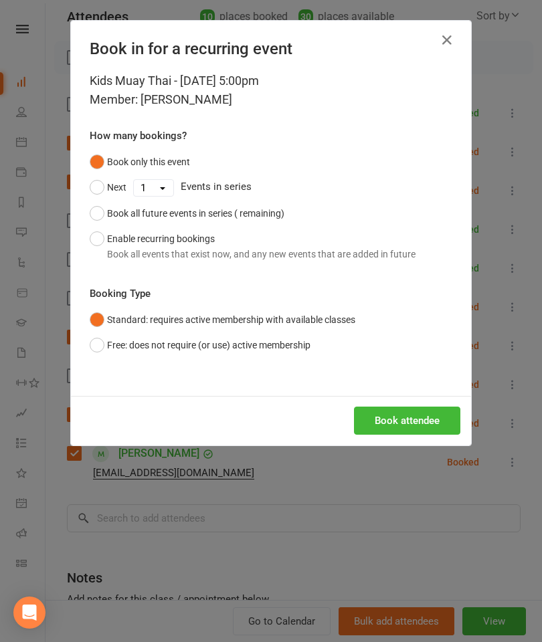
click at [438, 416] on button "Book attendee" at bounding box center [407, 421] width 106 height 28
click at [411, 417] on div "Loading..." at bounding box center [271, 420] width 400 height 49
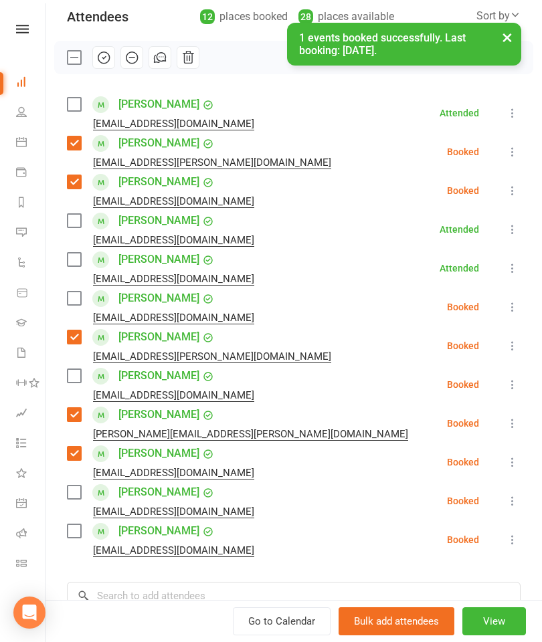
click at [514, 545] on icon at bounding box center [512, 539] width 13 height 13
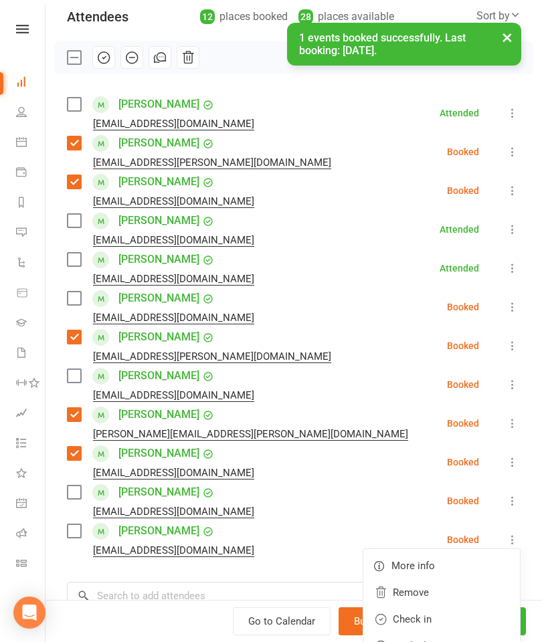
click at [442, 584] on link "Remove" at bounding box center [441, 592] width 157 height 27
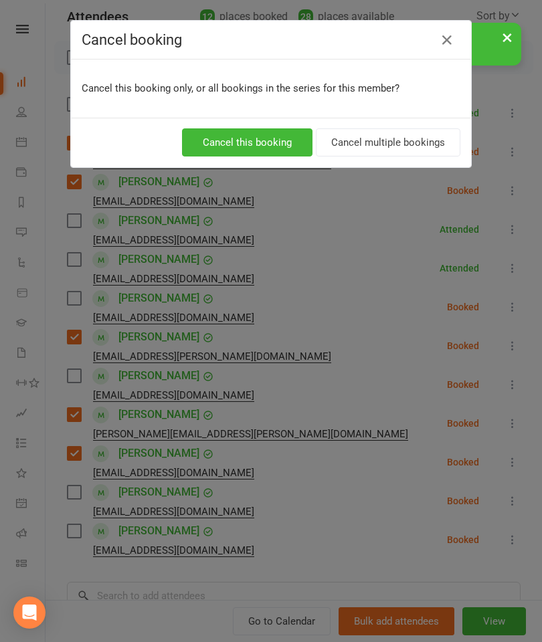
click at [268, 146] on button "Cancel this booking" at bounding box center [247, 142] width 130 height 28
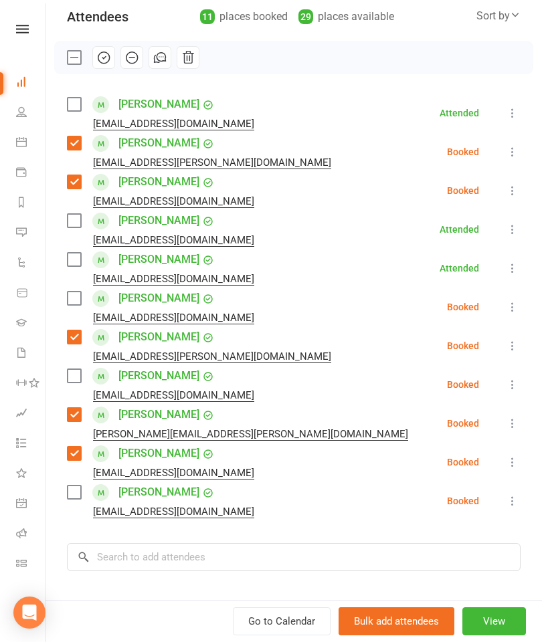
click at [72, 494] on label at bounding box center [73, 492] width 13 height 13
click at [71, 382] on label at bounding box center [73, 375] width 13 height 13
click at [80, 305] on label at bounding box center [73, 298] width 13 height 13
click at [189, 556] on input "search" at bounding box center [293, 557] width 453 height 28
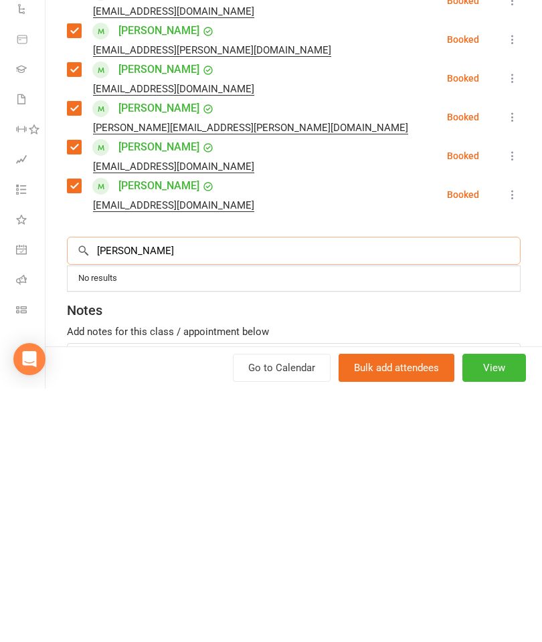
scroll to position [223, 0]
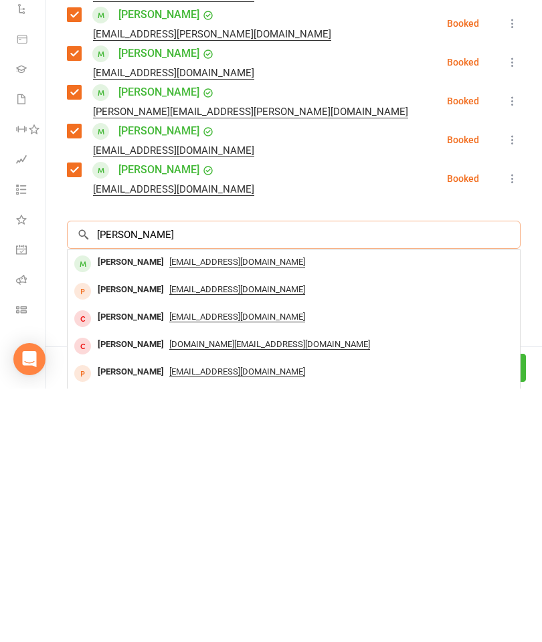
type input "Zoe espin"
click at [130, 504] on div "Zoe Espinosa day1408@hotmail.com" at bounding box center [294, 517] width 452 height 27
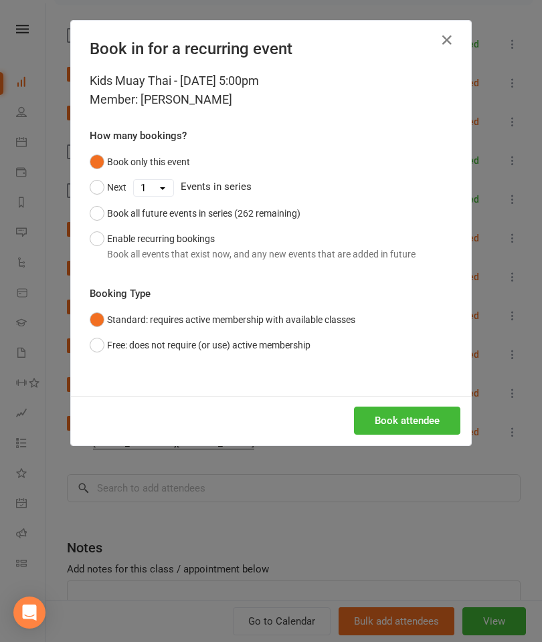
click at [417, 426] on button "Book attendee" at bounding box center [407, 421] width 106 height 28
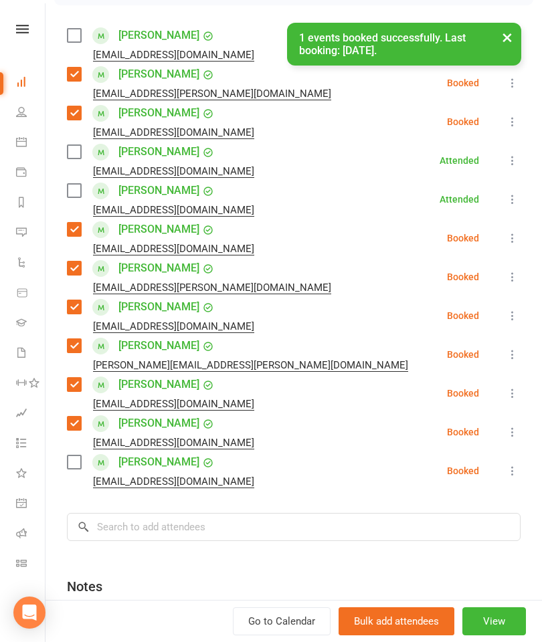
click at [78, 465] on label at bounding box center [73, 461] width 13 height 13
click at [211, 538] on input "search" at bounding box center [293, 527] width 453 height 28
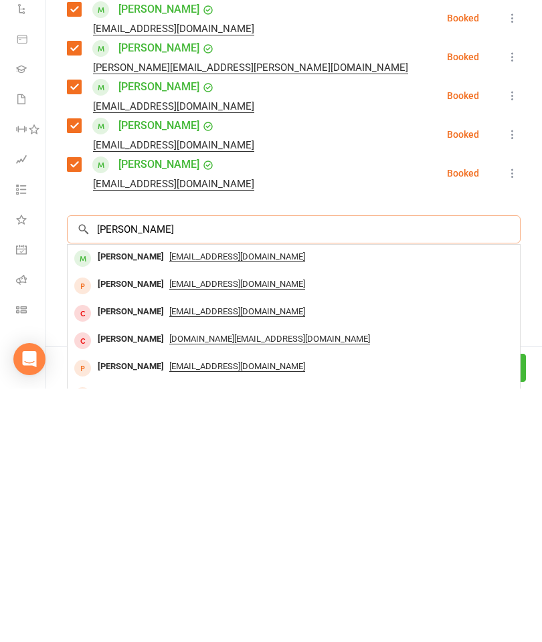
scroll to position [278, 0]
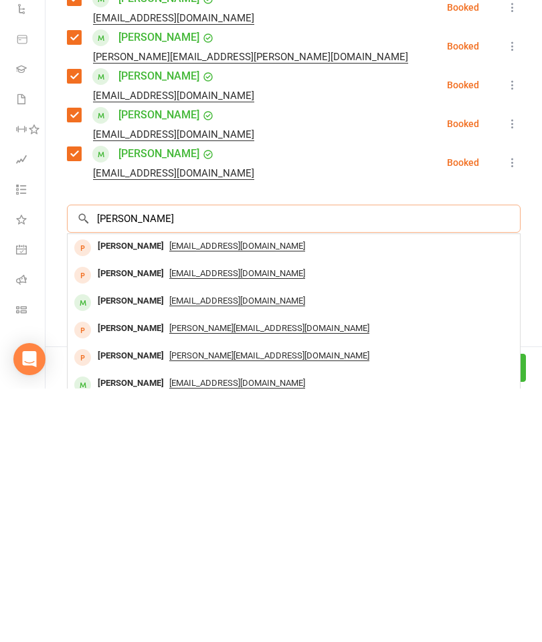
type input "Audrey"
click at [142, 545] on div "[PERSON_NAME]" at bounding box center [130, 554] width 77 height 19
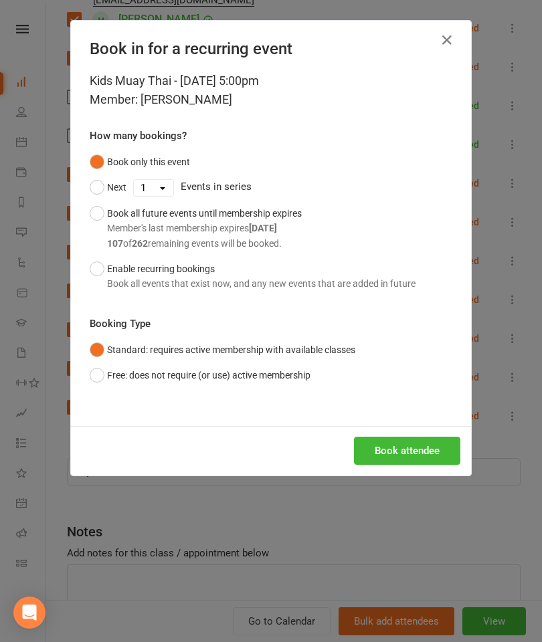
click at [399, 438] on button "Book attendee" at bounding box center [407, 451] width 106 height 28
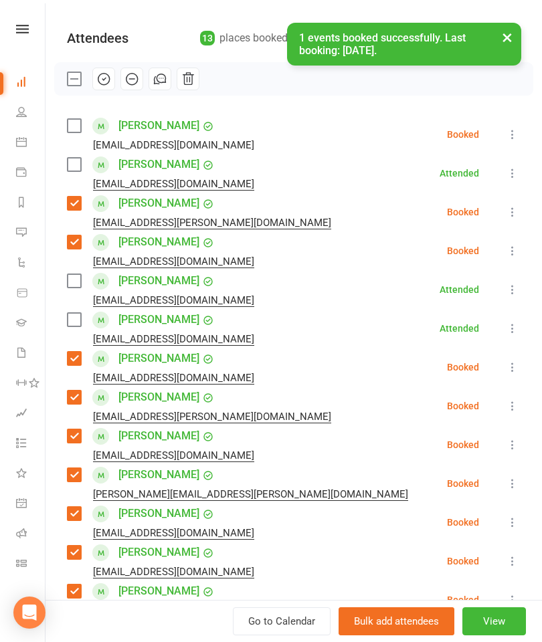
scroll to position [83, 0]
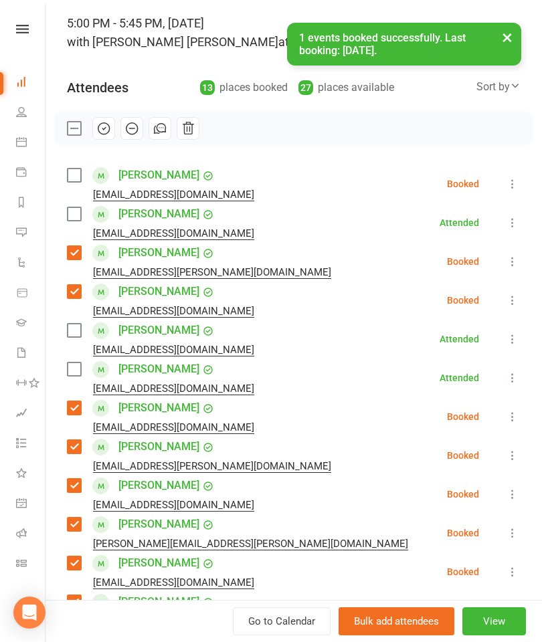
click at [74, 170] on label at bounding box center [73, 175] width 13 height 13
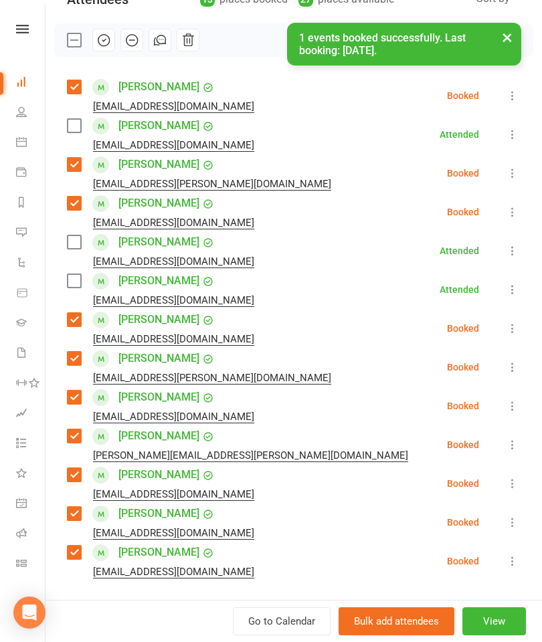
scroll to position [183, 0]
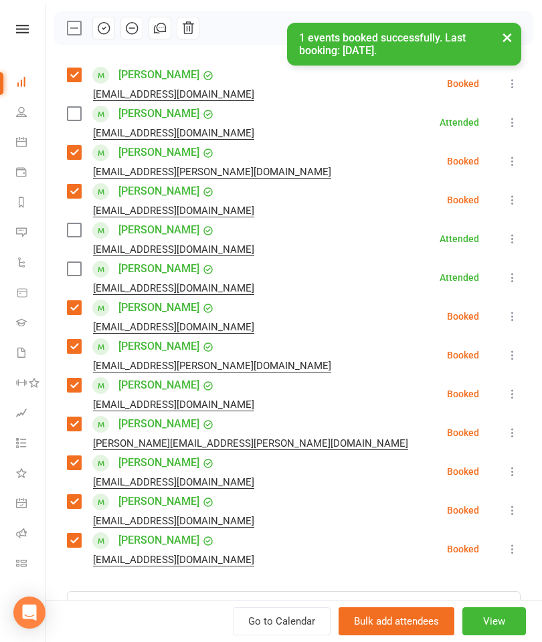
click at [80, 224] on label at bounding box center [73, 229] width 13 height 13
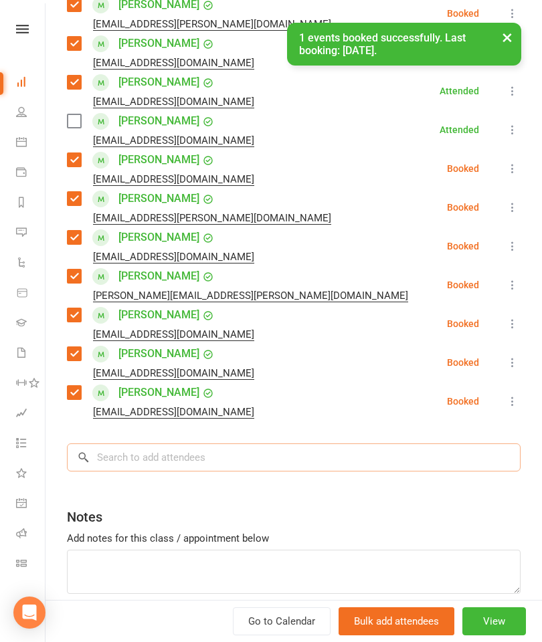
click at [223, 464] on input "search" at bounding box center [293, 457] width 453 height 28
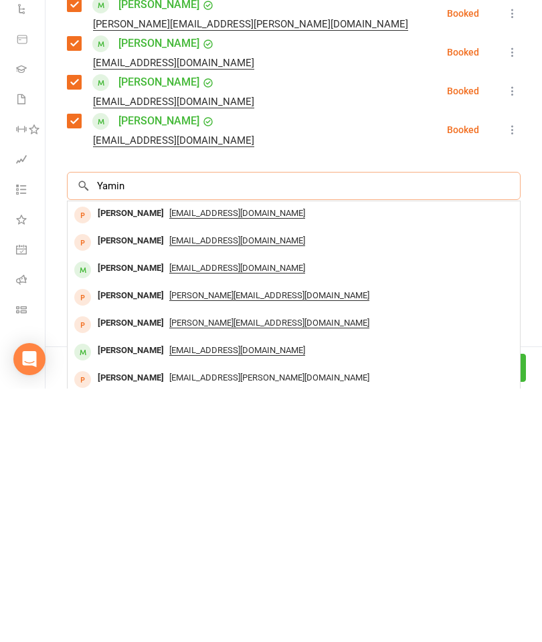
scroll to position [354, 0]
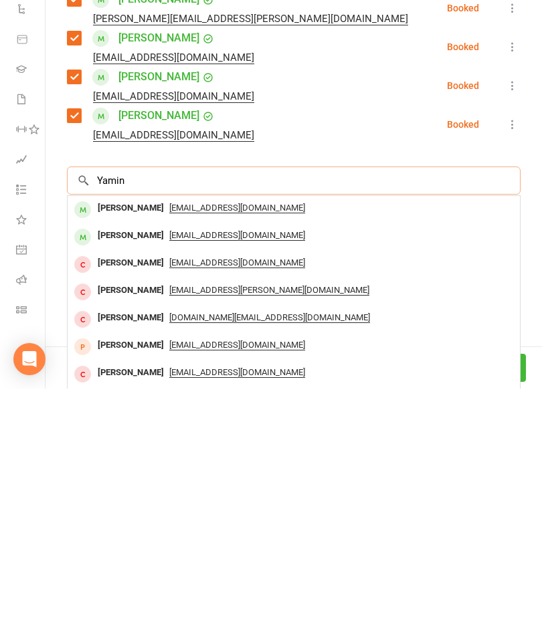
type input "Yamin"
click at [140, 452] on div "Yamin Alshafie" at bounding box center [130, 461] width 77 height 19
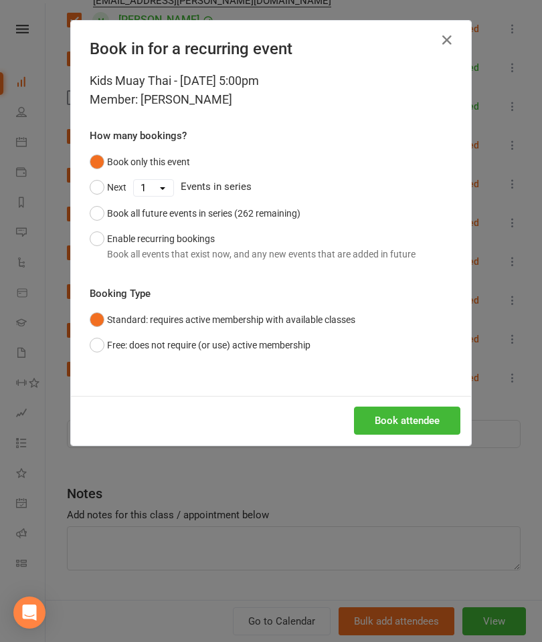
click at [415, 409] on button "Book attendee" at bounding box center [407, 421] width 106 height 28
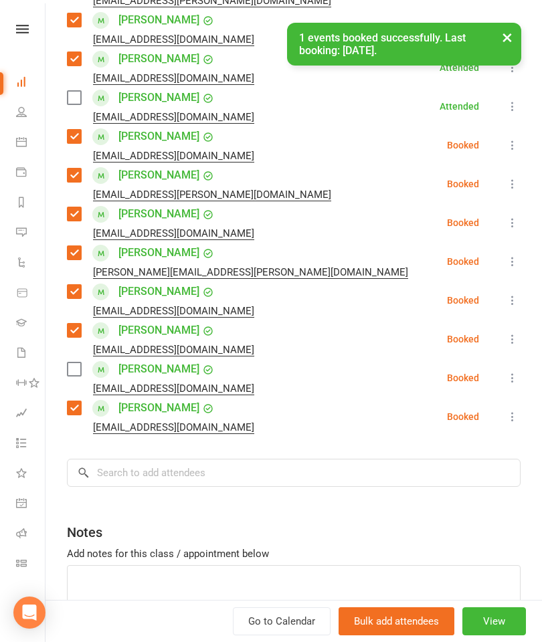
click at [79, 371] on label at bounding box center [73, 369] width 13 height 13
click at [196, 472] on input "search" at bounding box center [293, 473] width 453 height 28
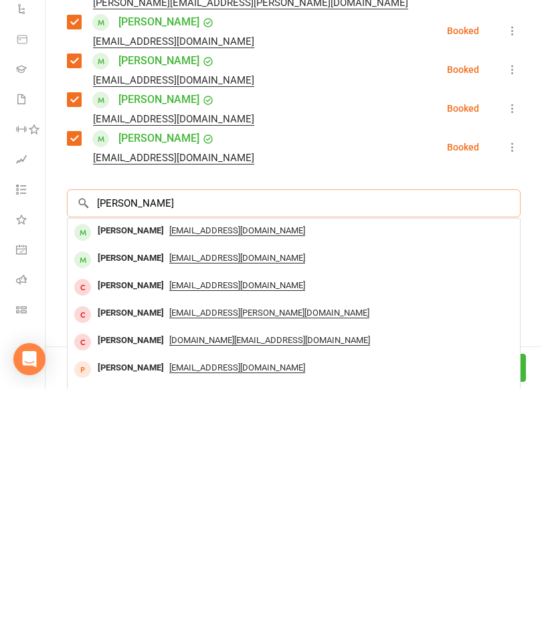
scroll to position [372, 0]
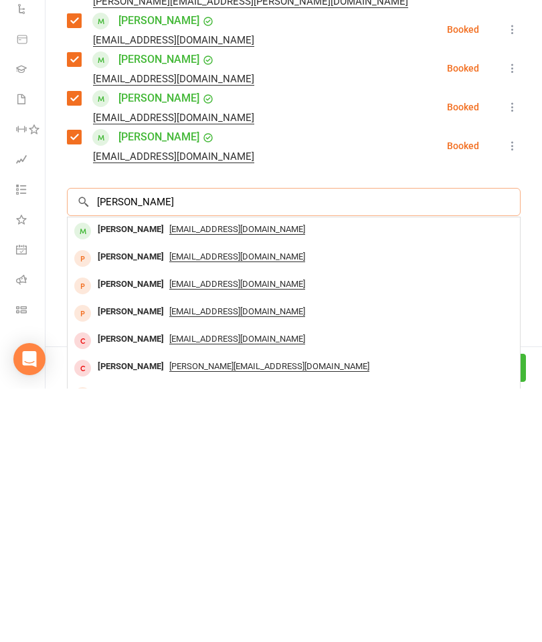
type input "Danna"
click at [133, 474] on div "Danna Alsatrawi" at bounding box center [130, 483] width 77 height 19
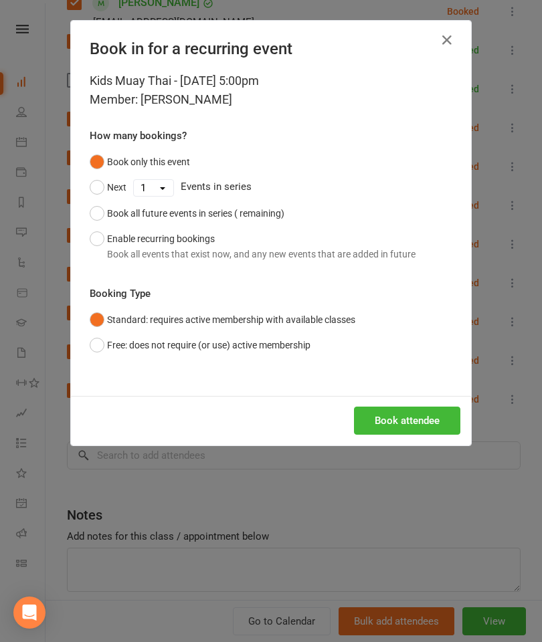
click at [423, 420] on button "Book attendee" at bounding box center [407, 421] width 106 height 28
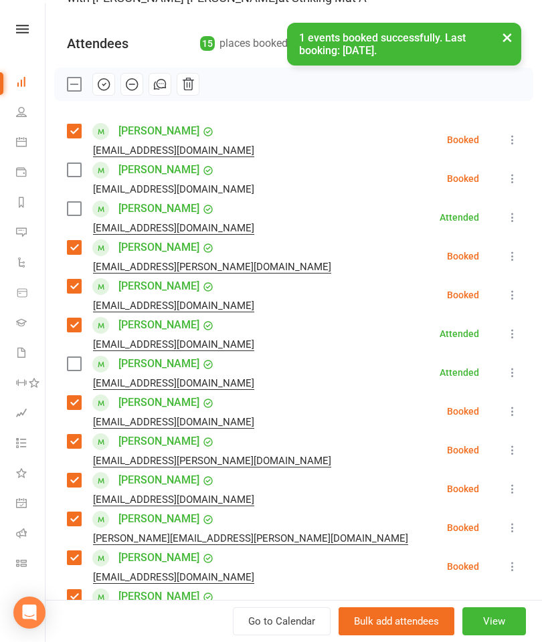
scroll to position [88, 0]
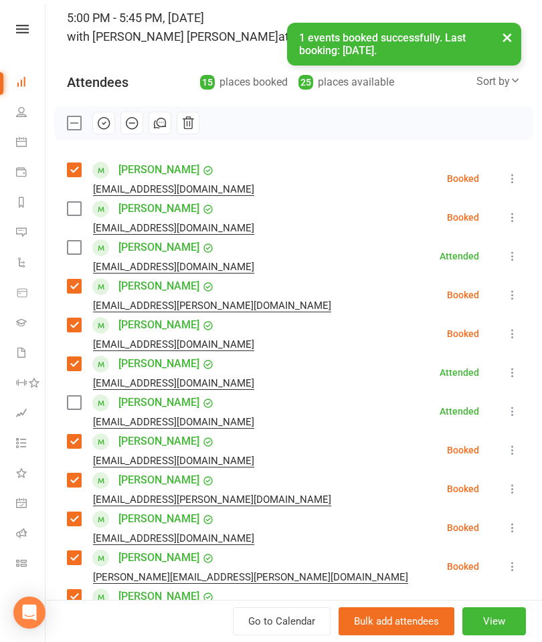
click at [71, 215] on label at bounding box center [73, 208] width 13 height 13
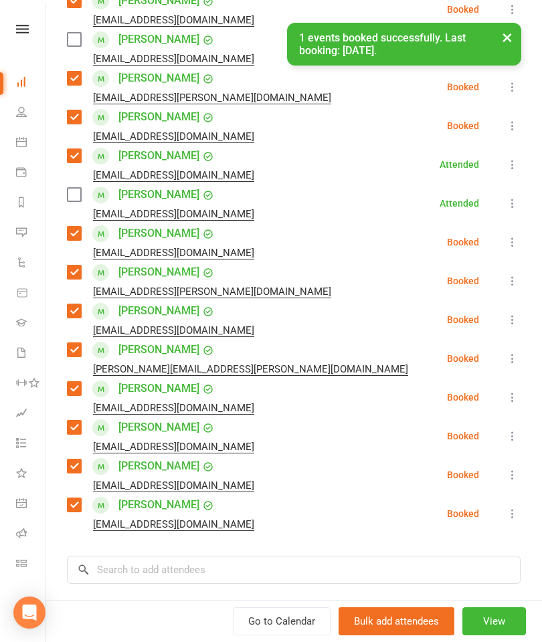
scroll to position [320, 0]
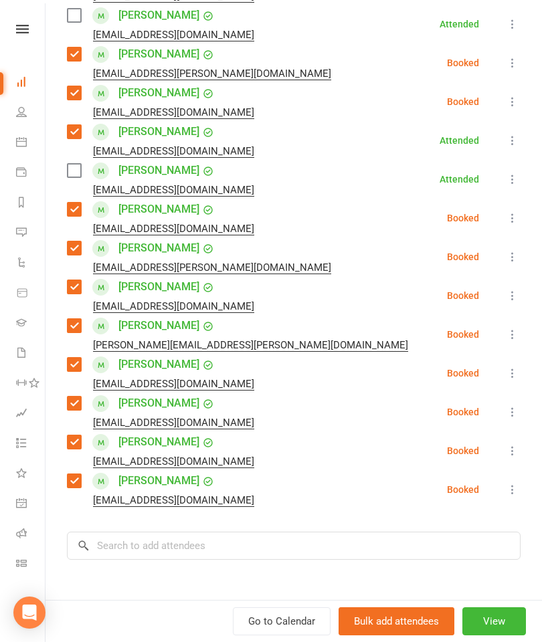
click at [196, 527] on div "Class kiosk mode Roll call 5:00 PM - 5:45 PM, Monday, October, 13, 2025 with Bi…" at bounding box center [293, 242] width 496 height 1014
click at [193, 546] on input "search" at bounding box center [293, 546] width 453 height 28
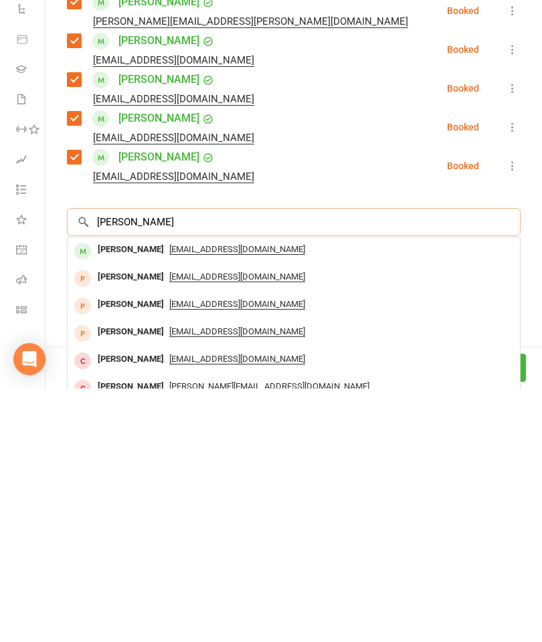
scroll to position [393, 0]
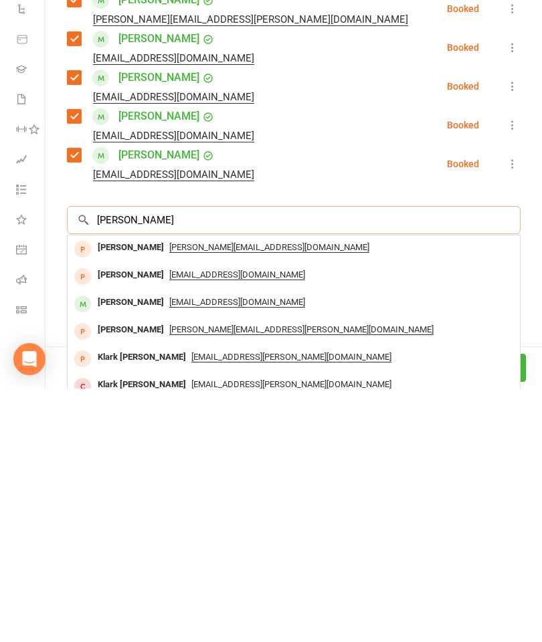
type input "Dennis"
click at [130, 546] on div "Dennis Saeedi" at bounding box center [130, 555] width 77 height 19
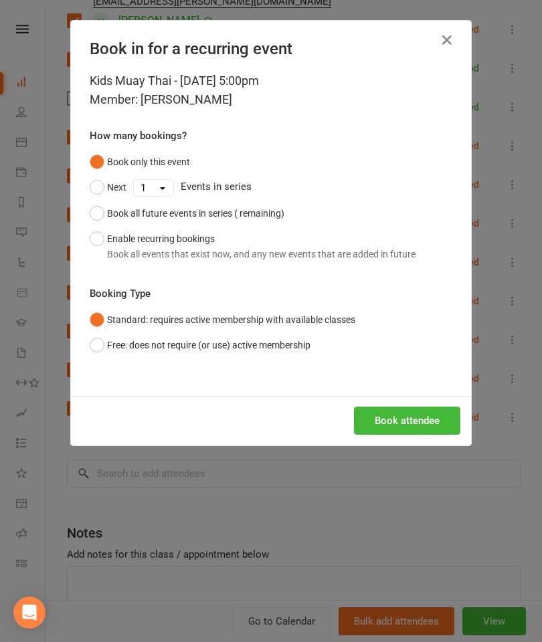
click at [431, 429] on button "Book attendee" at bounding box center [407, 421] width 106 height 28
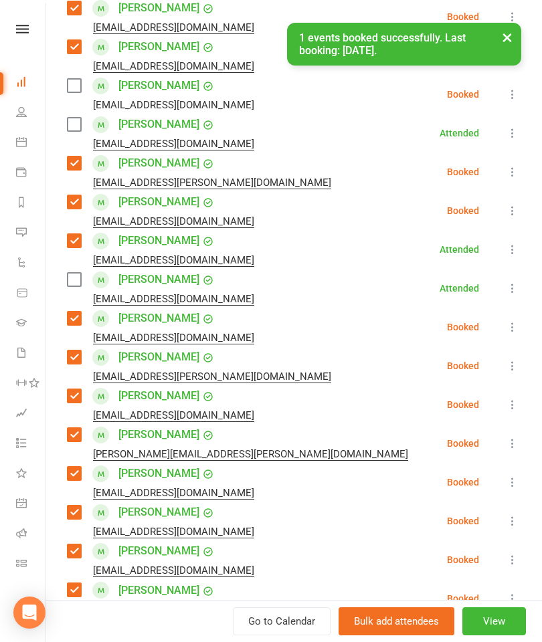
scroll to position [196, 0]
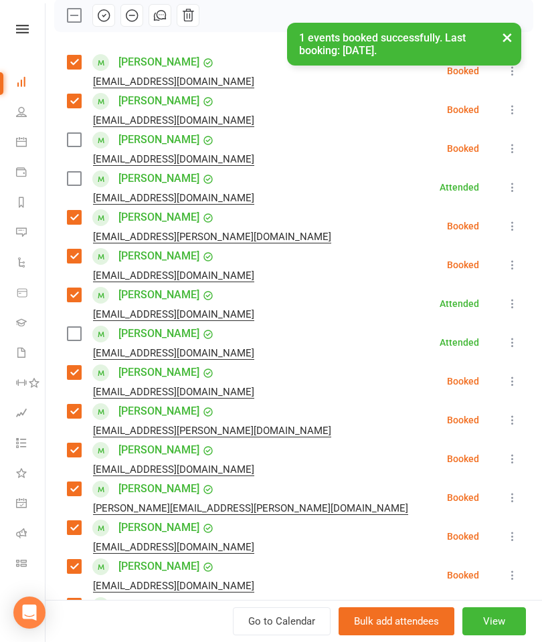
click at [76, 138] on label at bounding box center [73, 139] width 13 height 13
click at [78, 176] on label at bounding box center [73, 178] width 13 height 13
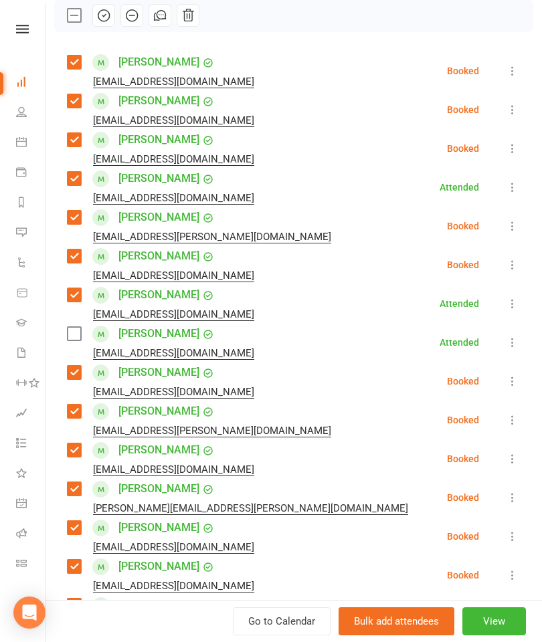
click at [74, 332] on label at bounding box center [73, 333] width 13 height 13
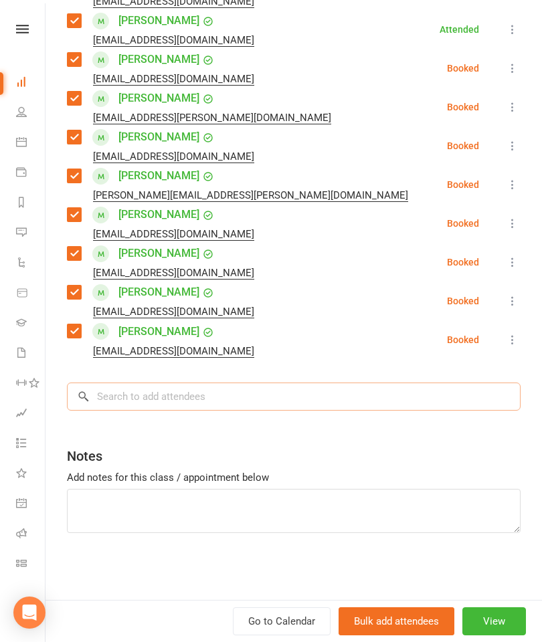
click at [281, 397] on input "search" at bounding box center [293, 397] width 453 height 28
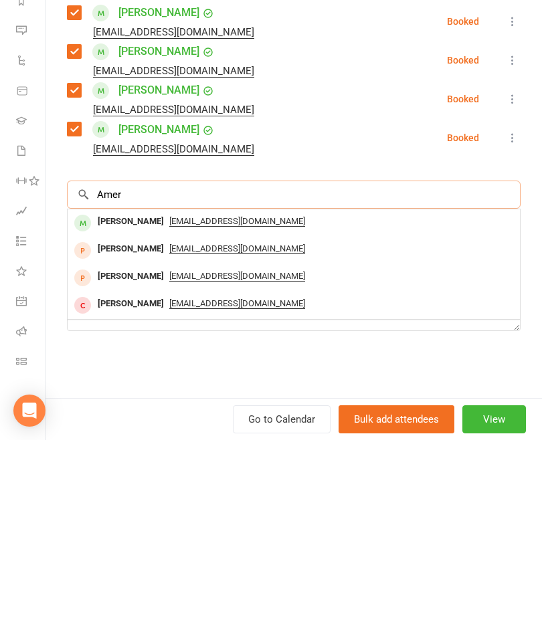
type input "Amer"
click at [114, 414] on div "Amer Albshi" at bounding box center [130, 423] width 77 height 19
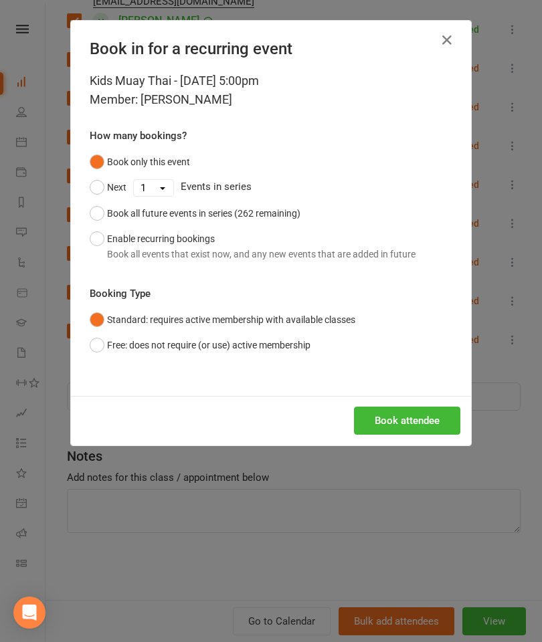
click at [411, 422] on button "Book attendee" at bounding box center [407, 421] width 106 height 28
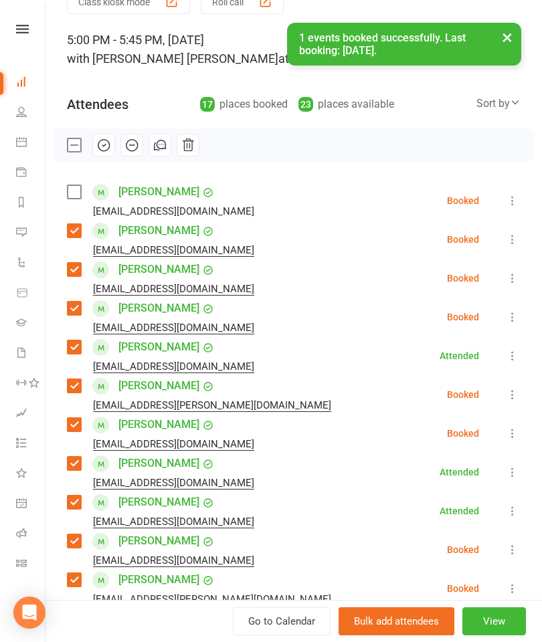
scroll to position [25, 0]
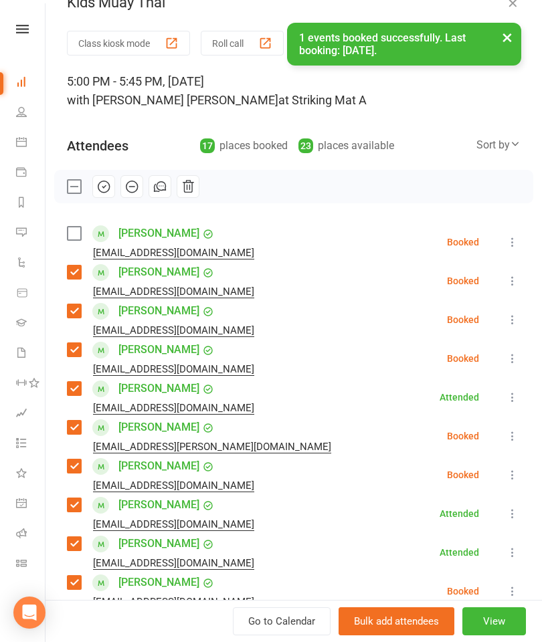
click at [69, 236] on label at bounding box center [73, 233] width 13 height 13
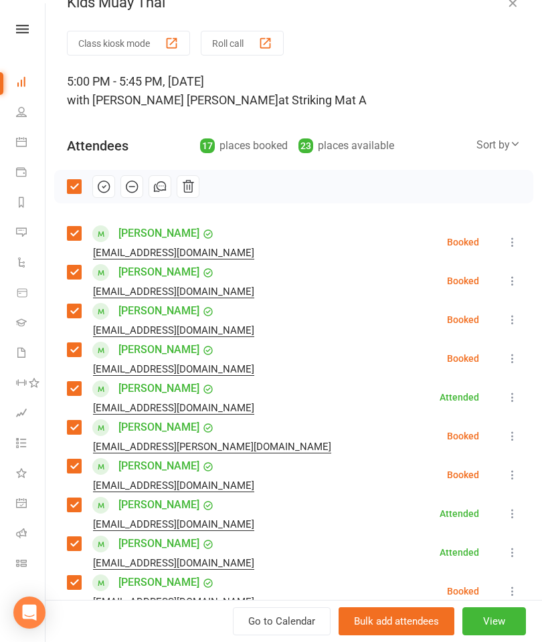
click at [108, 184] on icon "button" at bounding box center [103, 186] width 11 height 11
click at [518, 5] on icon "button" at bounding box center [512, 2] width 13 height 13
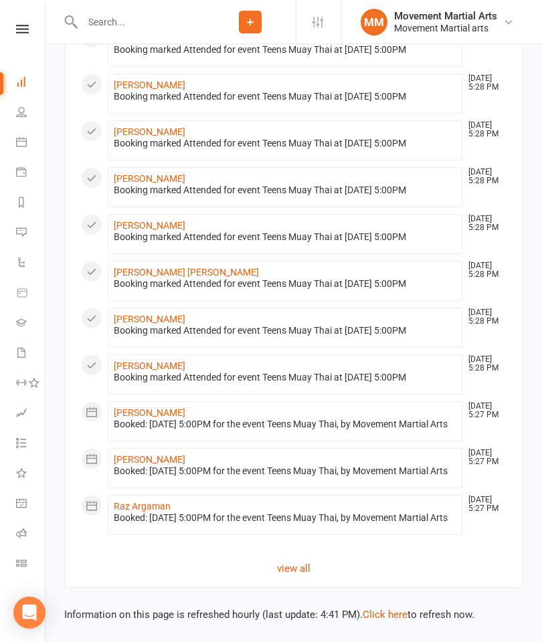
click at [142, 13] on input "text" at bounding box center [141, 22] width 126 height 19
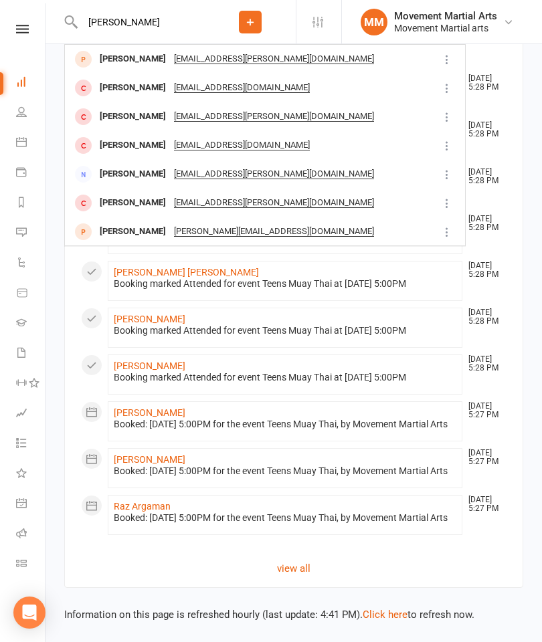
type input "Callum brown"
click at [129, 62] on div "Callum Brown" at bounding box center [133, 58] width 74 height 19
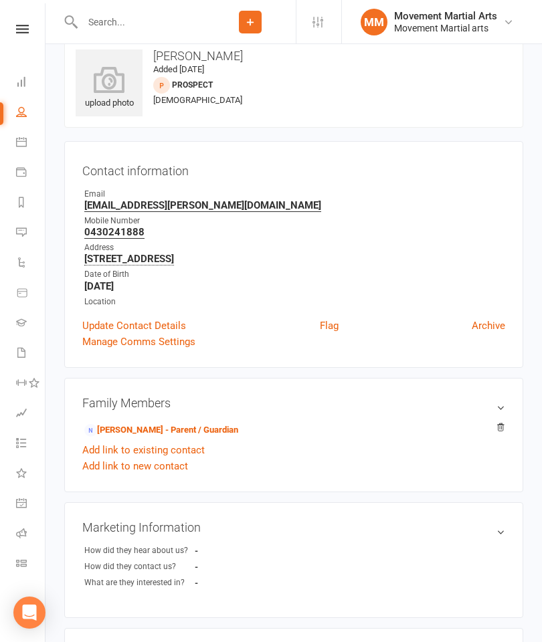
scroll to position [27, 0]
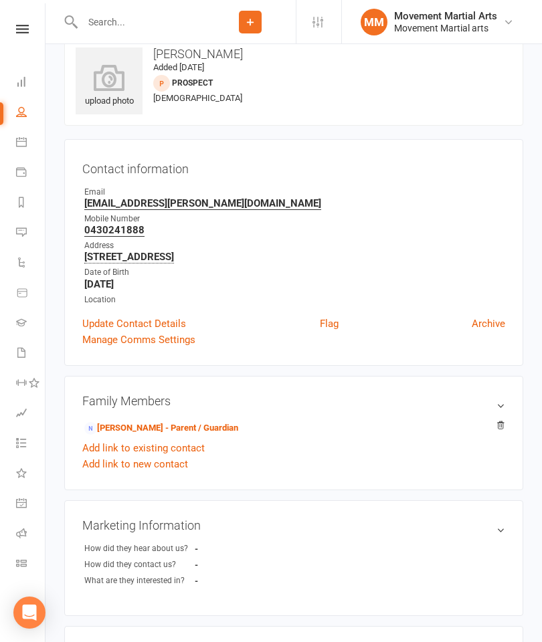
click at [152, 13] on input "text" at bounding box center [141, 22] width 126 height 19
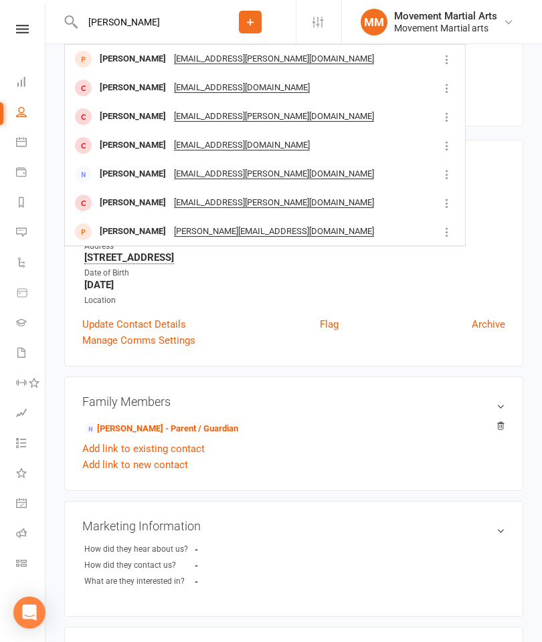
type input "Callum brown"
click at [125, 102] on td "Callum Brown cd3brown@optusnet.com.au" at bounding box center [251, 88] width 373 height 29
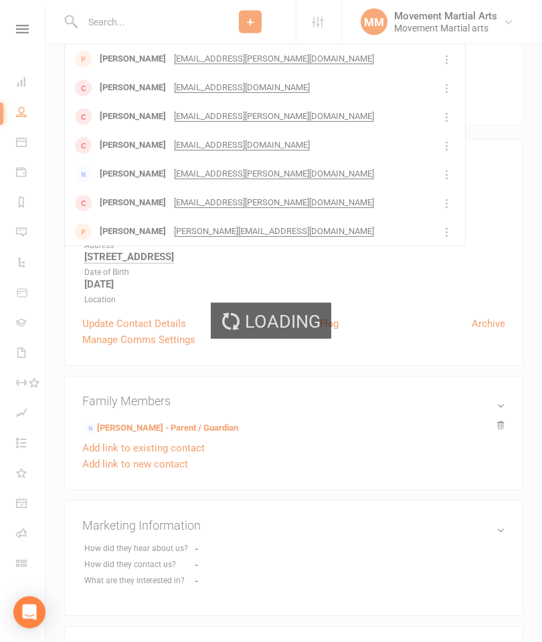
scroll to position [27, 0]
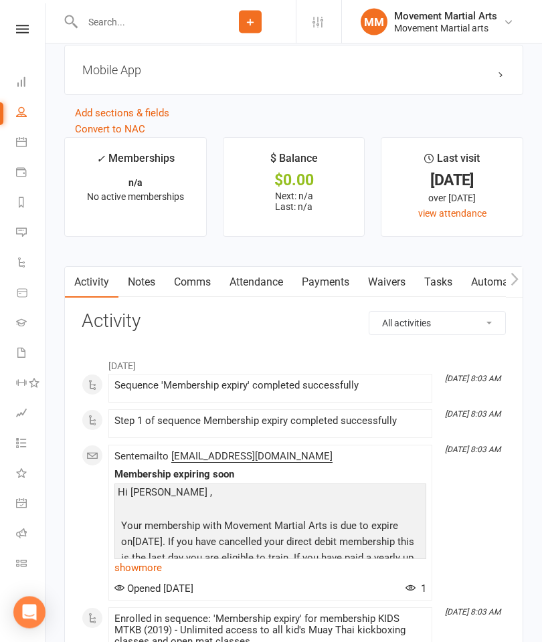
scroll to position [1370, 0]
click at [389, 286] on link "Waivers" at bounding box center [387, 282] width 56 height 31
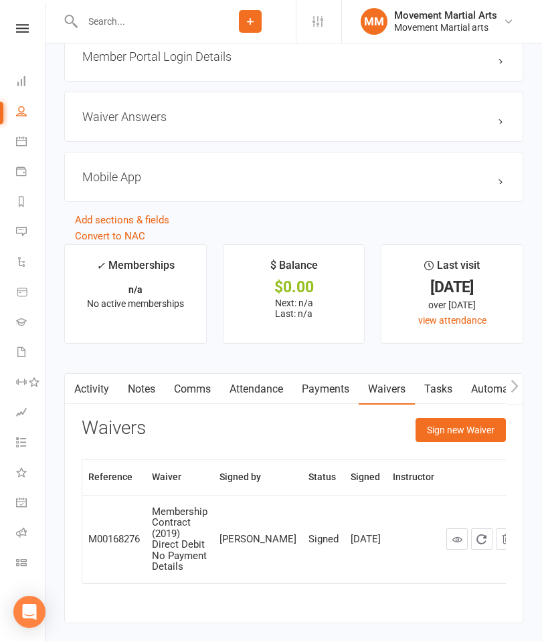
scroll to position [1263, 0]
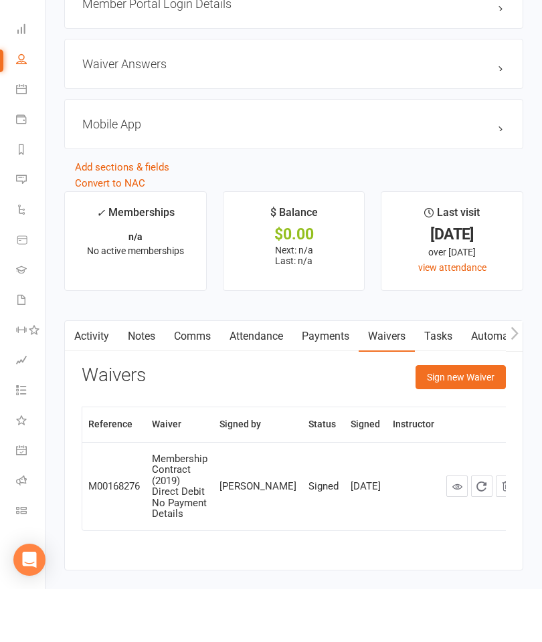
click at [468, 418] on button "Sign new Waiver" at bounding box center [460, 430] width 90 height 24
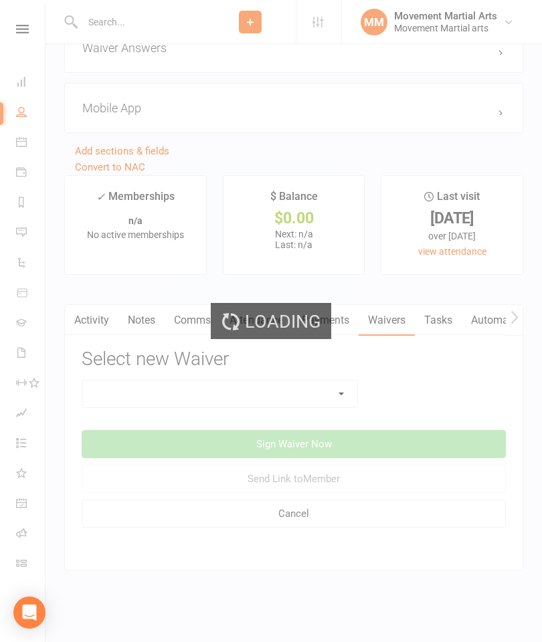
scroll to position [1346, 0]
click at [313, 381] on select at bounding box center [219, 394] width 275 height 27
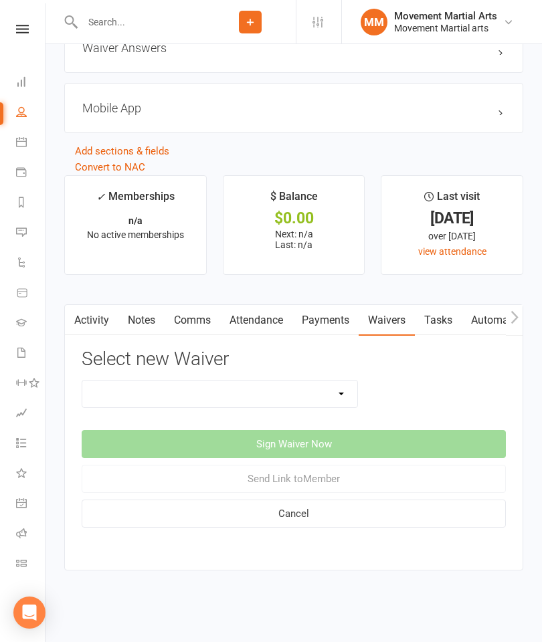
select select "13358"
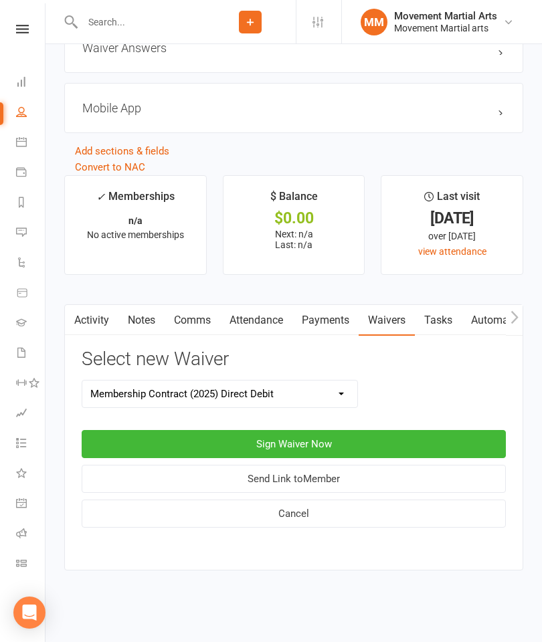
click at [414, 430] on button "Sign Waiver Now" at bounding box center [294, 444] width 424 height 28
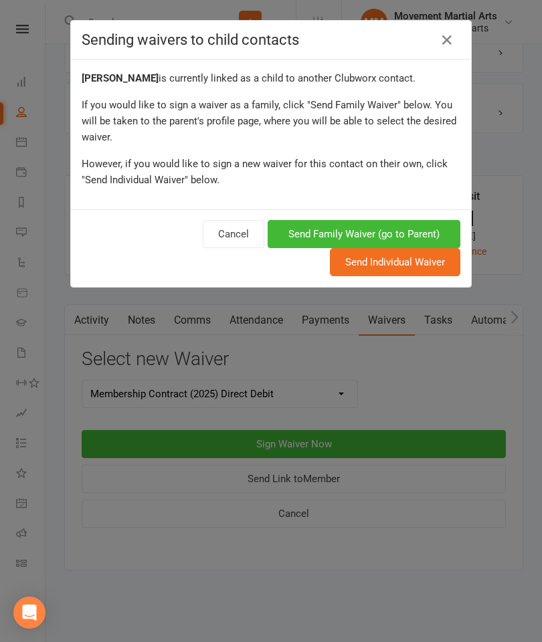
click at [411, 269] on button "Send Individual Waiver" at bounding box center [395, 262] width 130 height 28
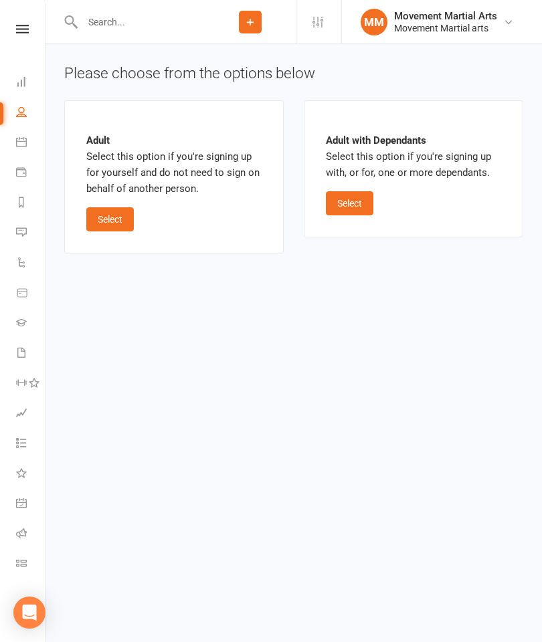
click at [110, 223] on button "Select" at bounding box center [109, 219] width 47 height 24
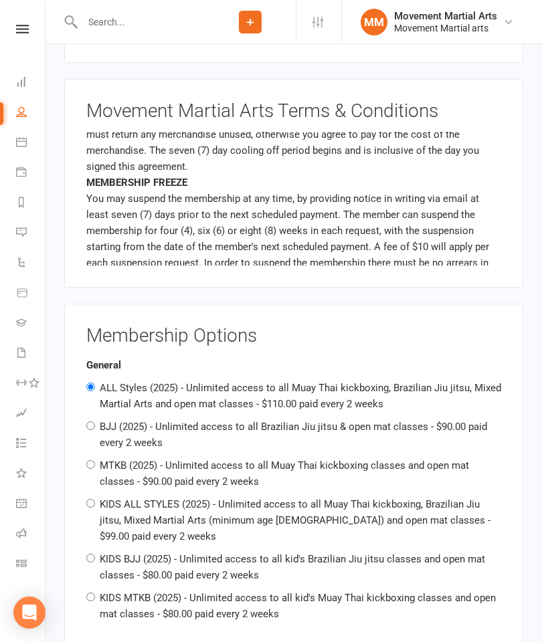
scroll to position [655, 0]
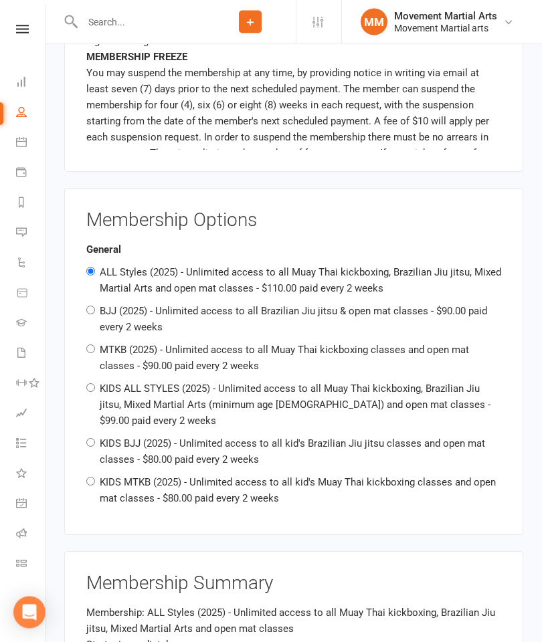
click at [266, 312] on label "BJJ (2025) - Unlimited access to all Brazilian Jiu jitsu & open mat classes - $…" at bounding box center [293, 320] width 387 height 28
click at [95, 312] on input "BJJ (2025) - Unlimited access to all Brazilian Jiu jitsu & open mat classes - $…" at bounding box center [90, 310] width 9 height 9
radio input "true"
radio input "false"
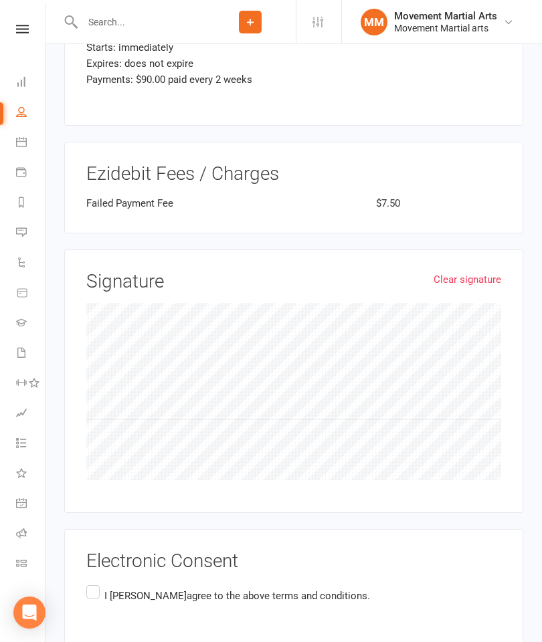
scroll to position [1432, 0]
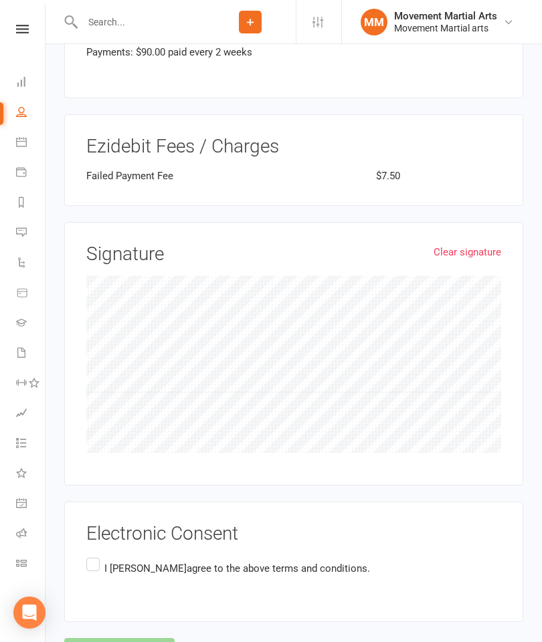
click at [100, 555] on label "I Callum Brown agree to the above terms and conditions." at bounding box center [228, 568] width 284 height 26
click at [95, 555] on input "I Callum Brown agree to the above terms and conditions." at bounding box center [90, 555] width 9 height 0
click at [67, 638] on button "Agree & Submit" at bounding box center [119, 652] width 110 height 28
